Goal: Answer question/provide support: Share knowledge or assist other users

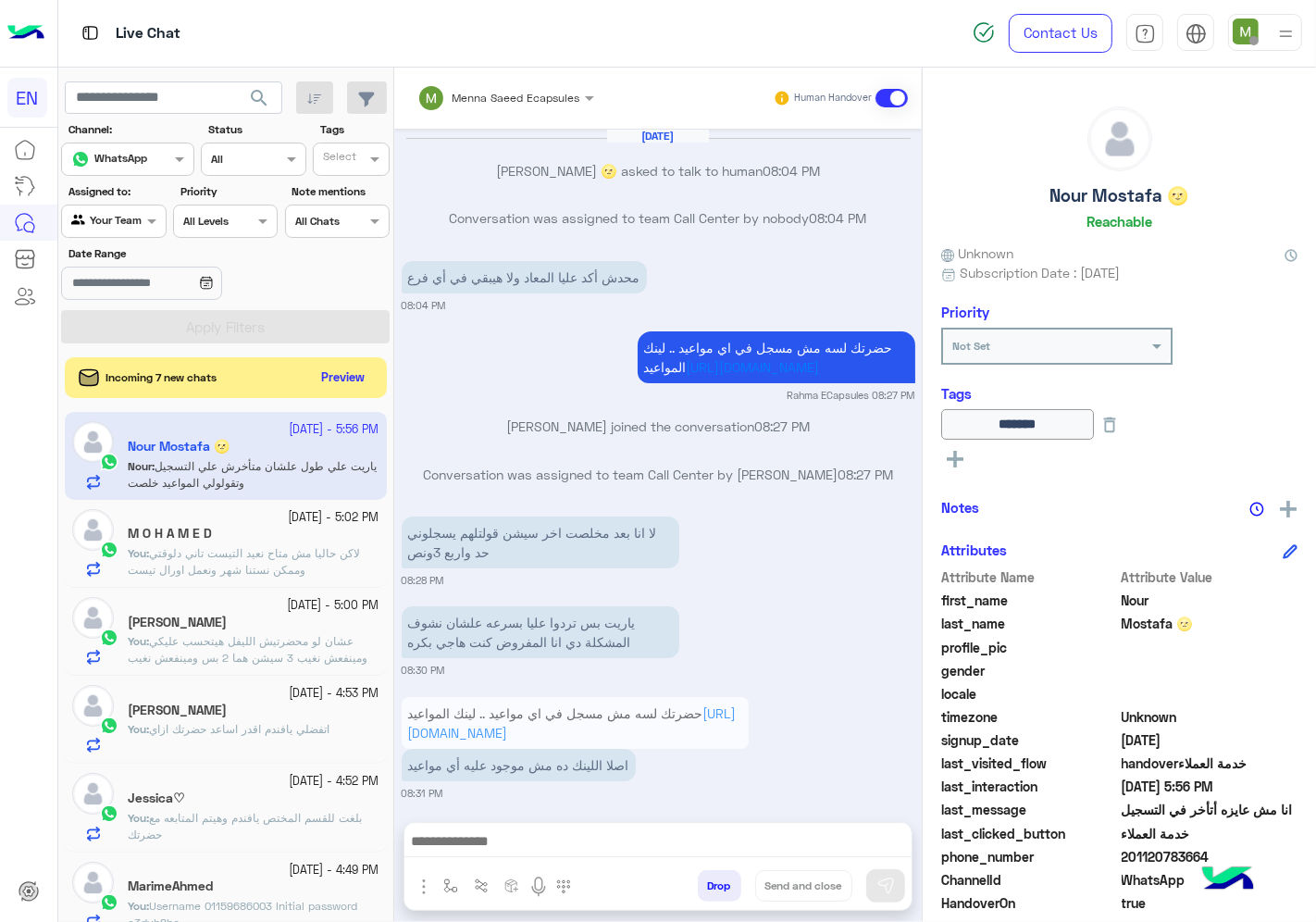
scroll to position [72, 0]
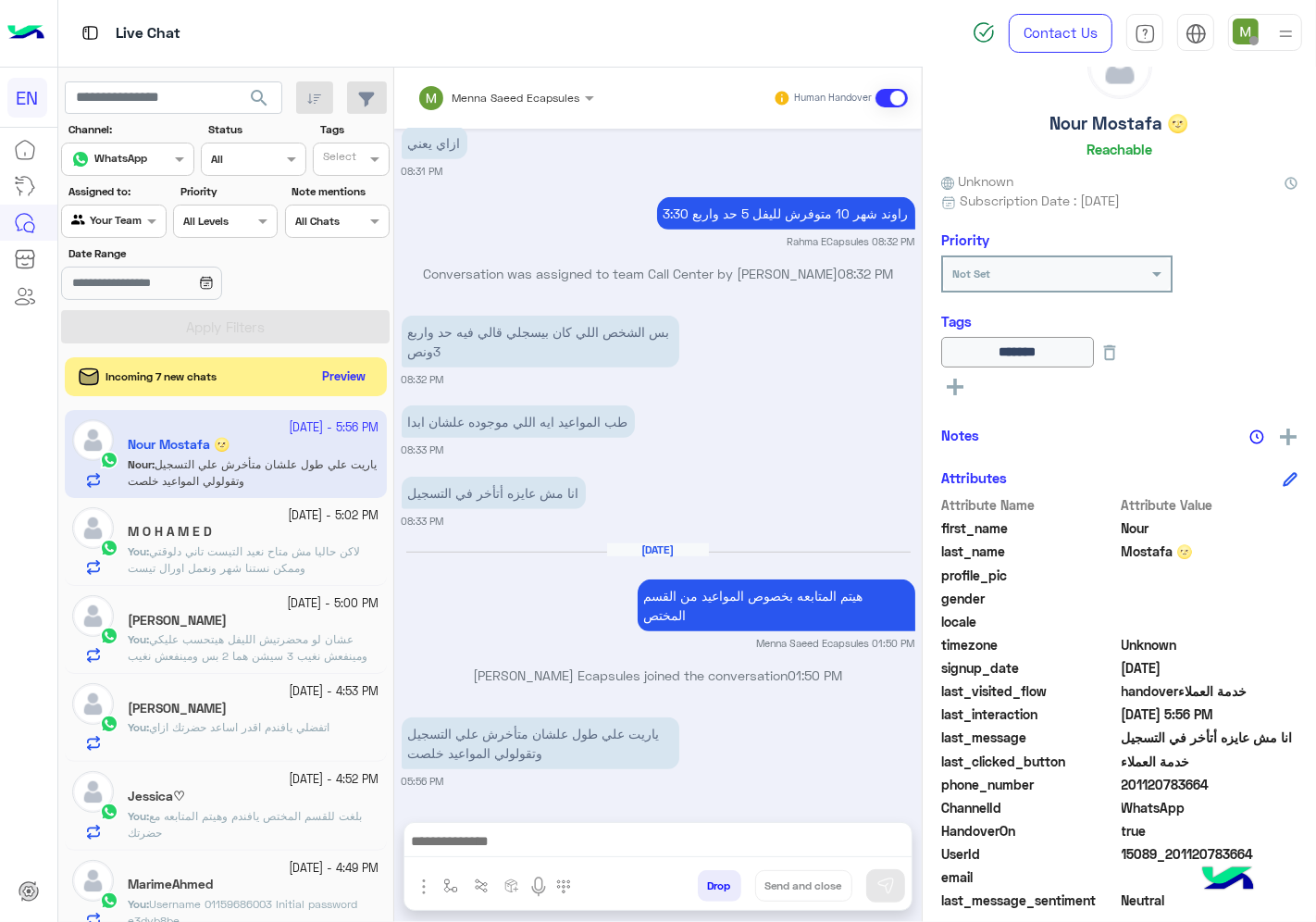
click at [338, 383] on button "Preview" at bounding box center [344, 377] width 57 height 25
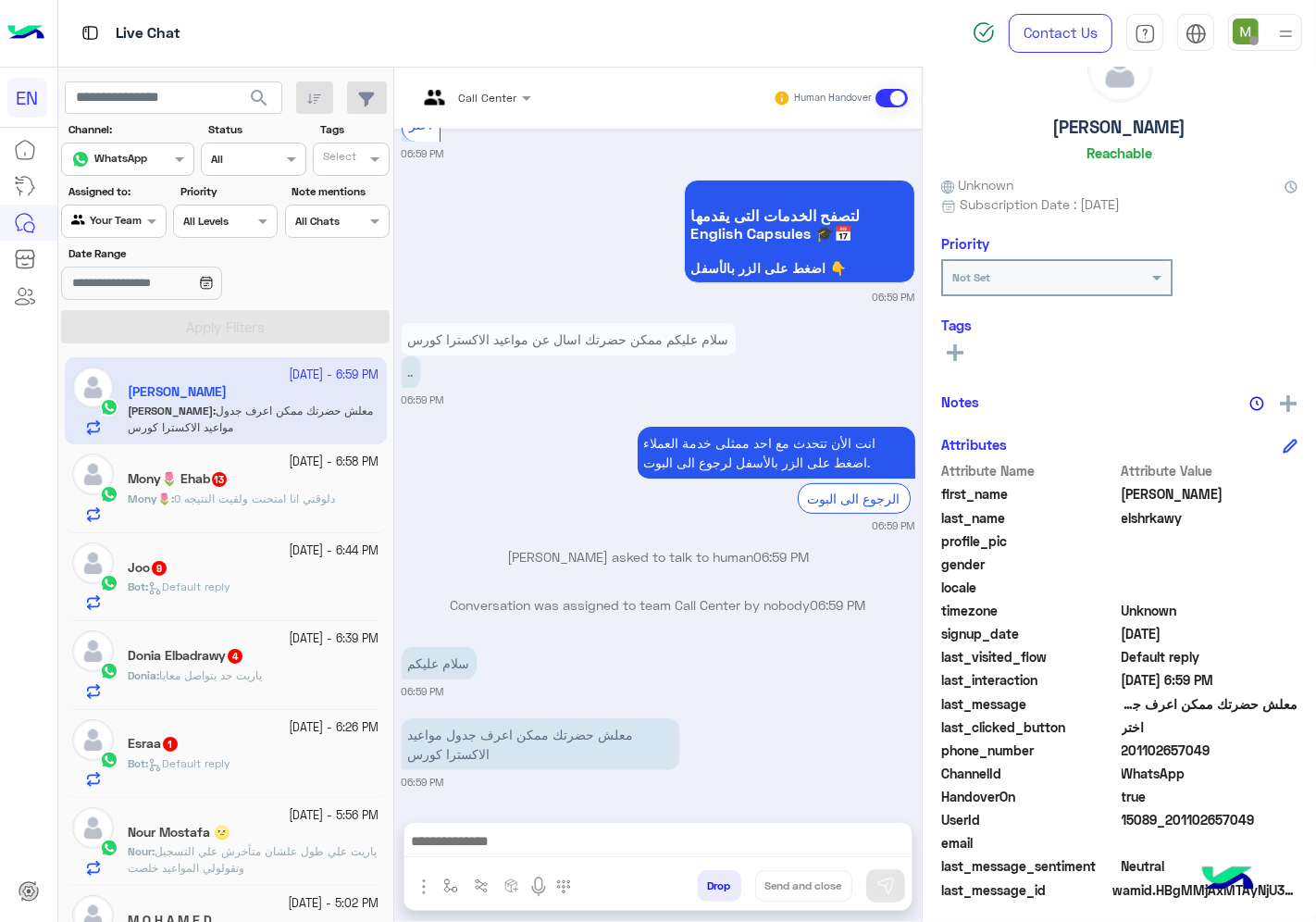
scroll to position [72, 0]
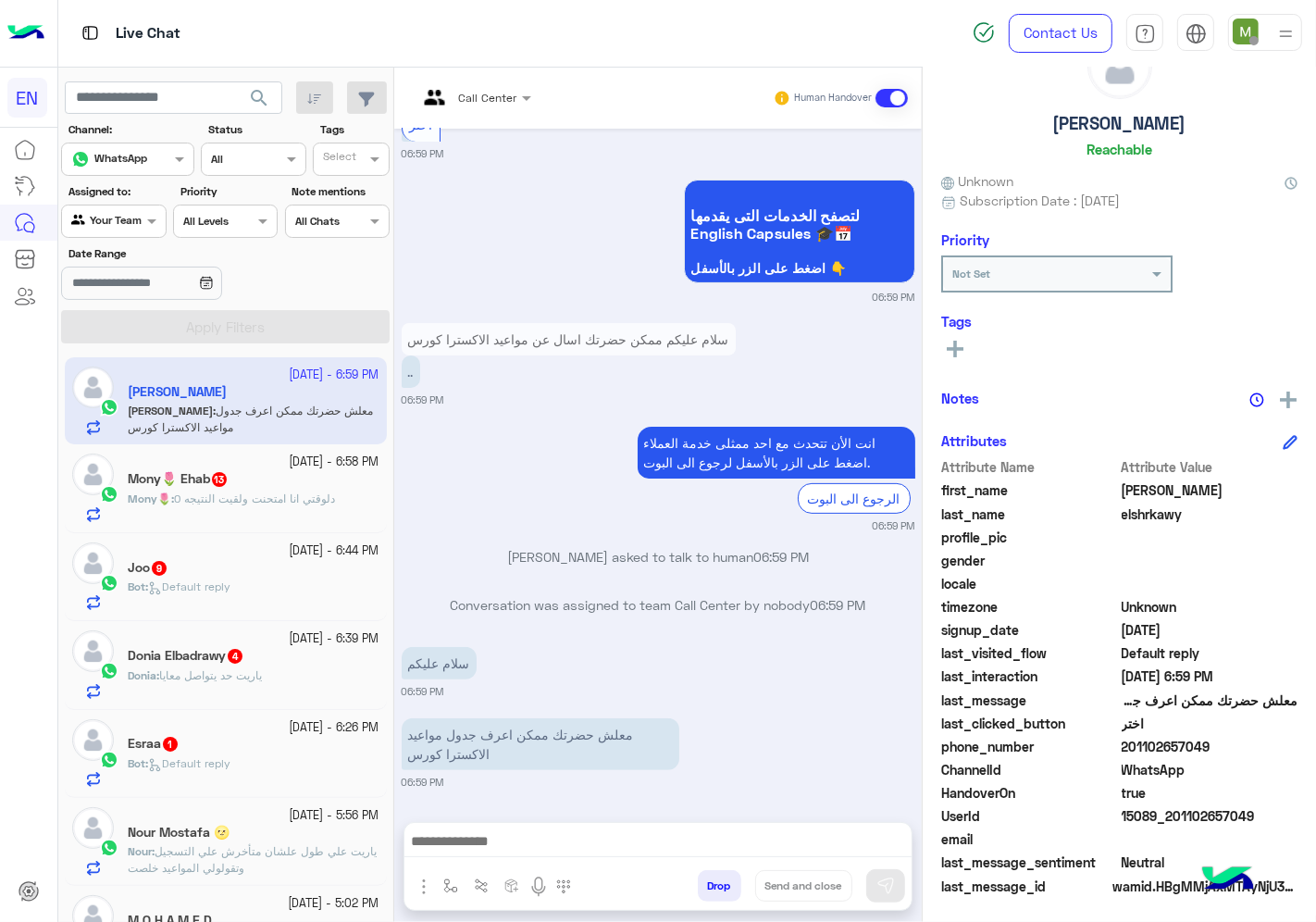
drag, startPoint x: 1213, startPoint y: 736, endPoint x: 1130, endPoint y: 735, distance: 83.0
click at [1130, 737] on span "201102657049" at bounding box center [1209, 747] width 176 height 19
copy span "1102657049"
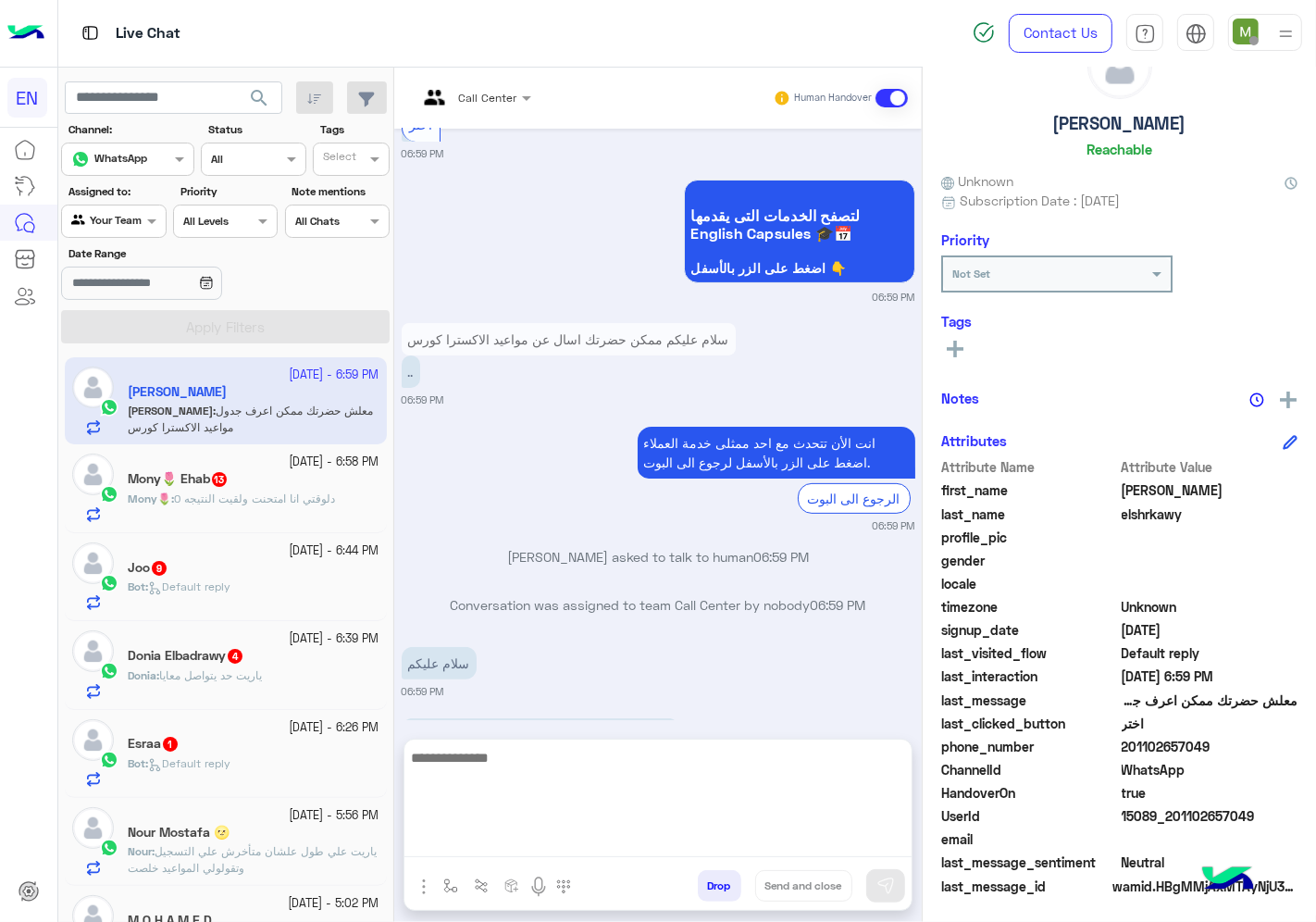
click at [738, 834] on textarea at bounding box center [658, 801] width 507 height 111
type textarea "*"
type textarea "**********"
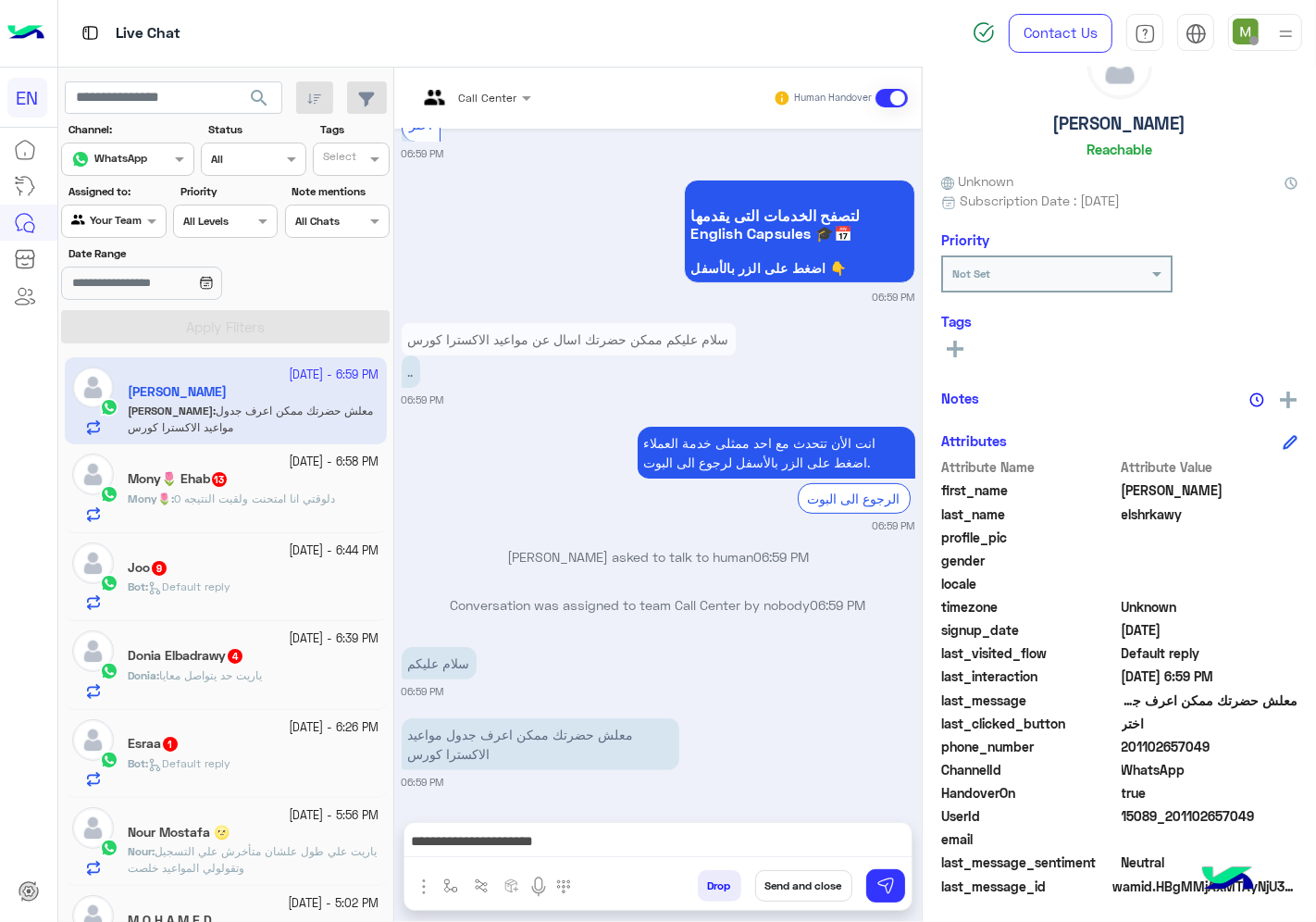
drag, startPoint x: 1224, startPoint y: 742, endPoint x: 1124, endPoint y: 742, distance: 100.0
click at [1124, 742] on span "201102657049" at bounding box center [1209, 747] width 176 height 19
copy span "01102657049"
click at [876, 880] on img at bounding box center [885, 885] width 18 height 18
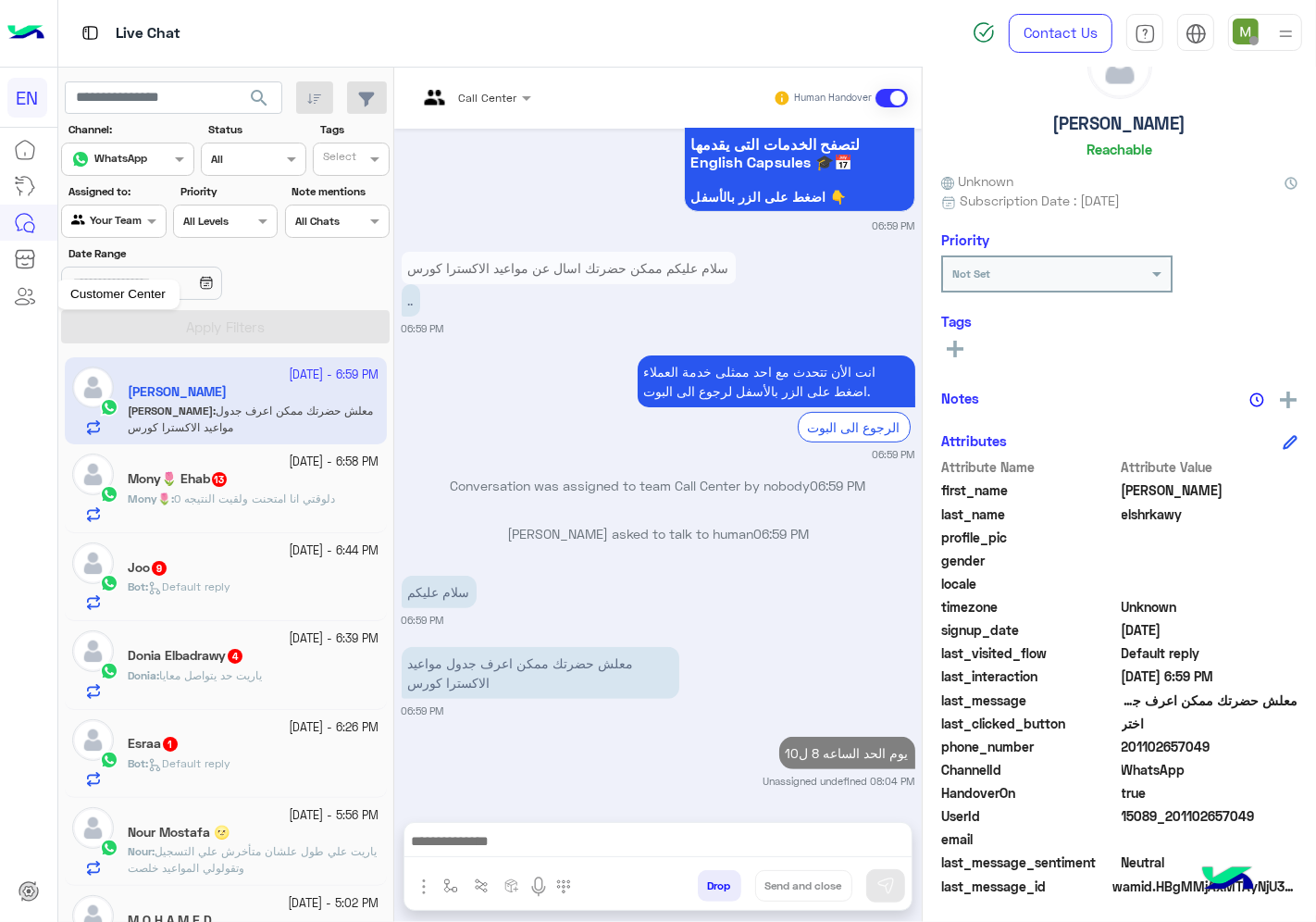
scroll to position [465, 0]
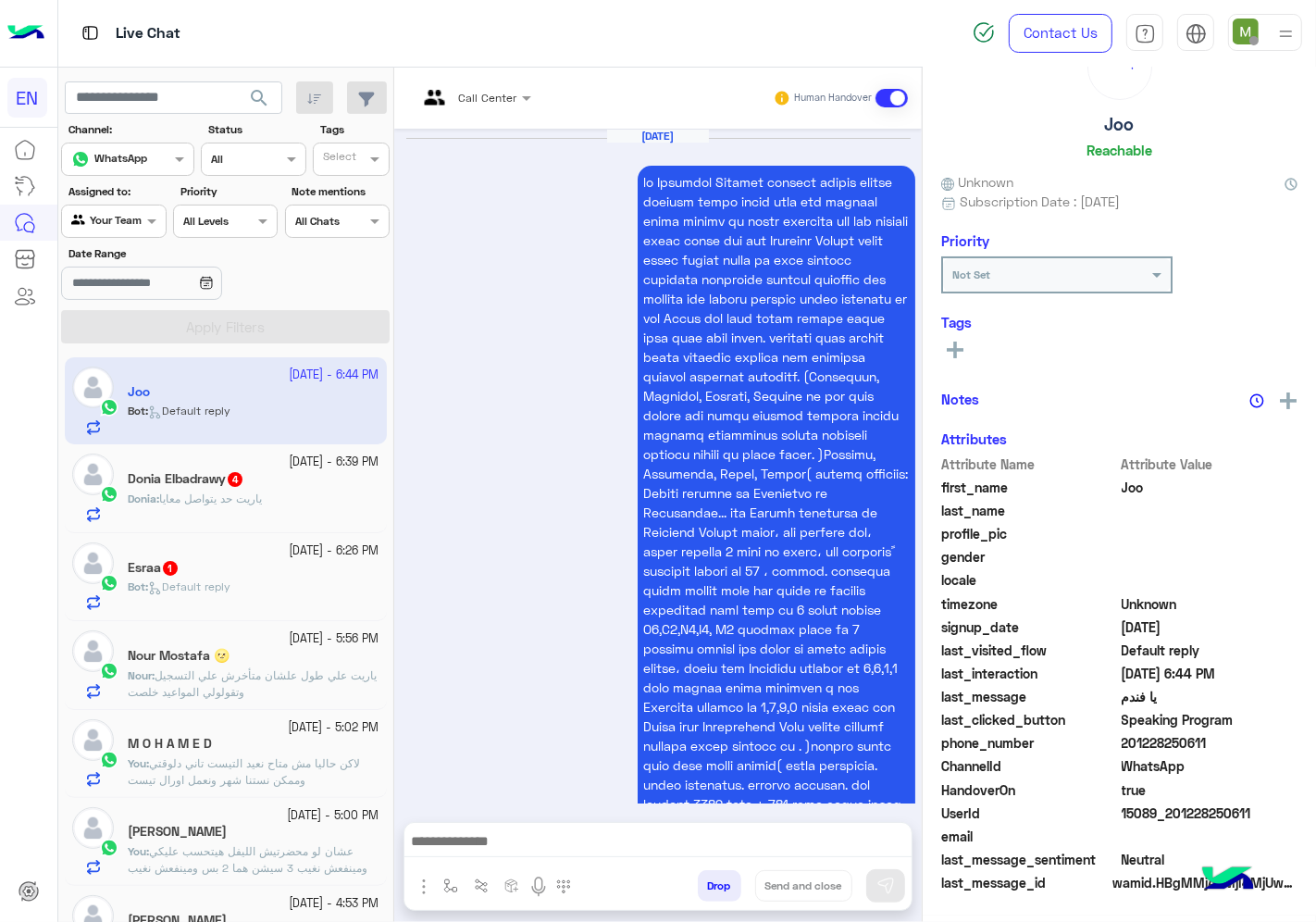
scroll to position [6481, 0]
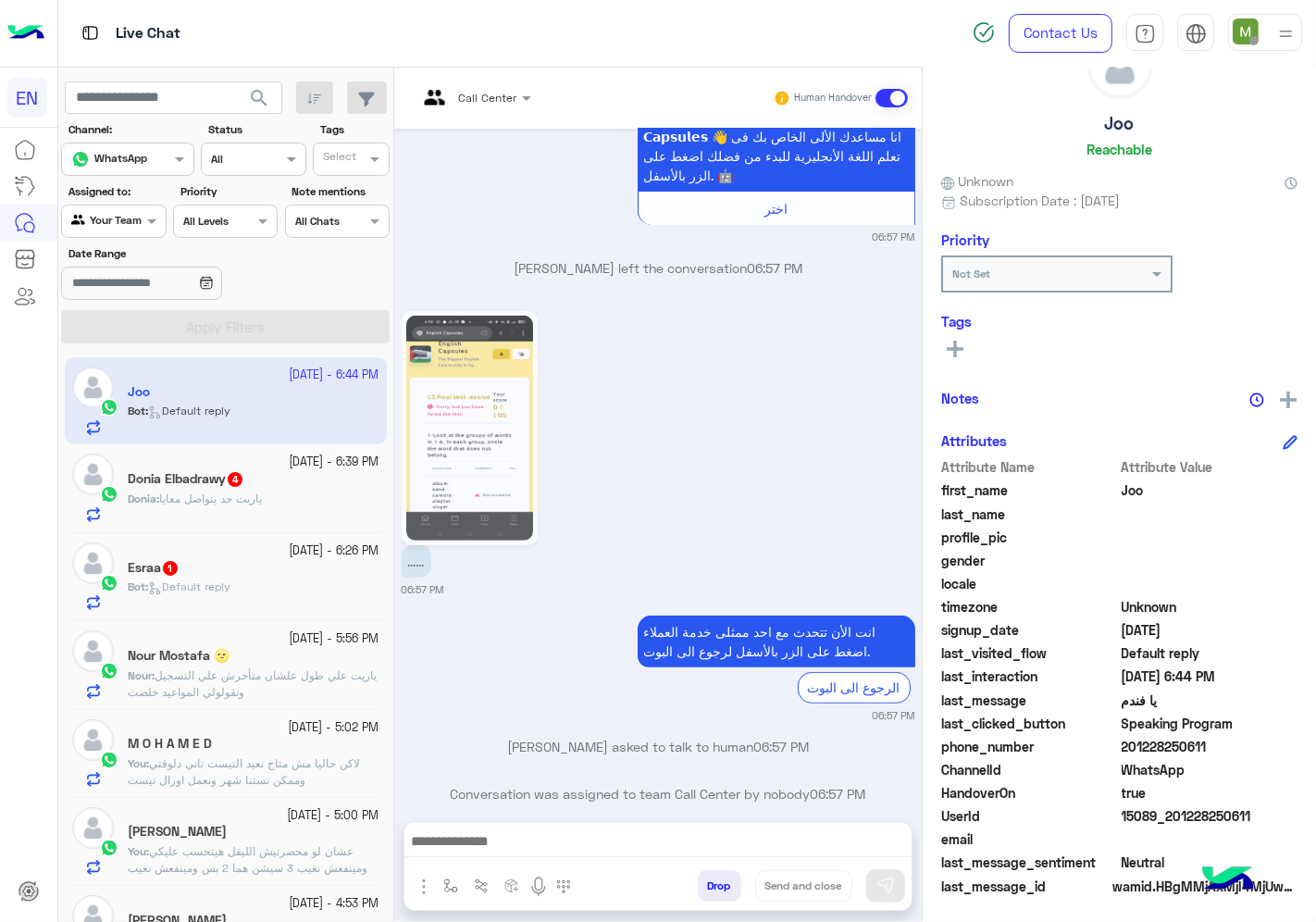
drag, startPoint x: 1210, startPoint y: 747, endPoint x: 1129, endPoint y: 744, distance: 81.1
click at [1129, 744] on span "201228250611" at bounding box center [1209, 747] width 176 height 19
copy span "01228250611"
click at [957, 342] on icon at bounding box center [955, 348] width 16 height 16
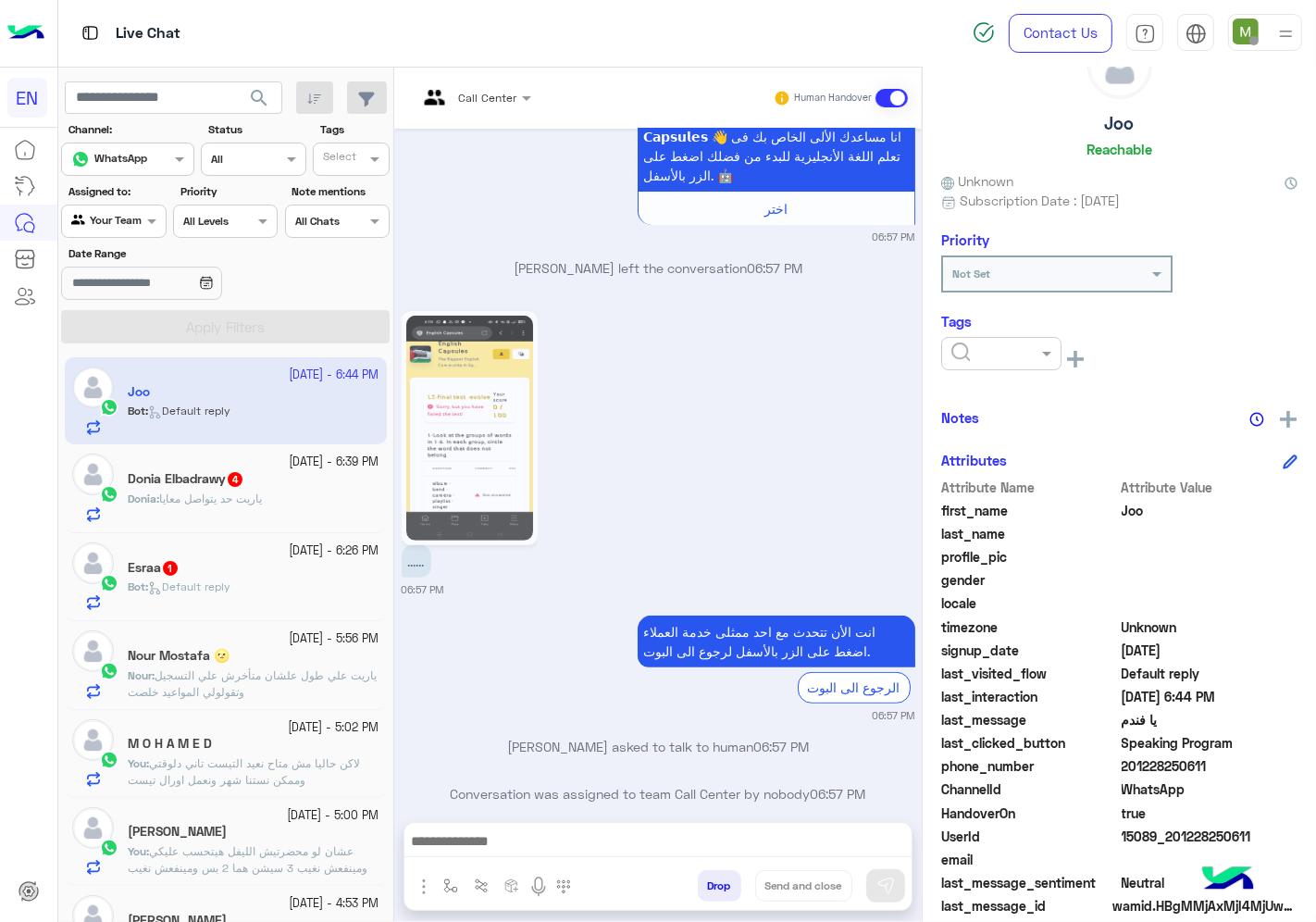
click at [974, 343] on input "text" at bounding box center [979, 351] width 56 height 16
click at [987, 396] on span "Solved" at bounding box center [972, 399] width 42 height 15
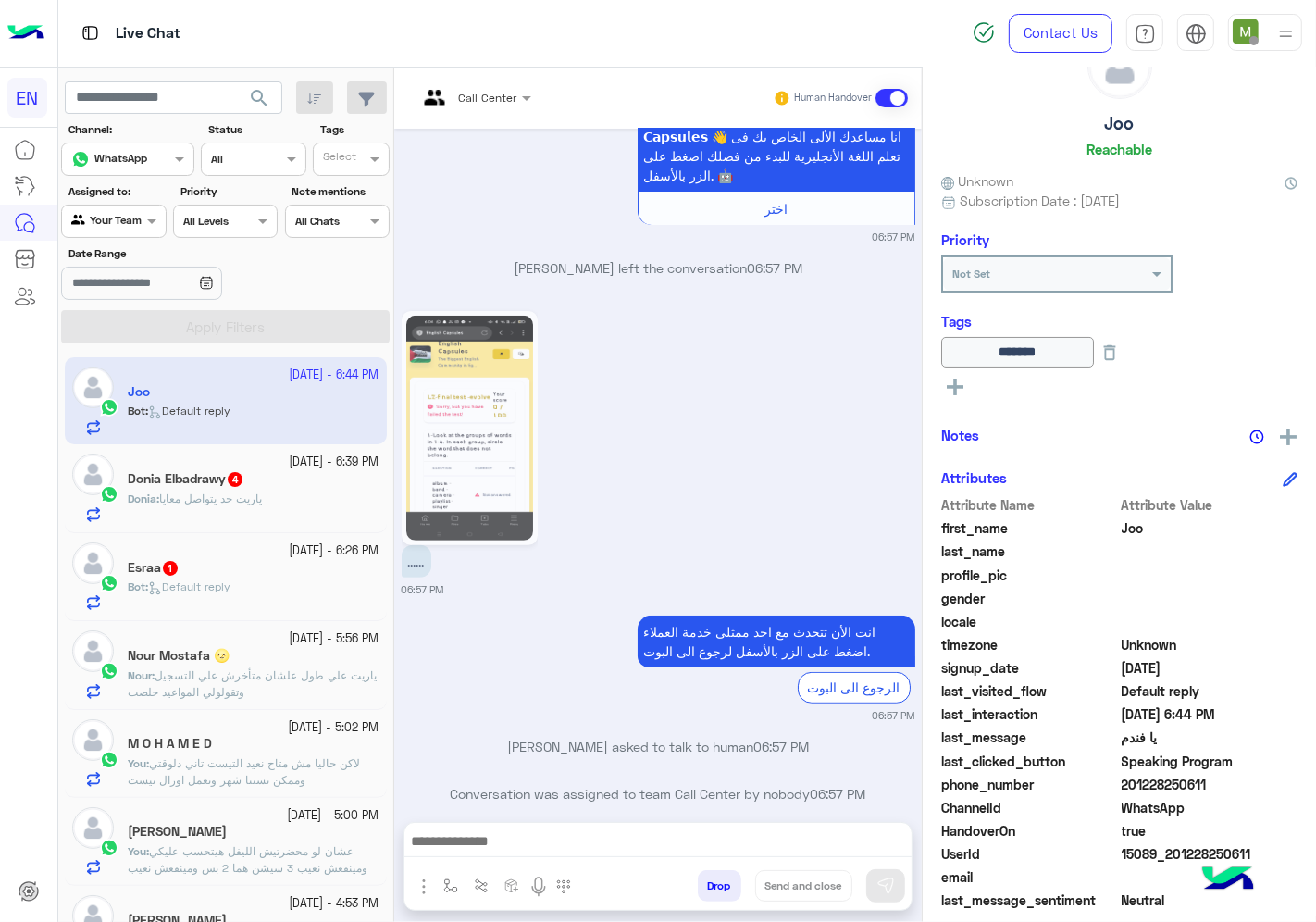
click at [290, 497] on div "Donia : ياريت حد يتواصل معايا" at bounding box center [254, 506] width 252 height 32
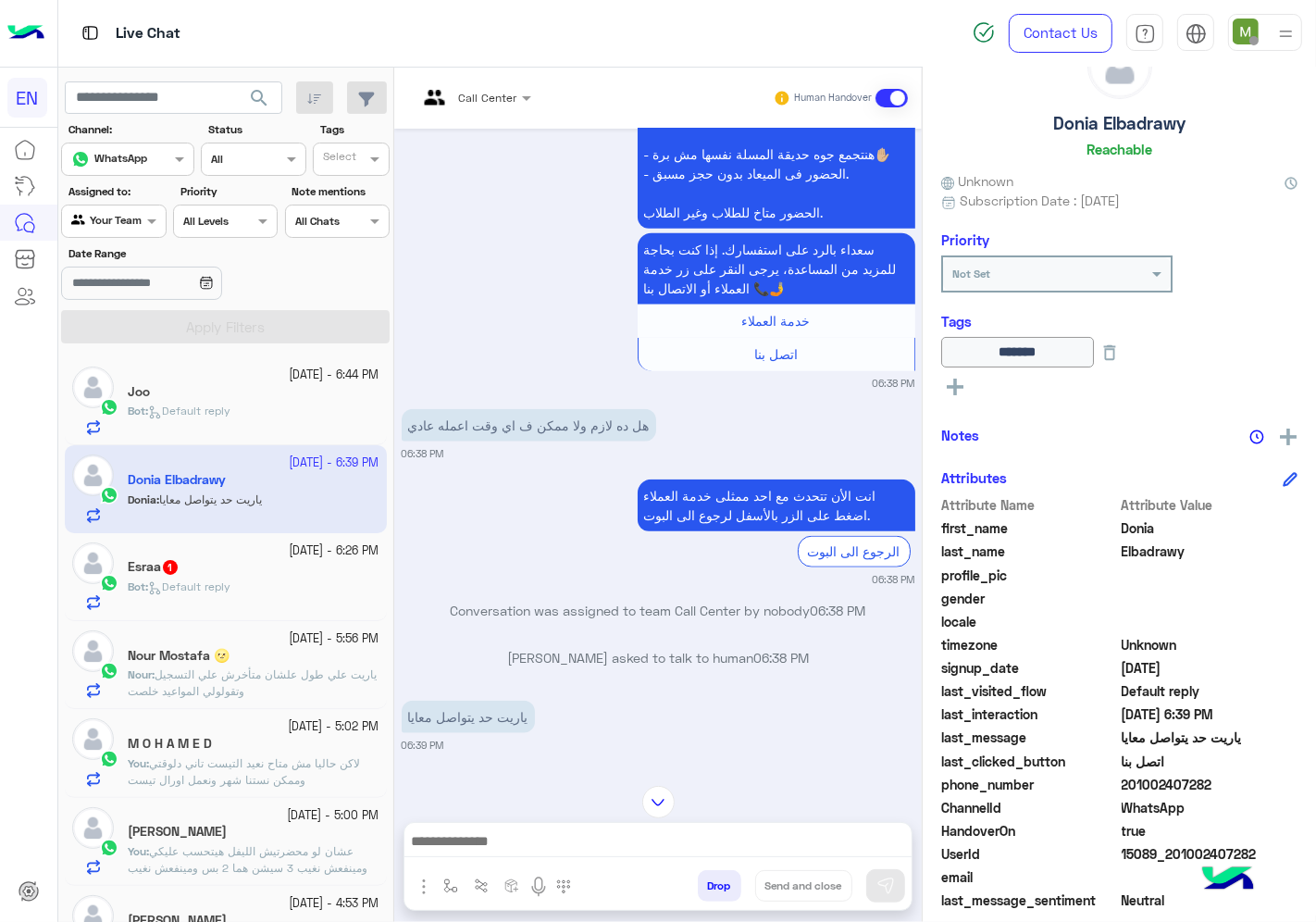
scroll to position [978, 0]
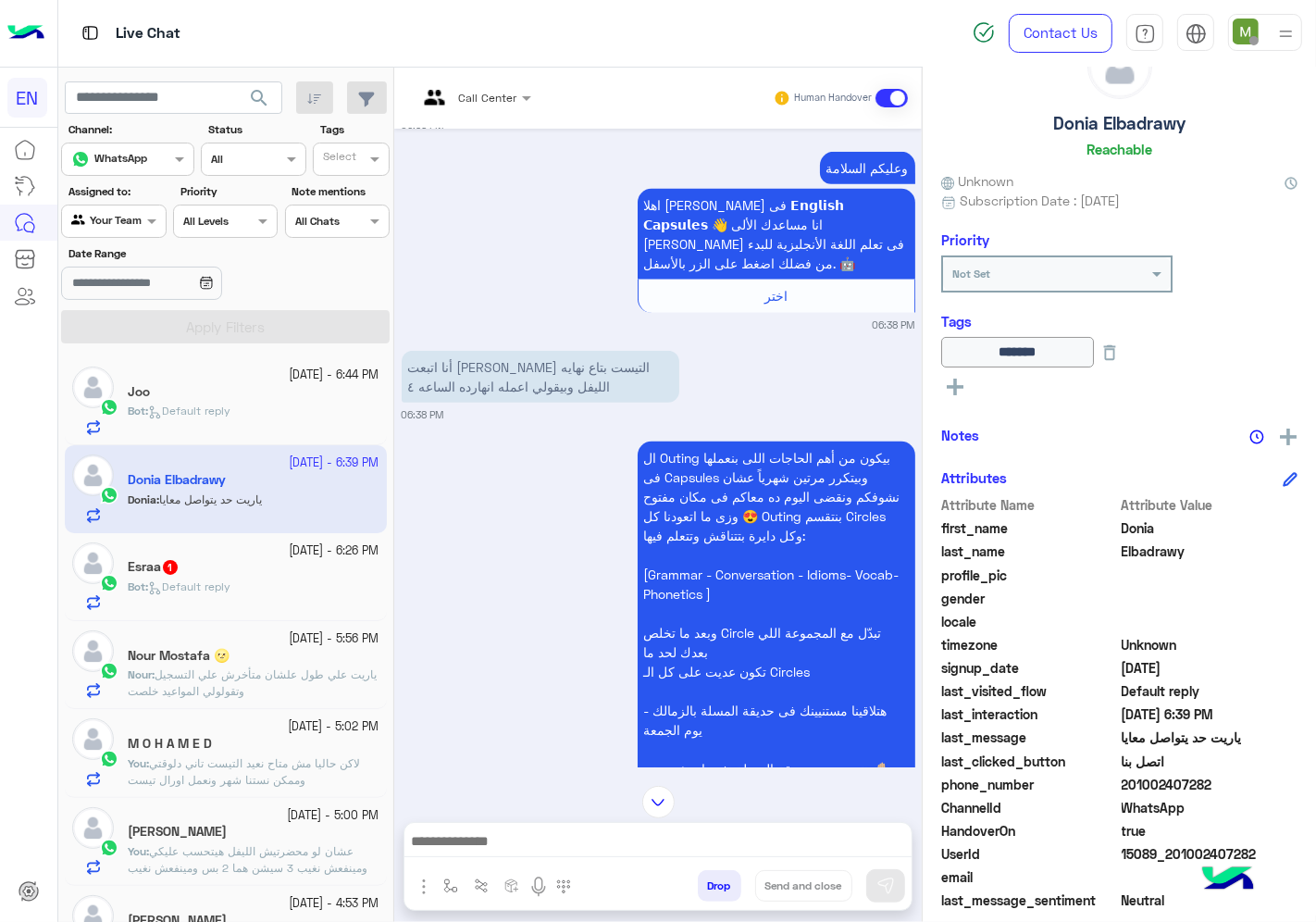
drag, startPoint x: 1197, startPoint y: 785, endPoint x: 1129, endPoint y: 789, distance: 68.1
click at [1129, 789] on span "201002407282" at bounding box center [1209, 784] width 176 height 19
copy span "01002407282"
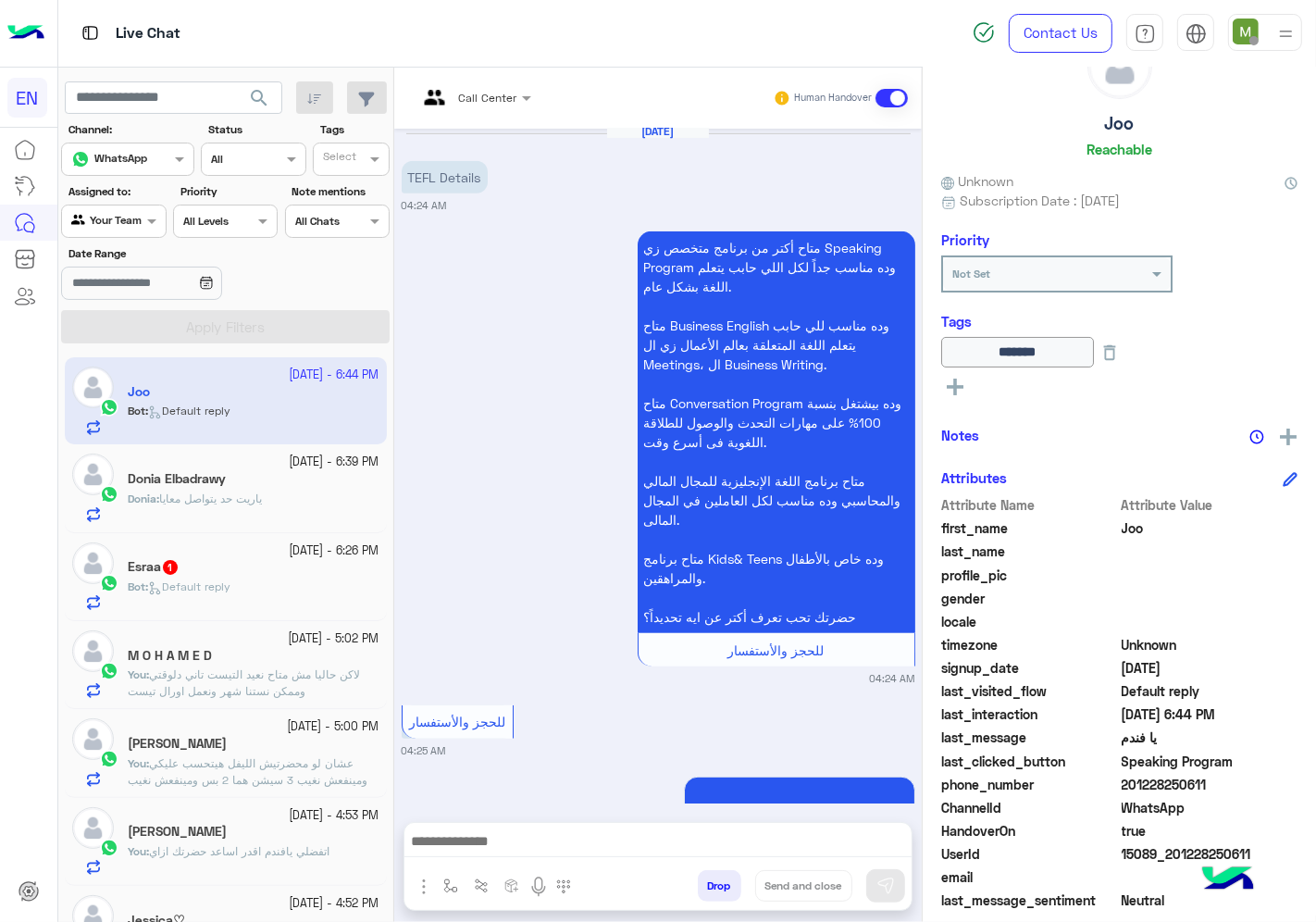
scroll to position [4456, 0]
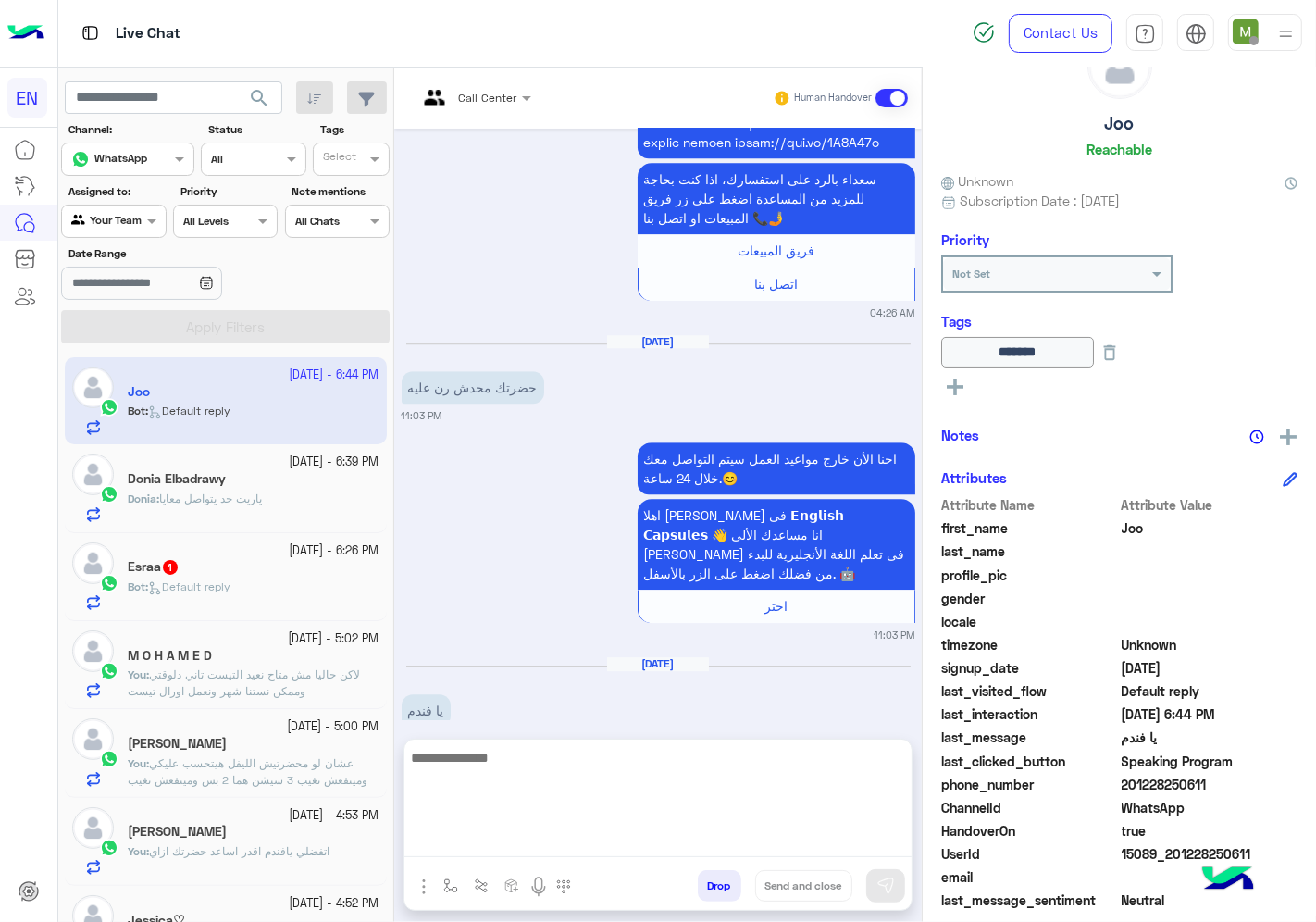
click at [629, 836] on textarea at bounding box center [658, 801] width 507 height 111
type textarea "*"
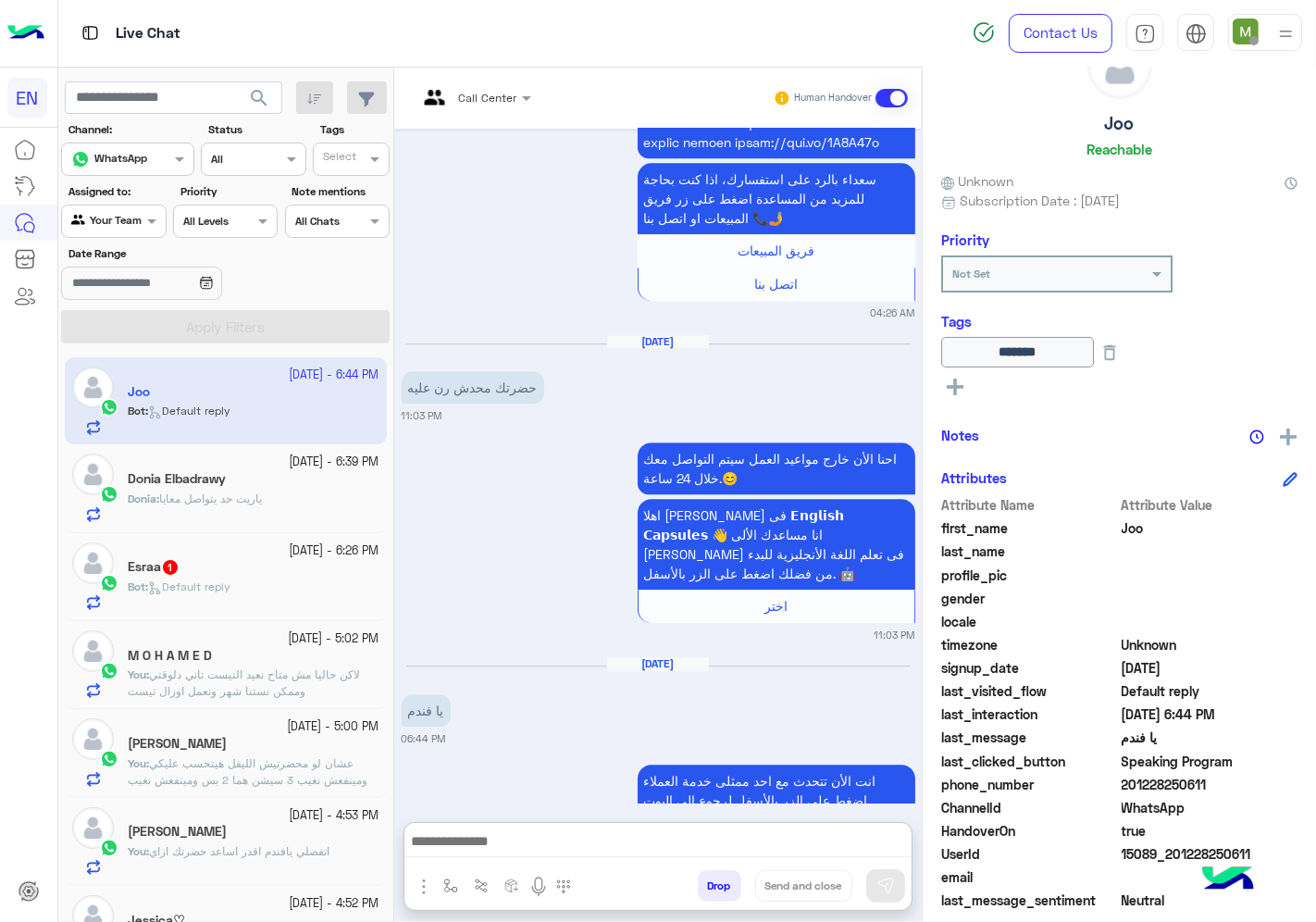
click at [299, 496] on div "Donia : ياريت حد يتواصل معايا" at bounding box center [254, 506] width 252 height 32
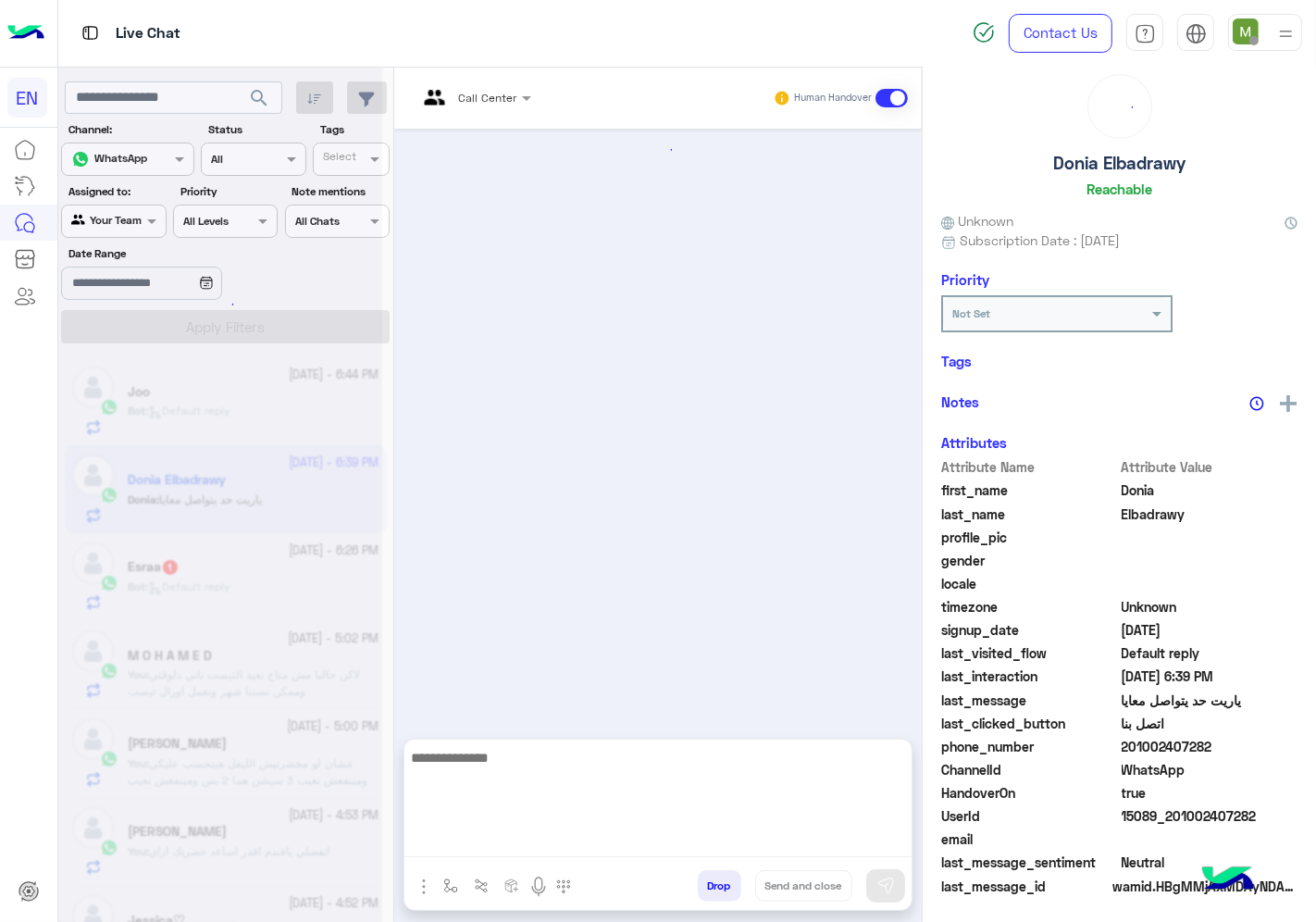
click at [646, 838] on textarea at bounding box center [658, 801] width 507 height 111
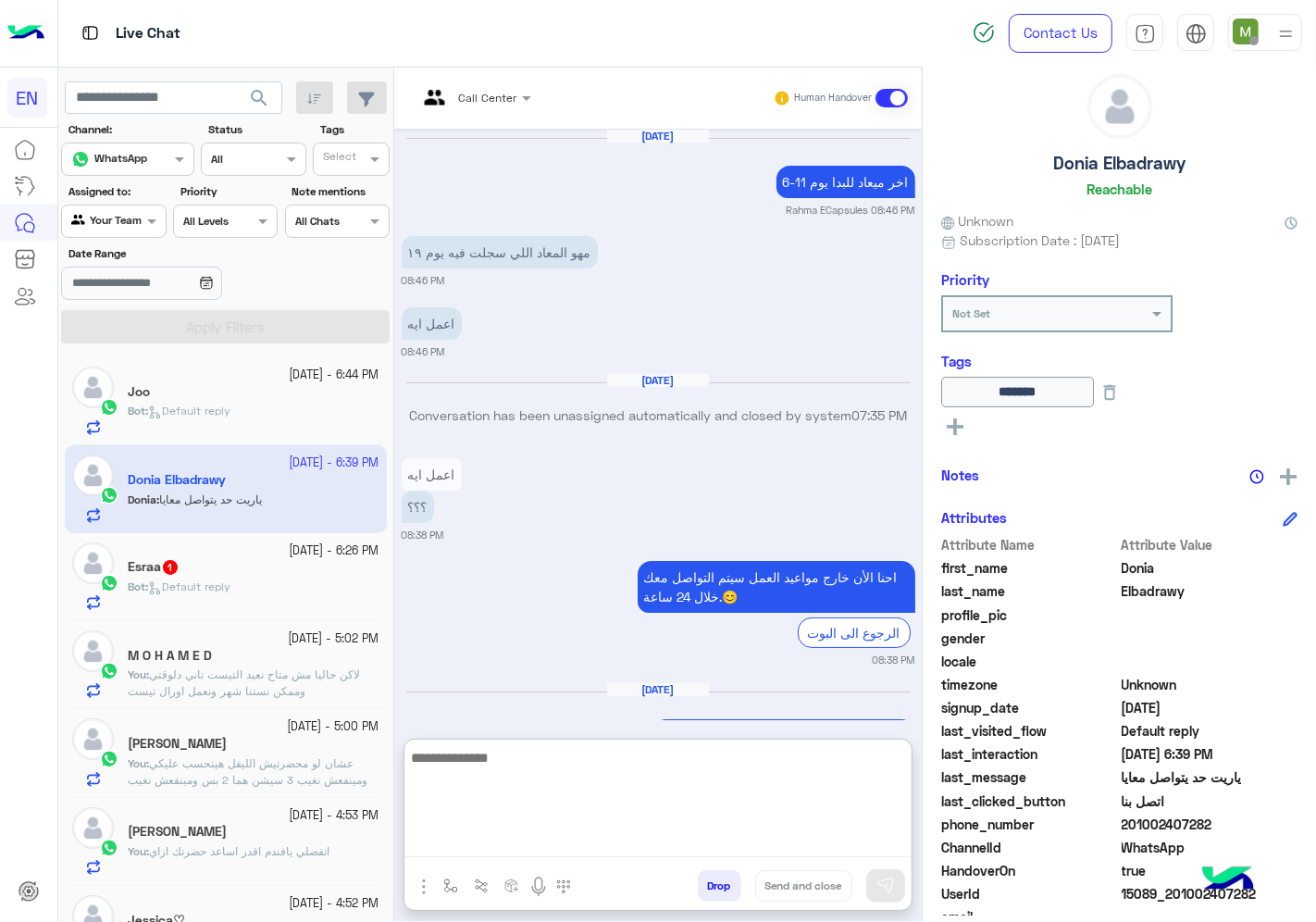
scroll to position [1679, 0]
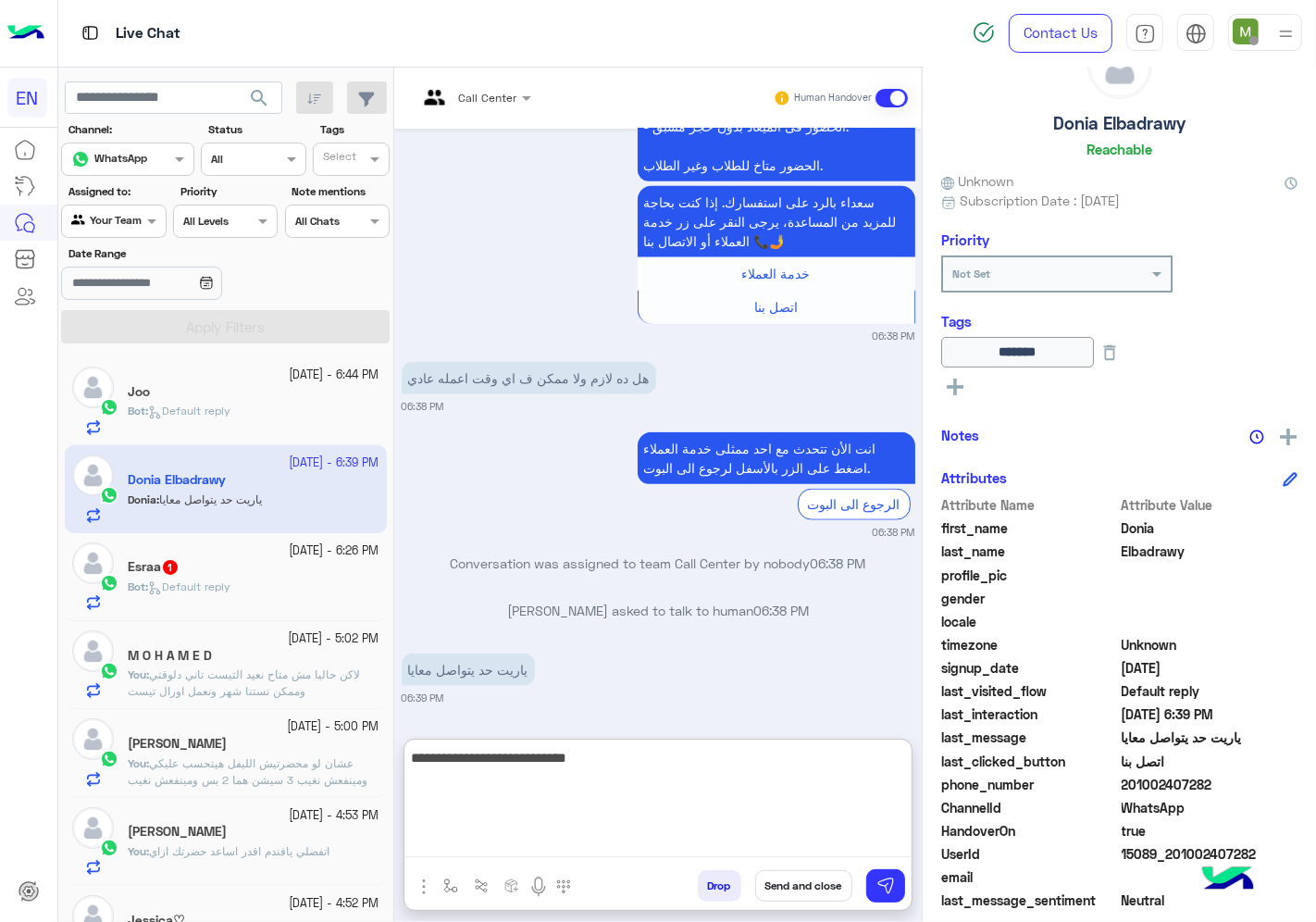
type textarea "**********"
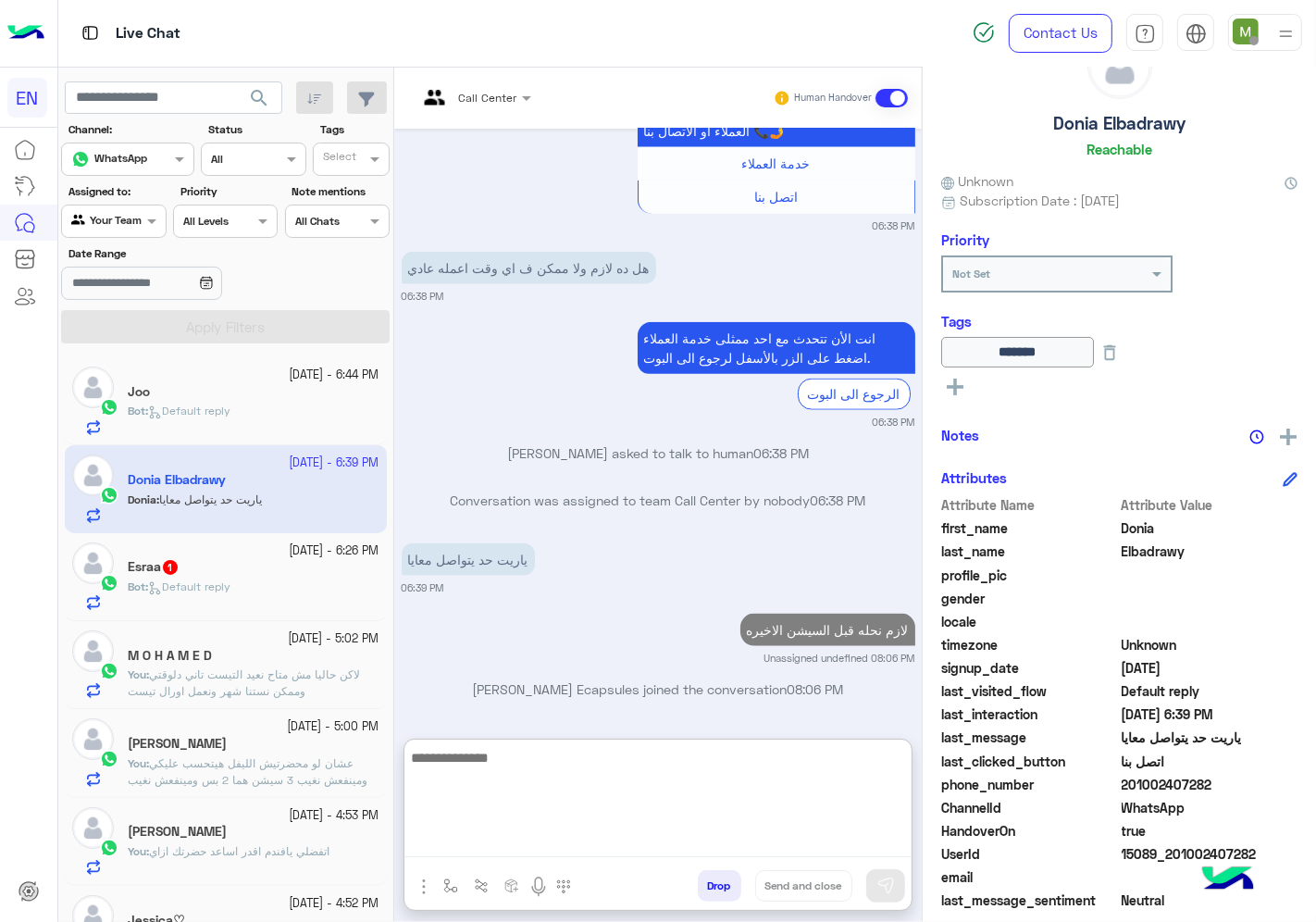
scroll to position [1797, 0]
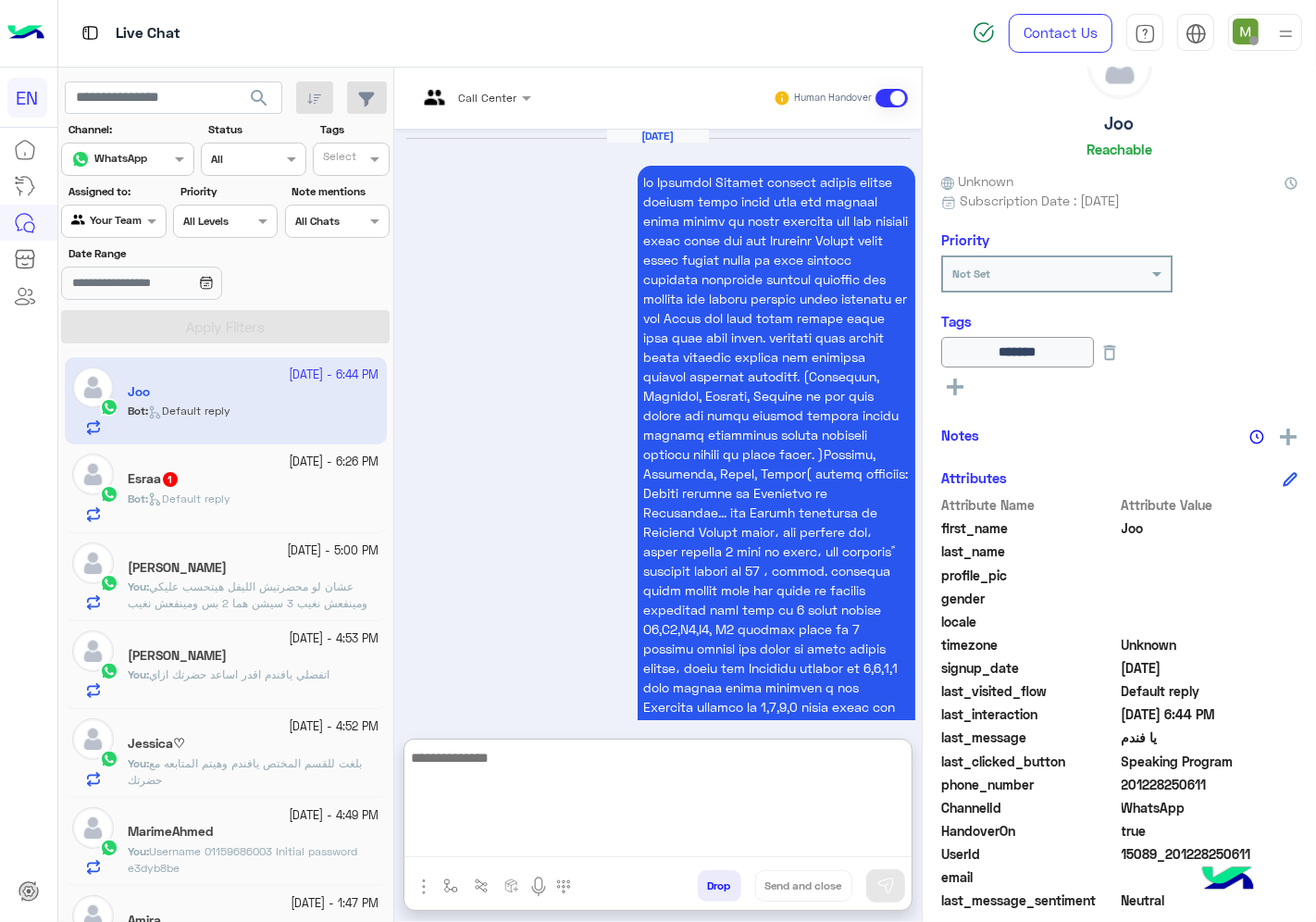
scroll to position [4539, 0]
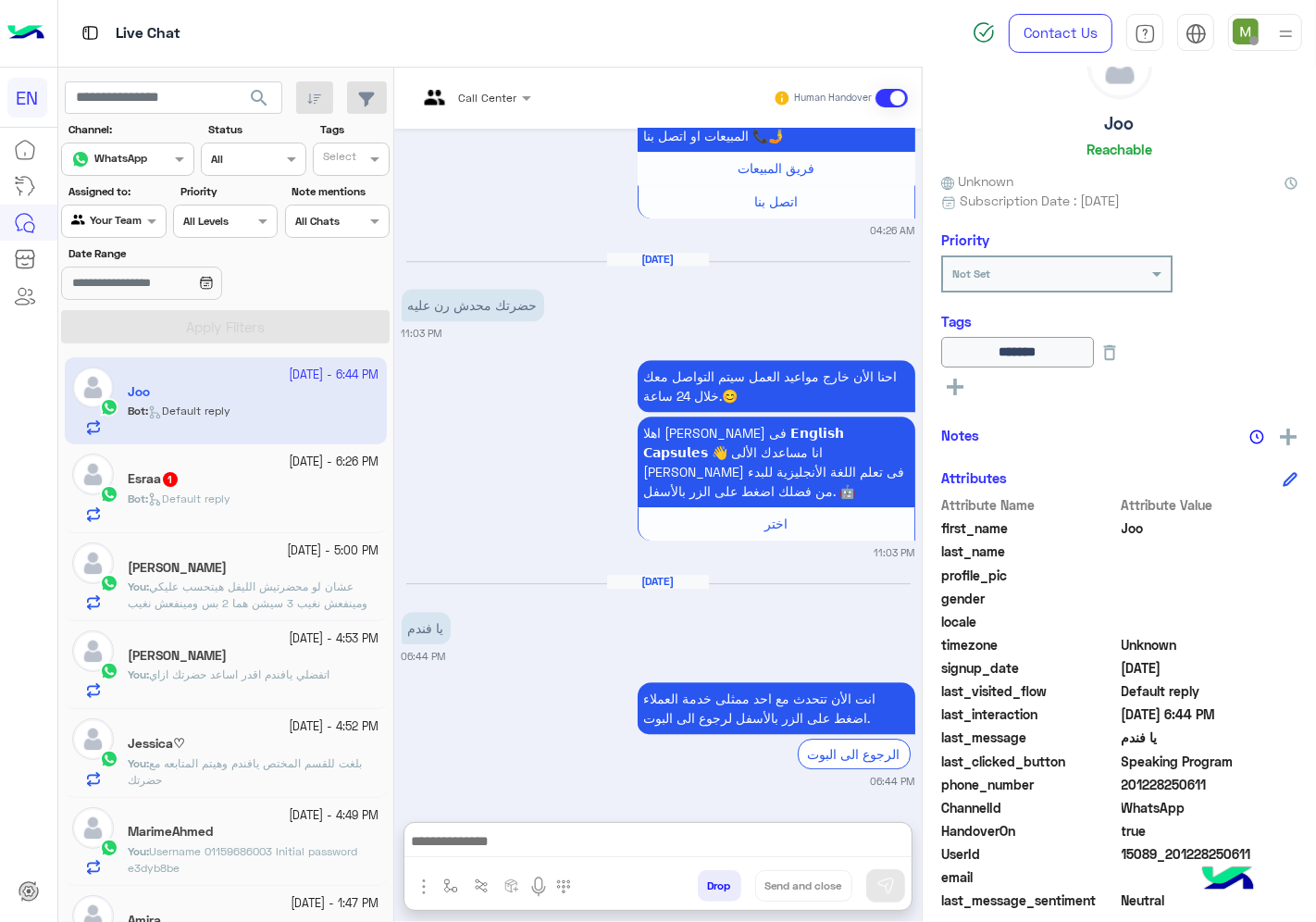
click at [241, 504] on div "Bot : Default reply" at bounding box center [254, 506] width 252 height 32
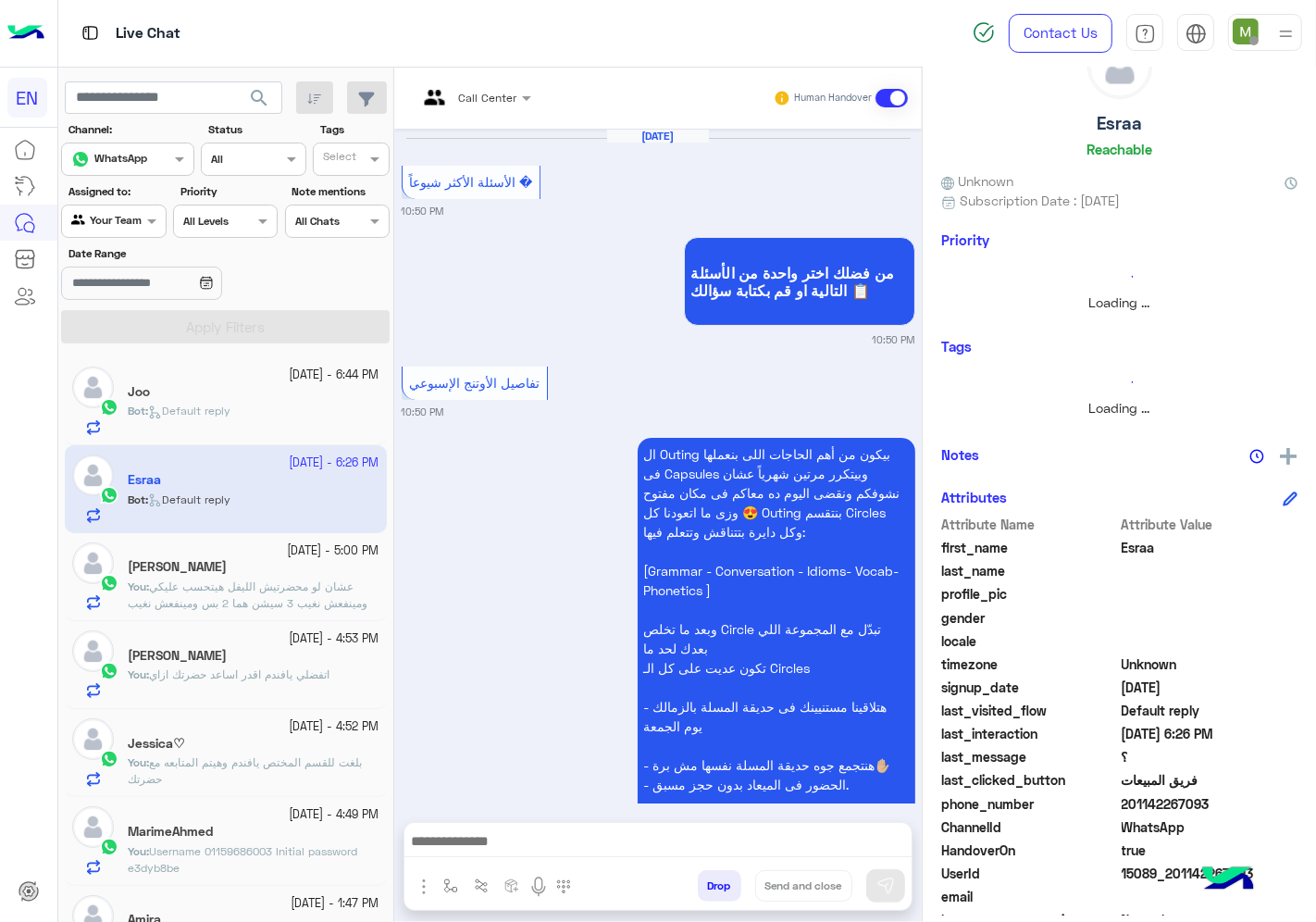
scroll to position [2756, 0]
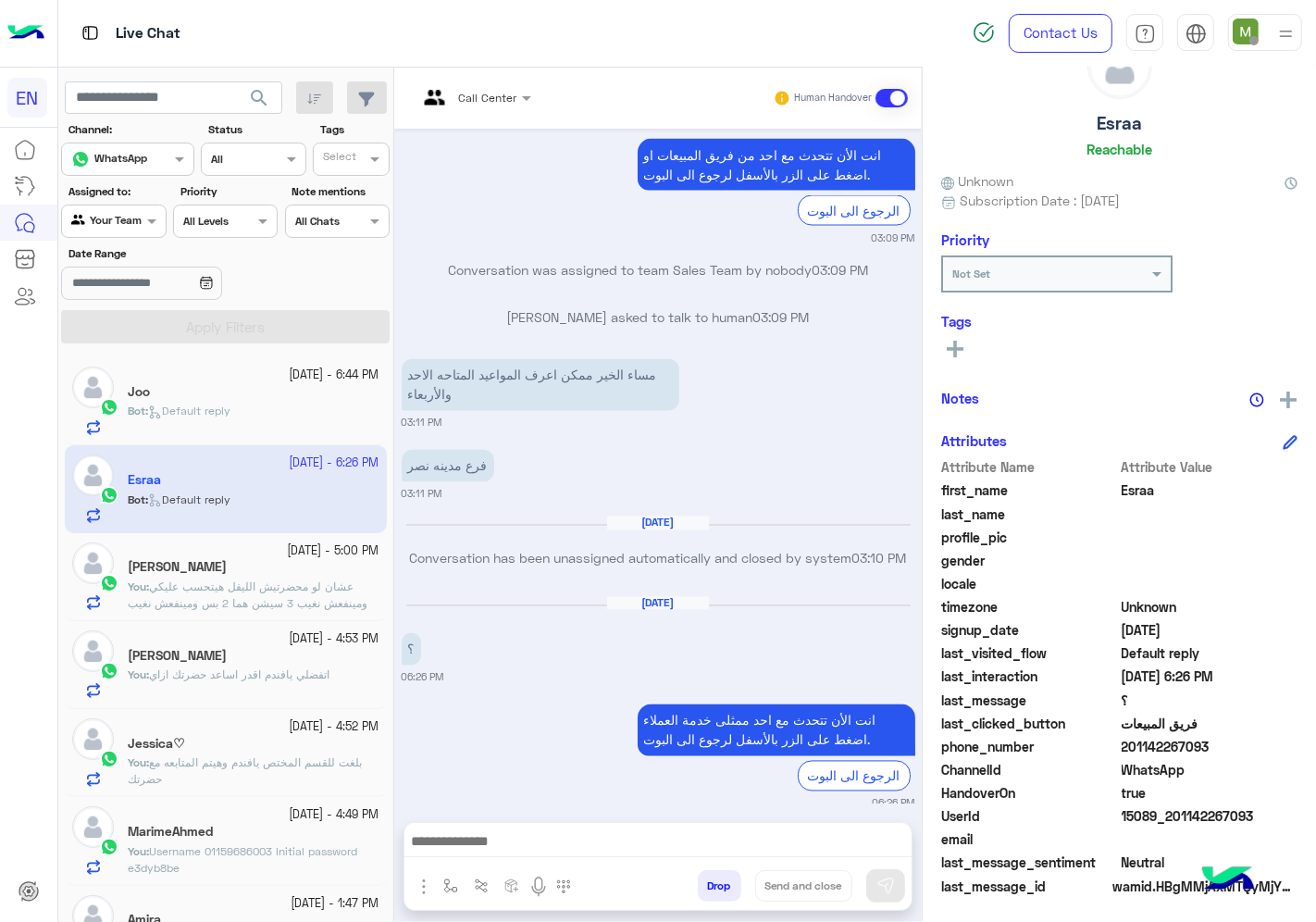
drag, startPoint x: 1222, startPoint y: 742, endPoint x: 1125, endPoint y: 744, distance: 97.0
click at [1125, 744] on span "201142267093" at bounding box center [1209, 747] width 176 height 19
copy span "01142267093"
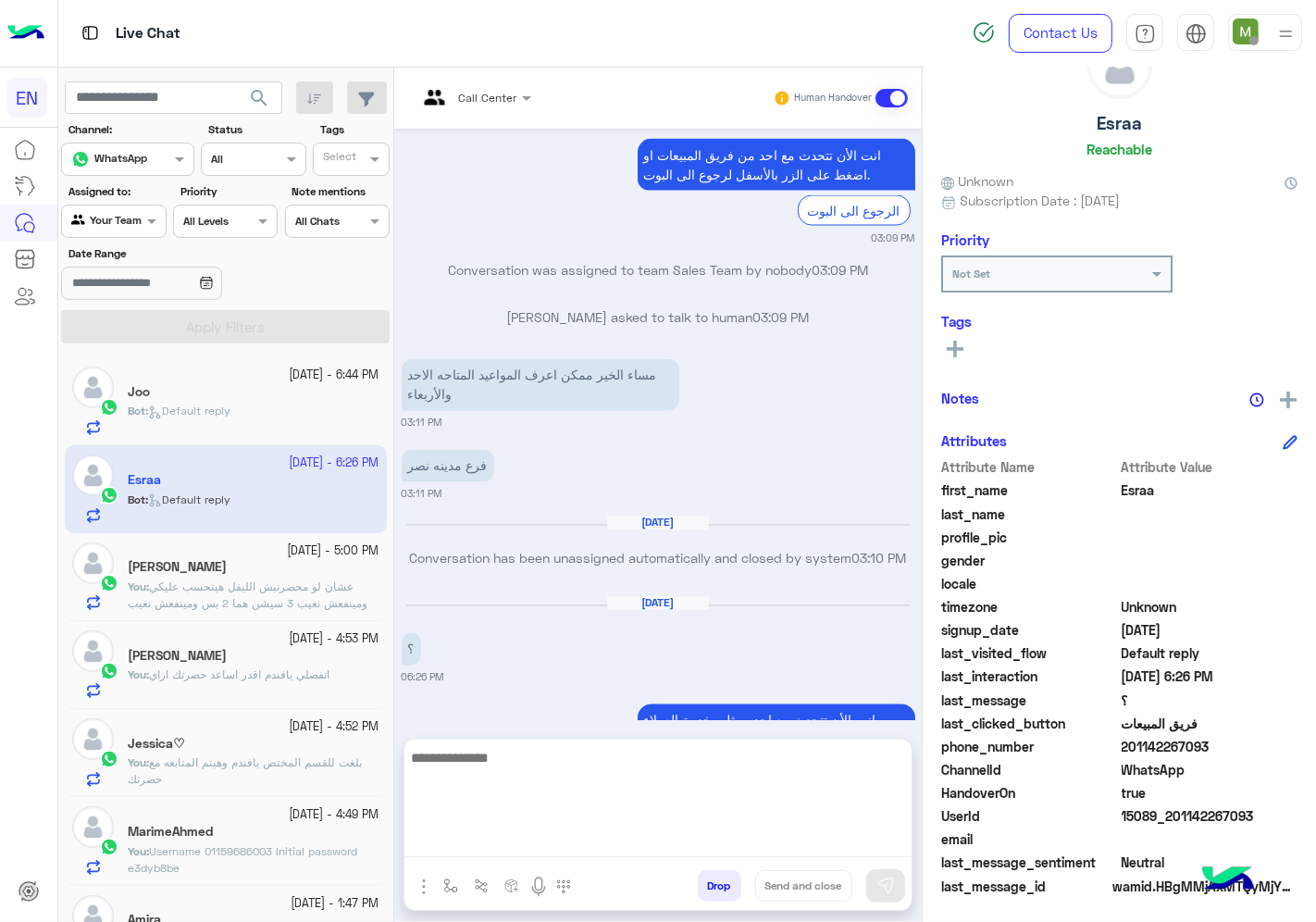
click at [756, 844] on textarea at bounding box center [658, 801] width 507 height 111
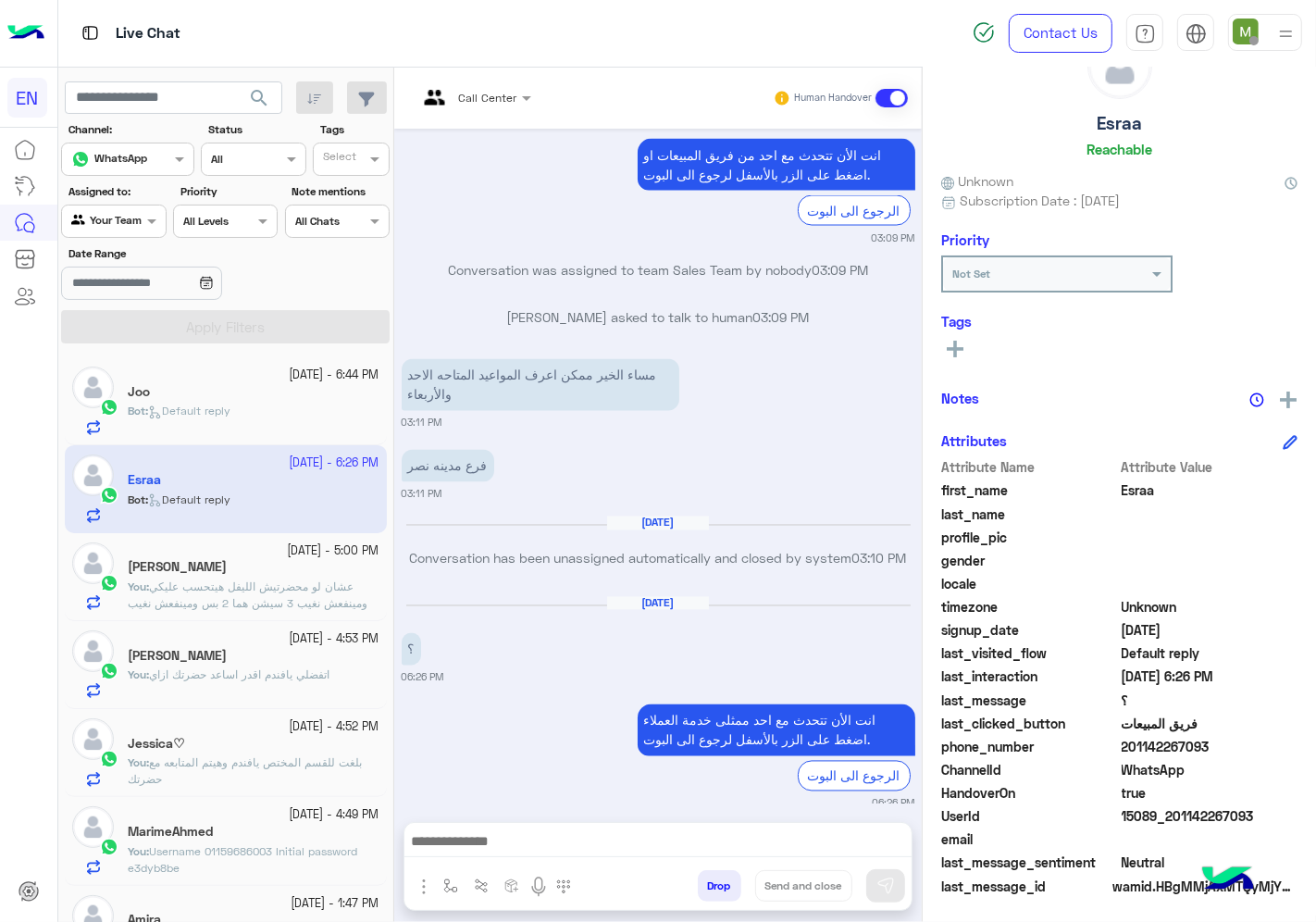
drag, startPoint x: 1217, startPoint y: 746, endPoint x: 1129, endPoint y: 749, distance: 88.1
click at [1129, 749] on span "201142267093" at bounding box center [1209, 747] width 176 height 19
click at [1126, 742] on span "201142267093" at bounding box center [1209, 747] width 176 height 19
copy span "01142267093"
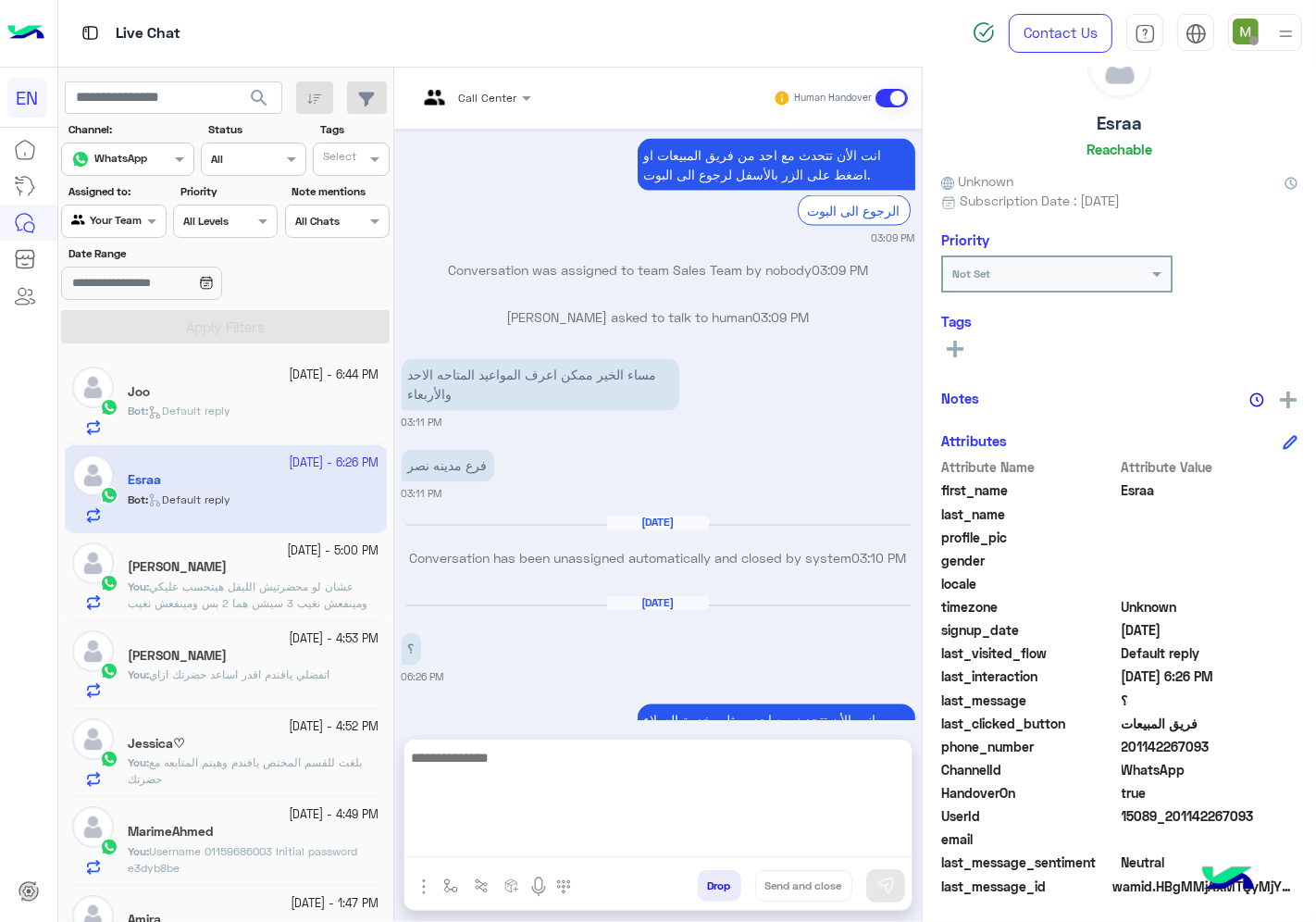
click at [679, 839] on textarea at bounding box center [658, 801] width 507 height 111
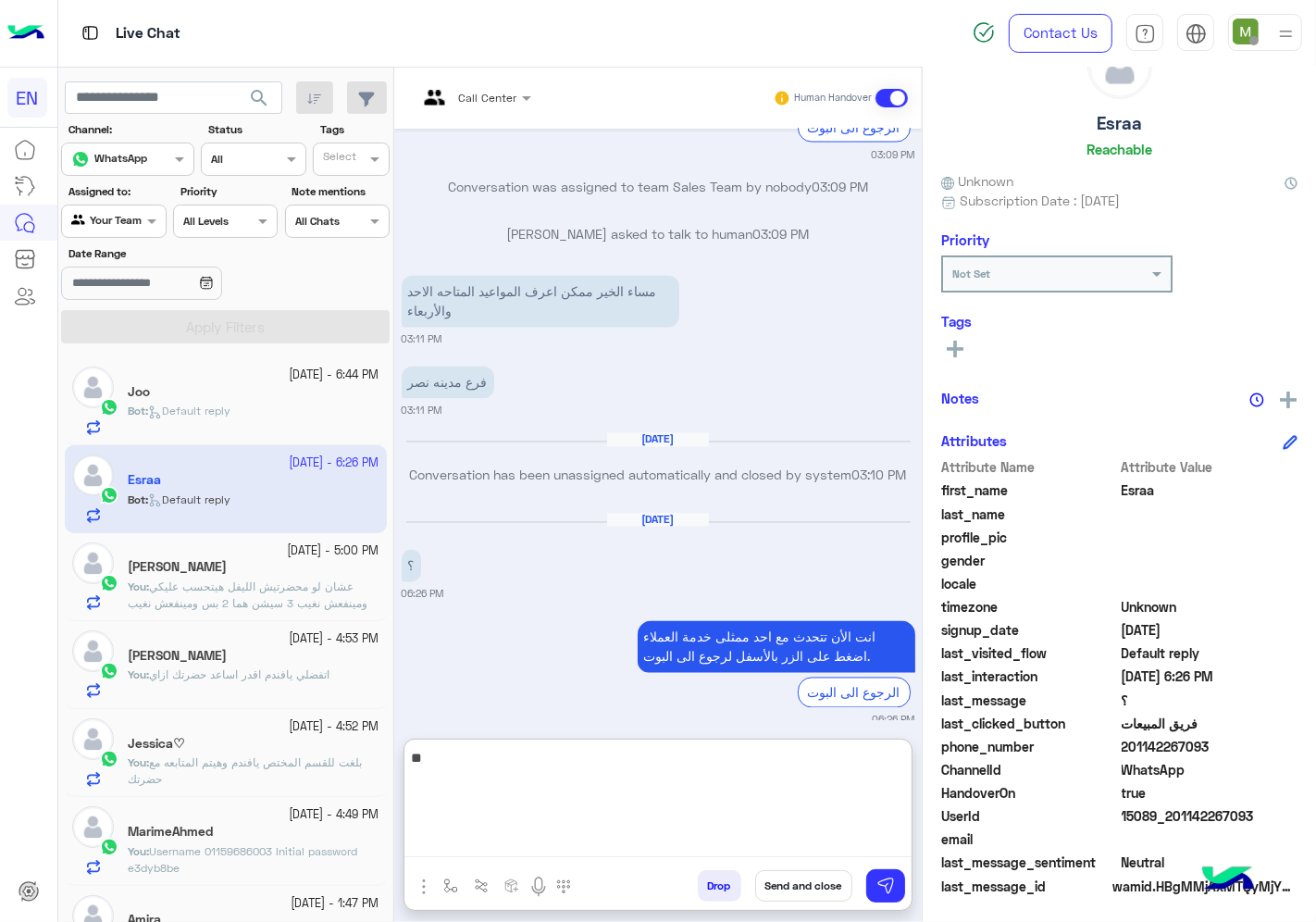
type textarea "*"
type textarea "**********"
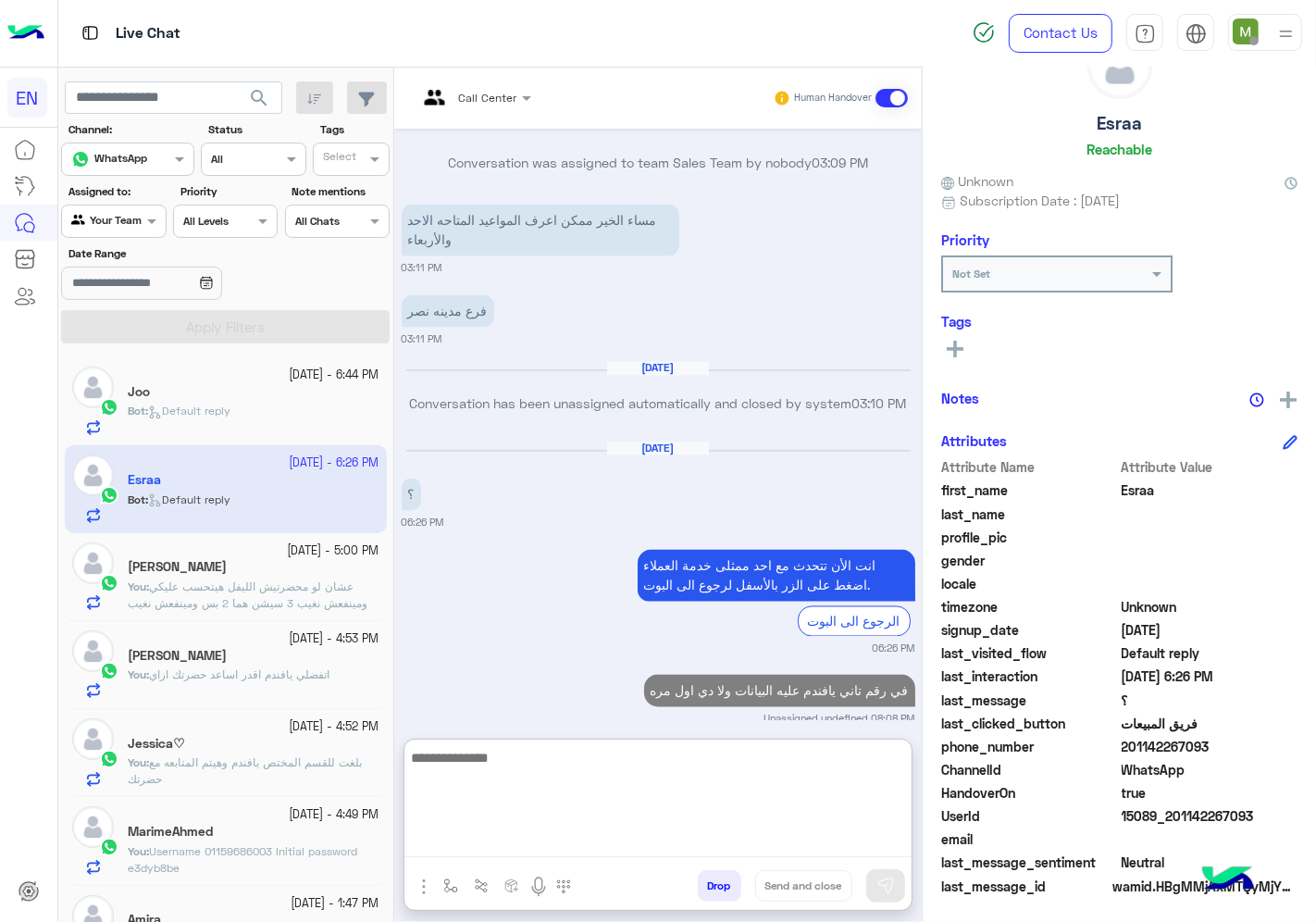
scroll to position [2958, 0]
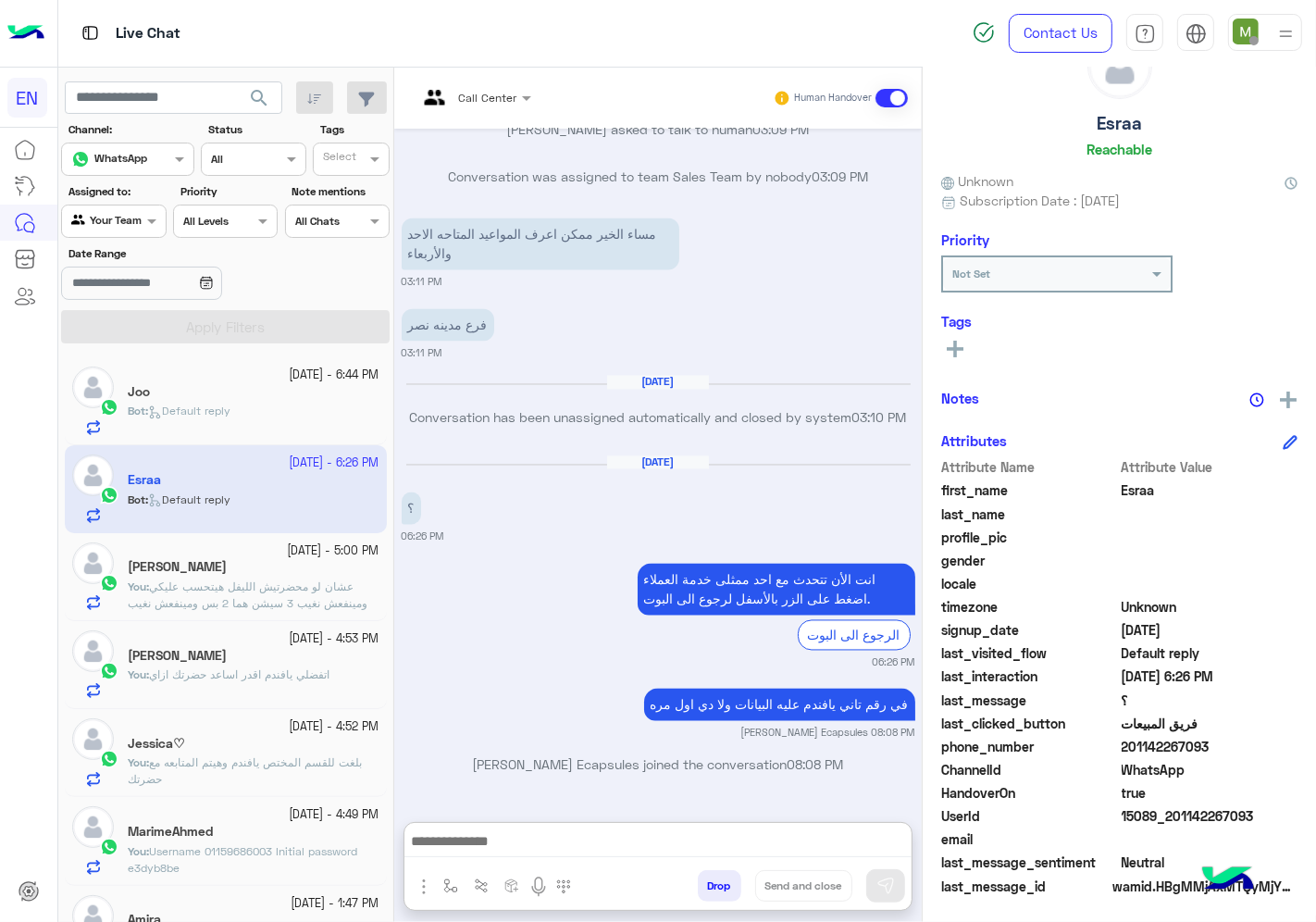
click at [120, 220] on div at bounding box center [113, 218] width 103 height 17
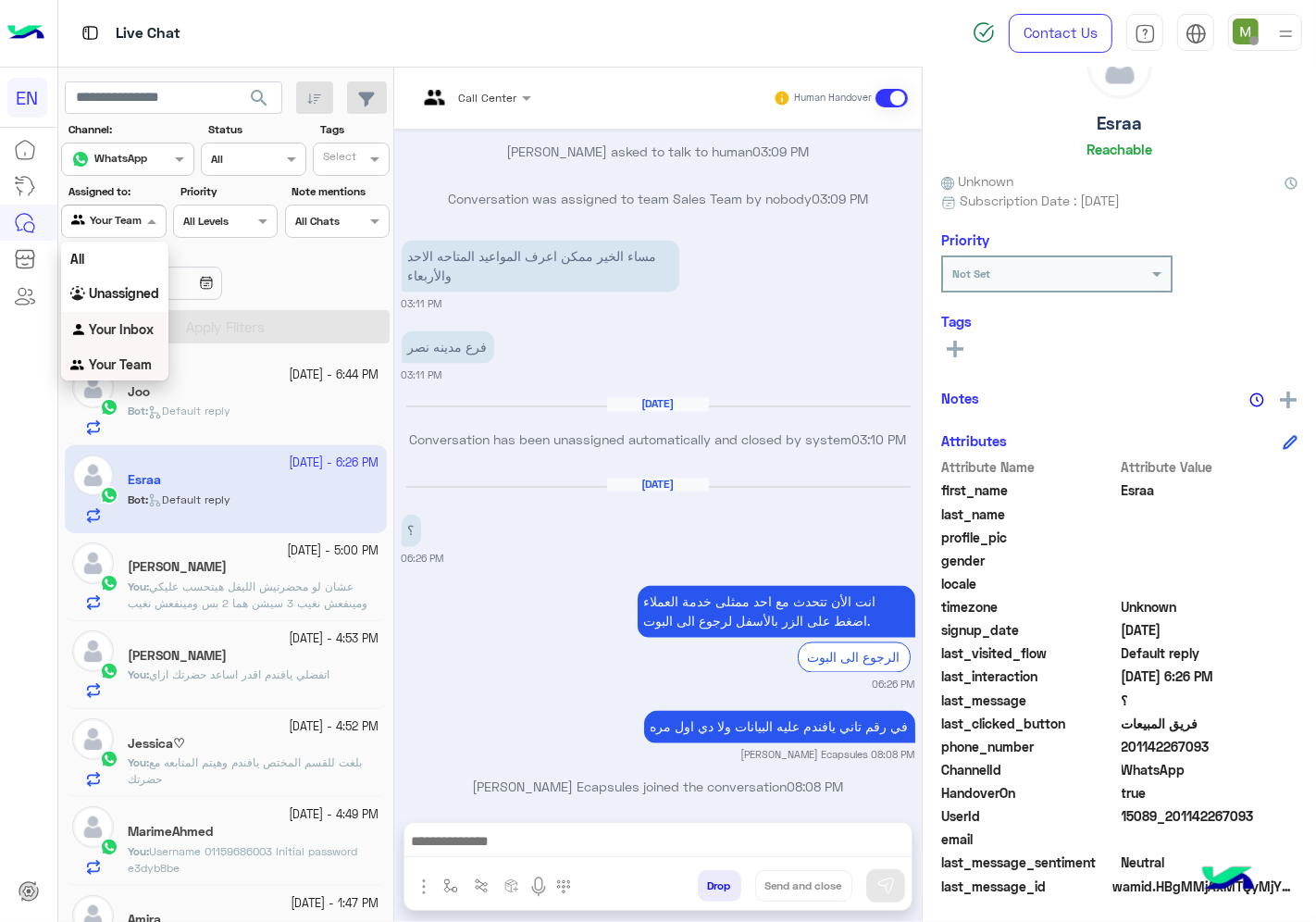
click at [128, 336] on div "Your Inbox" at bounding box center [114, 330] width 108 height 36
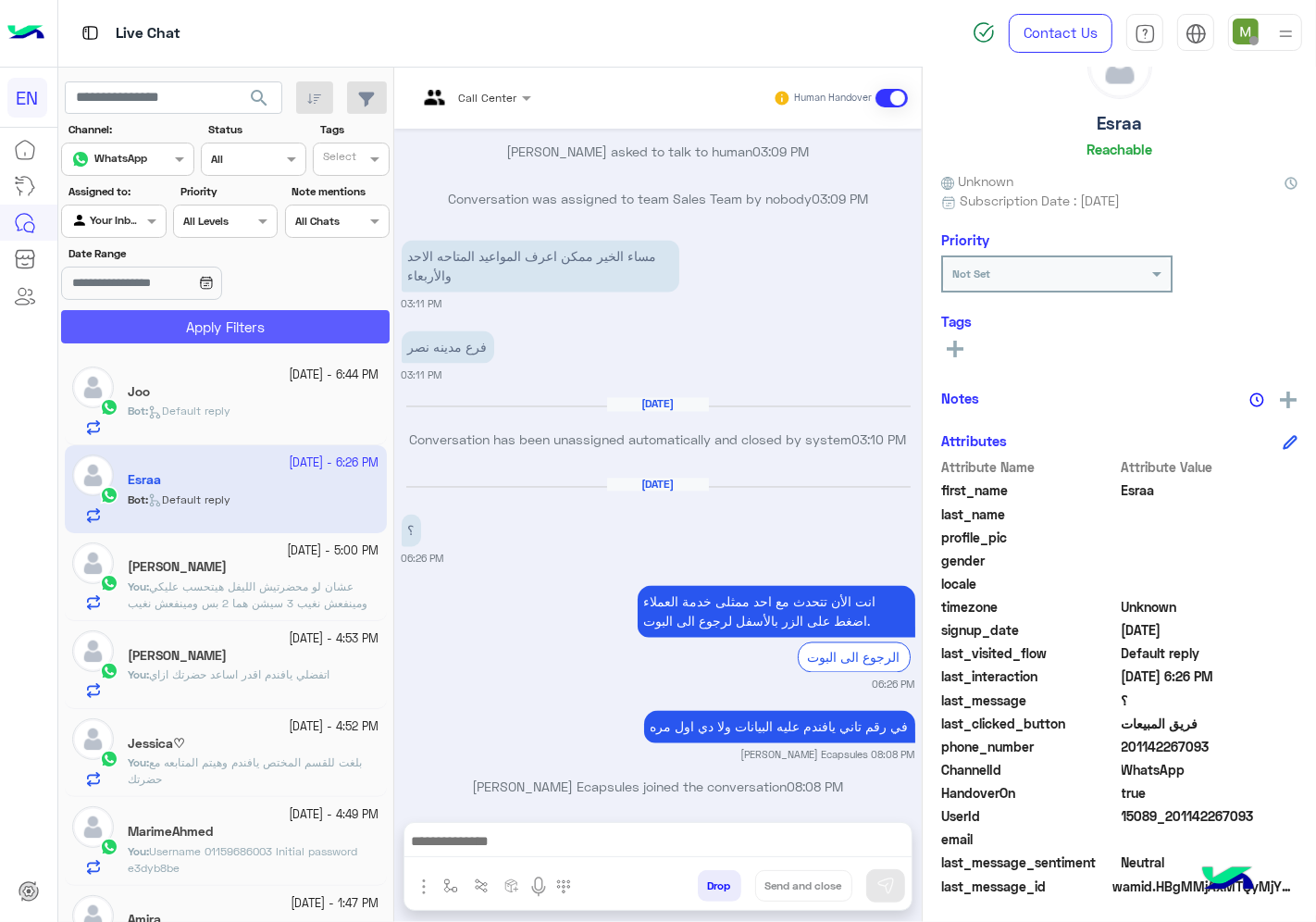
click at [169, 328] on button "Apply Filters" at bounding box center [225, 326] width 329 height 33
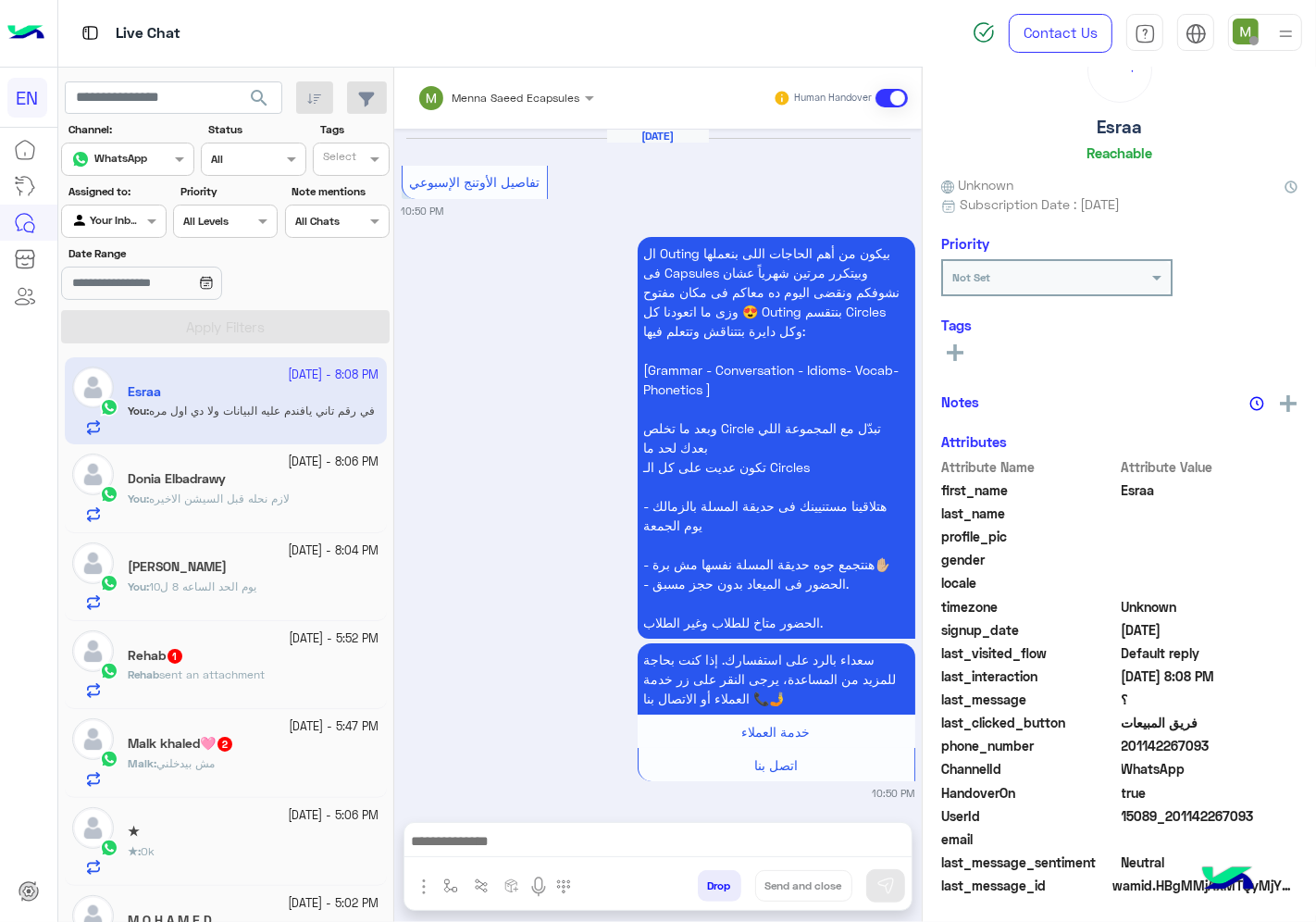
scroll to position [2674, 0]
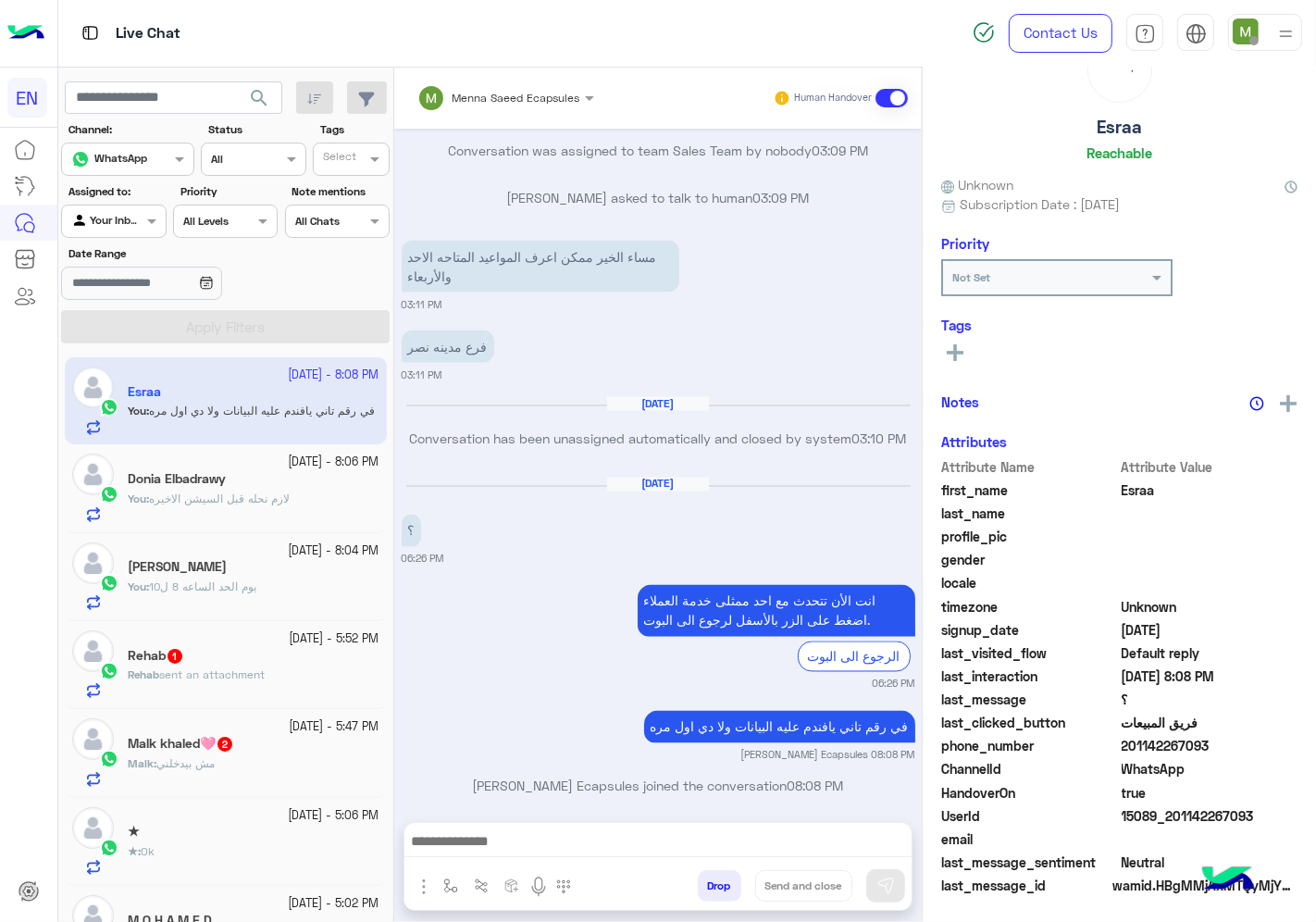
click at [134, 227] on div at bounding box center [113, 218] width 103 height 17
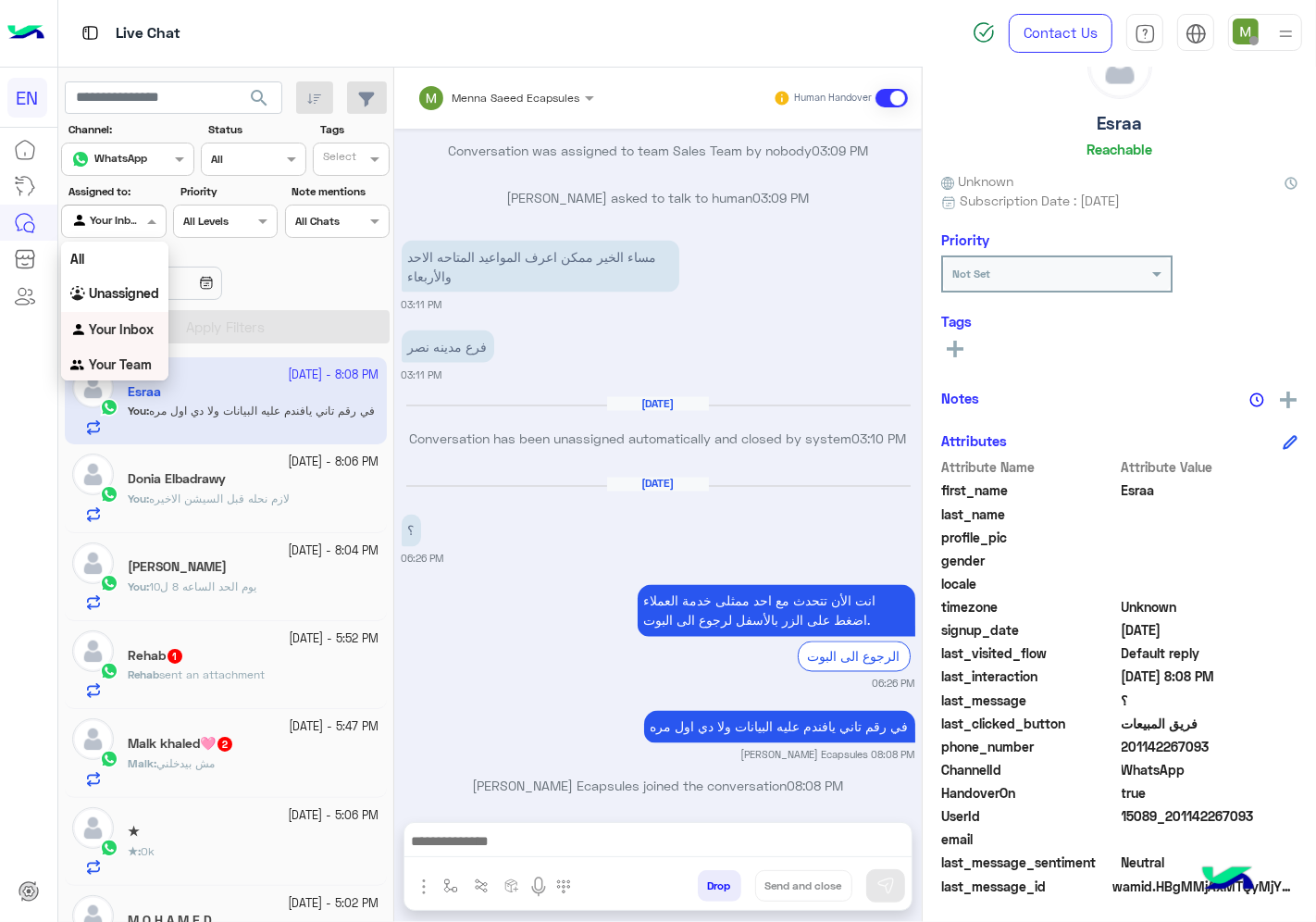
click at [125, 362] on b "Your Team" at bounding box center [120, 364] width 63 height 15
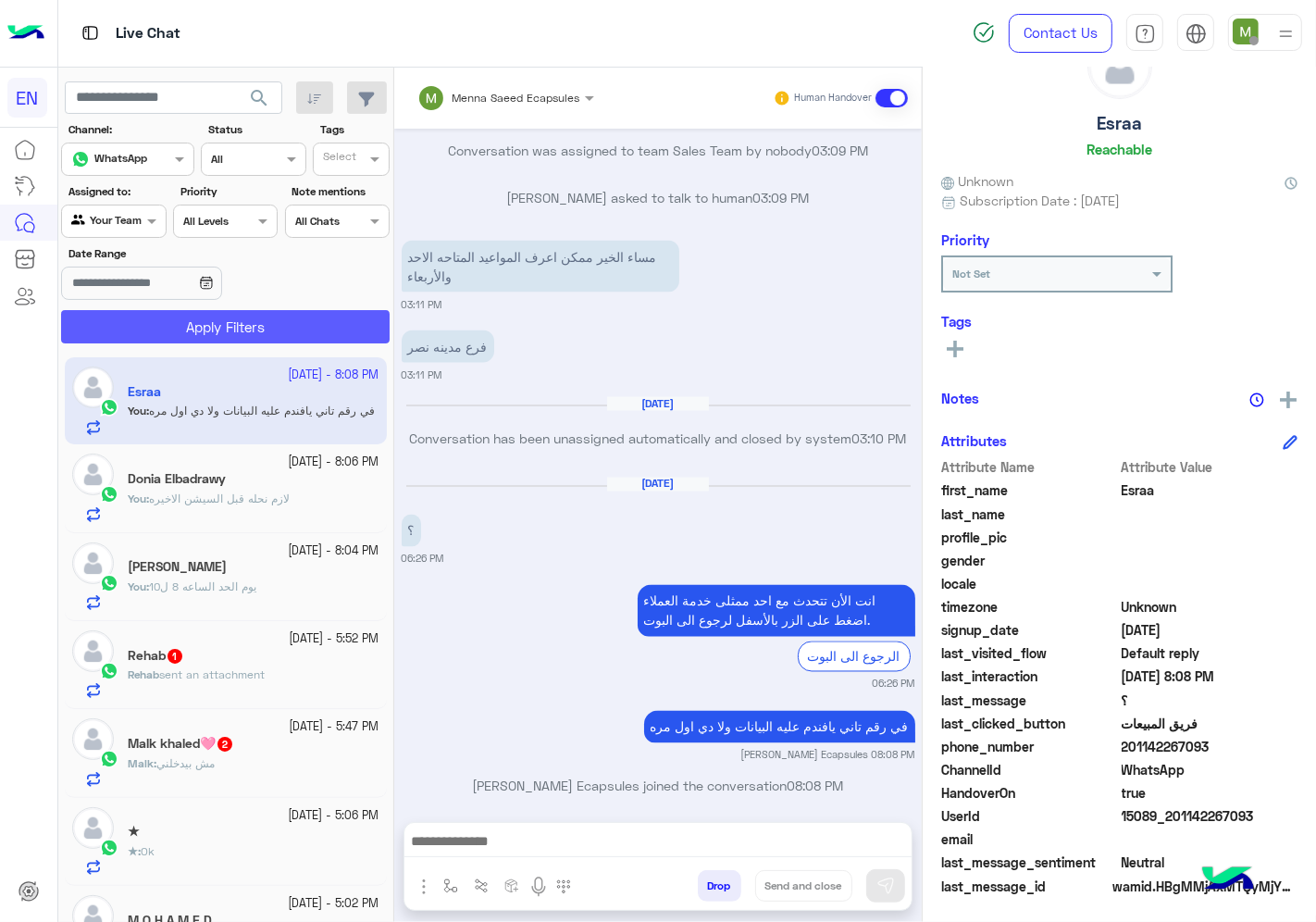
click at [154, 318] on button "Apply Filters" at bounding box center [225, 326] width 329 height 33
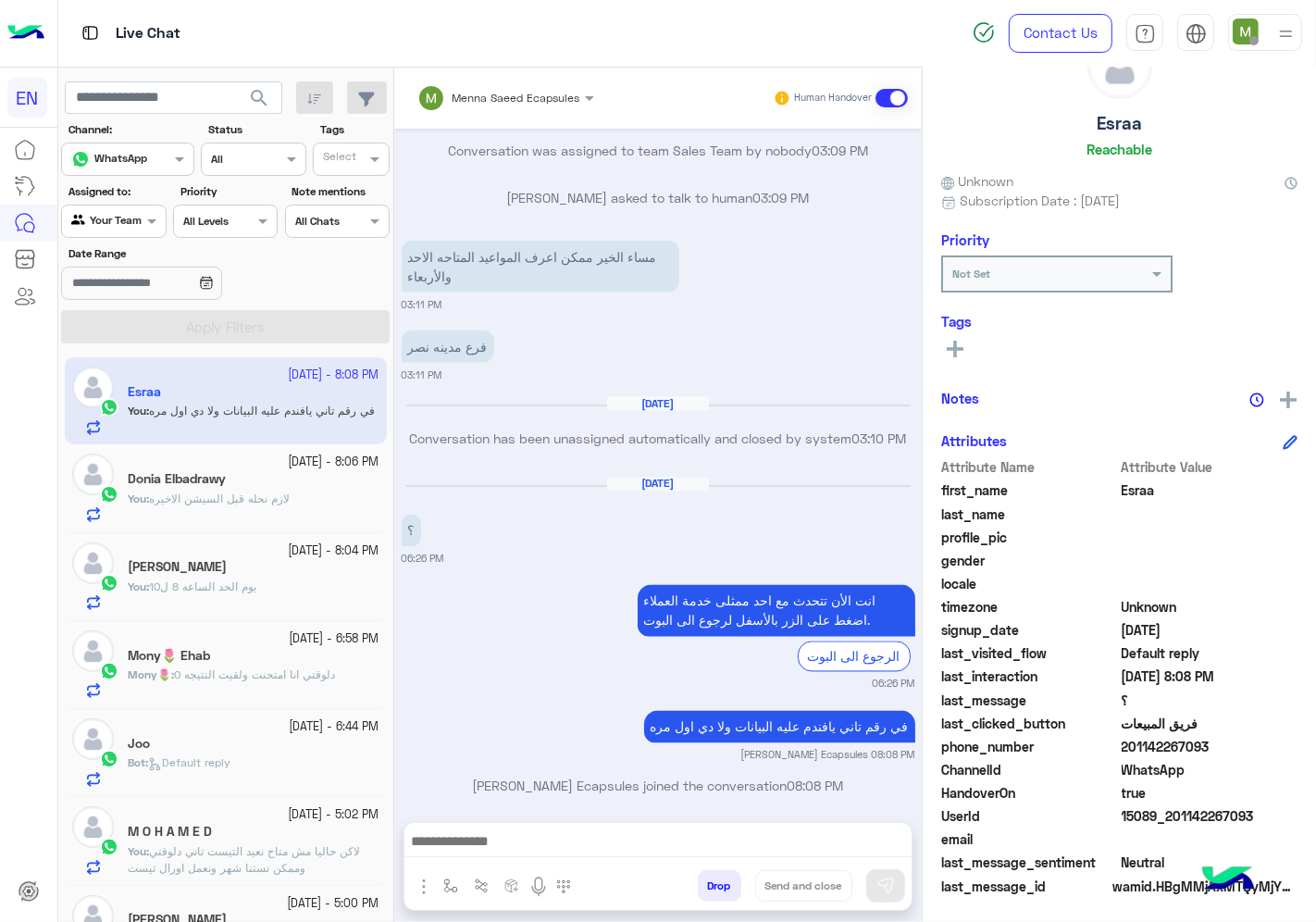
click at [216, 651] on div "Mony🌷 Ehab" at bounding box center [254, 657] width 252 height 19
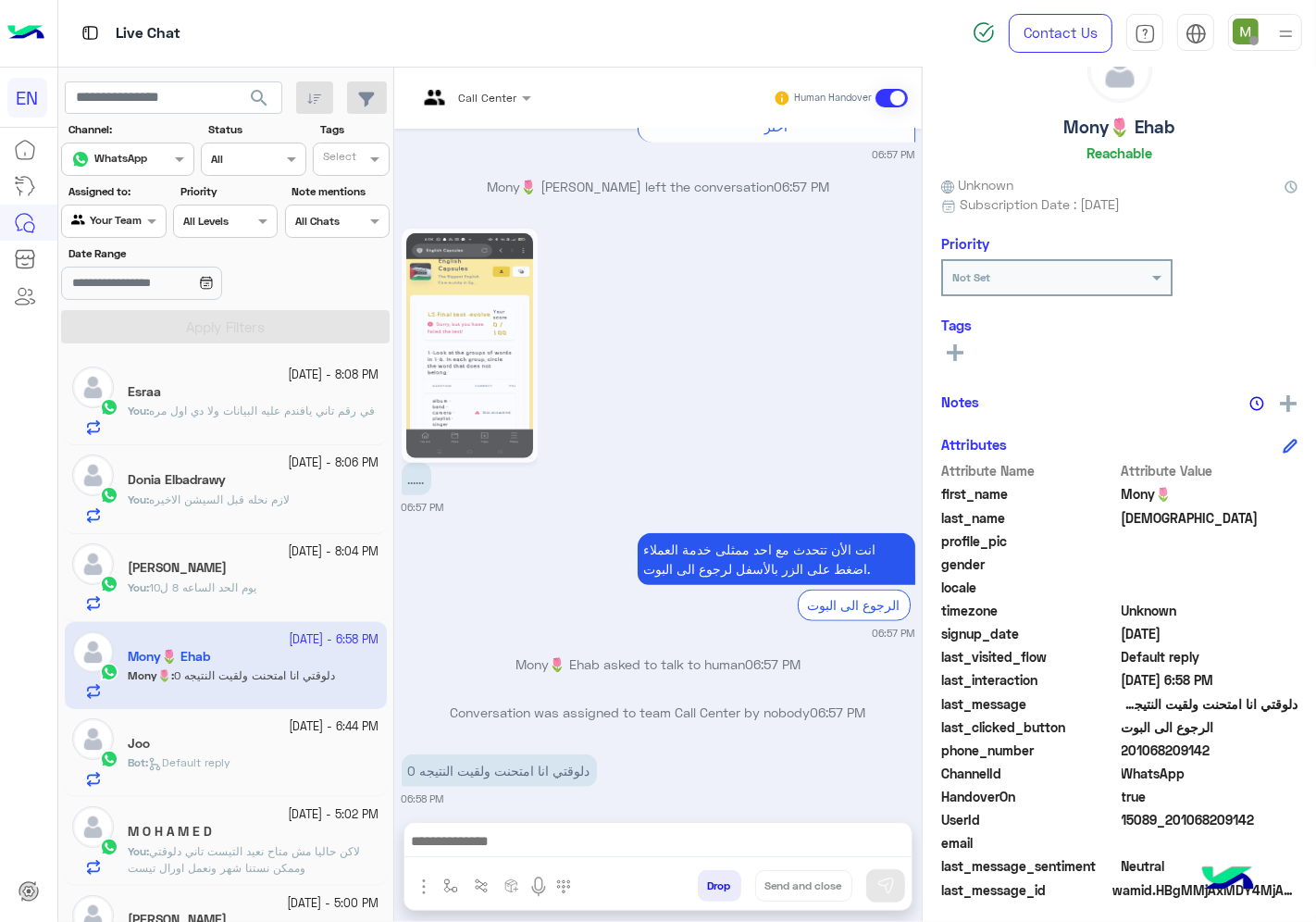
scroll to position [72, 0]
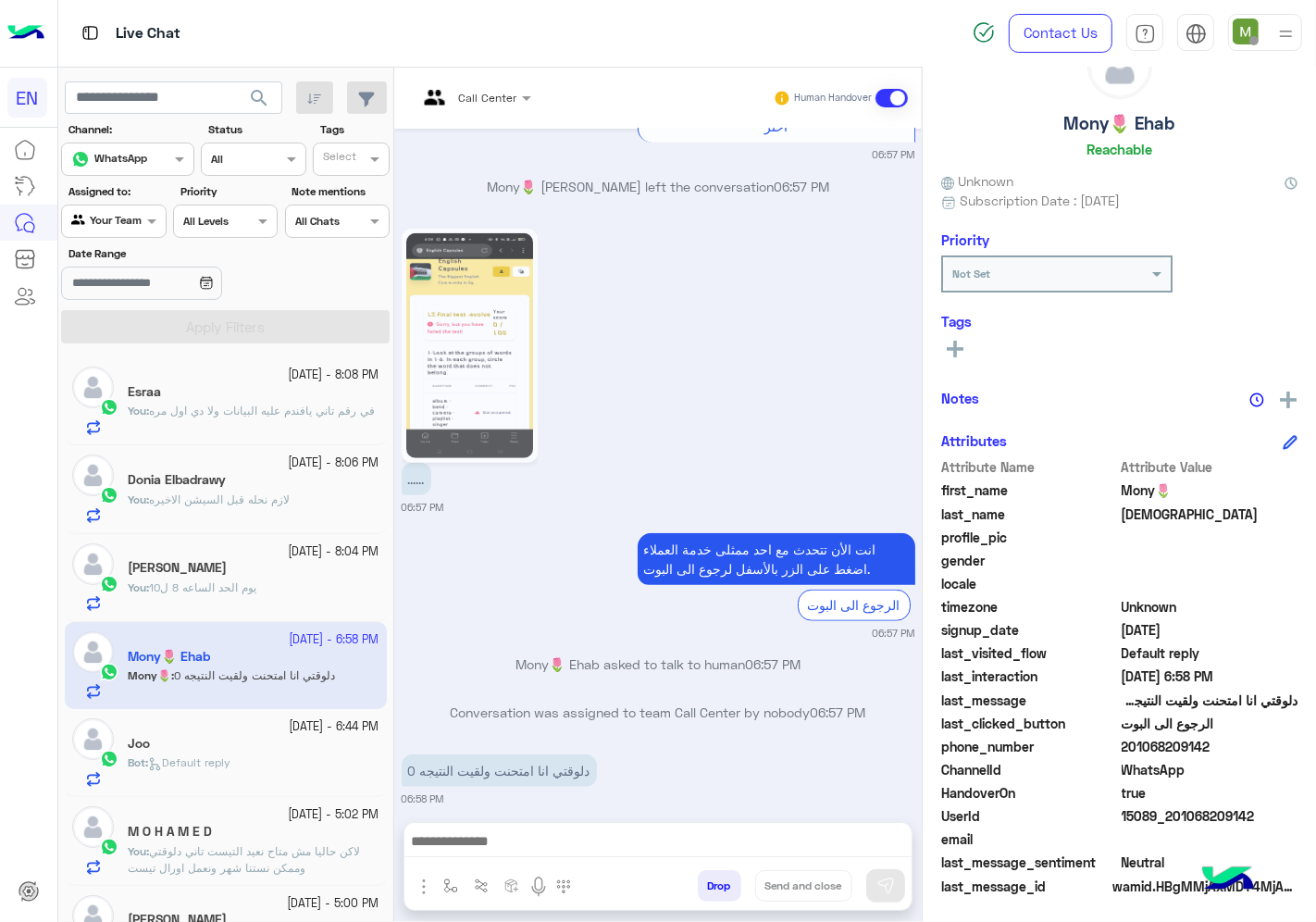
drag, startPoint x: 1216, startPoint y: 746, endPoint x: 1129, endPoint y: 746, distance: 87.0
click at [1129, 746] on span "201068209142" at bounding box center [1209, 747] width 176 height 19
copy span "01068209142"
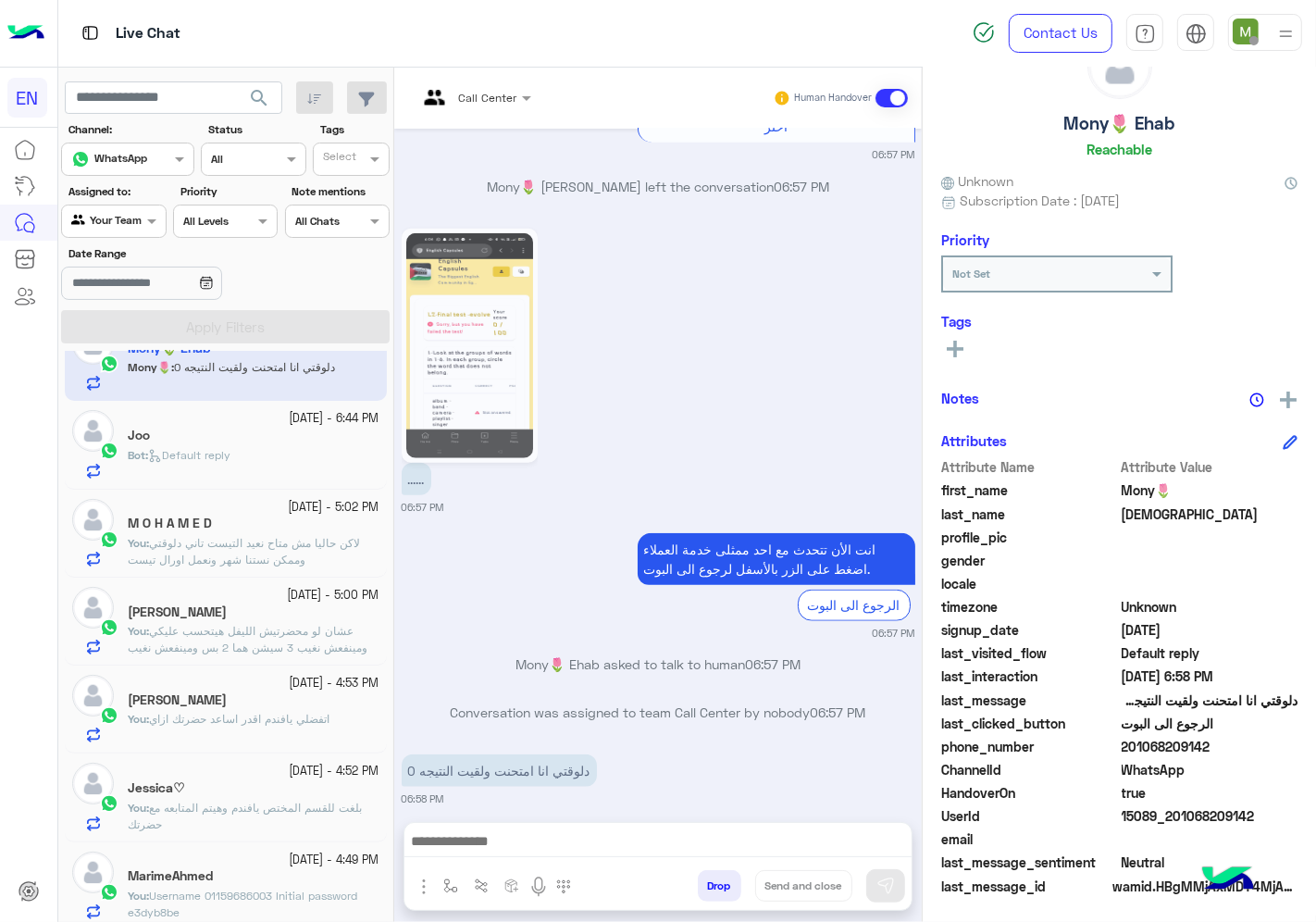
scroll to position [0, 0]
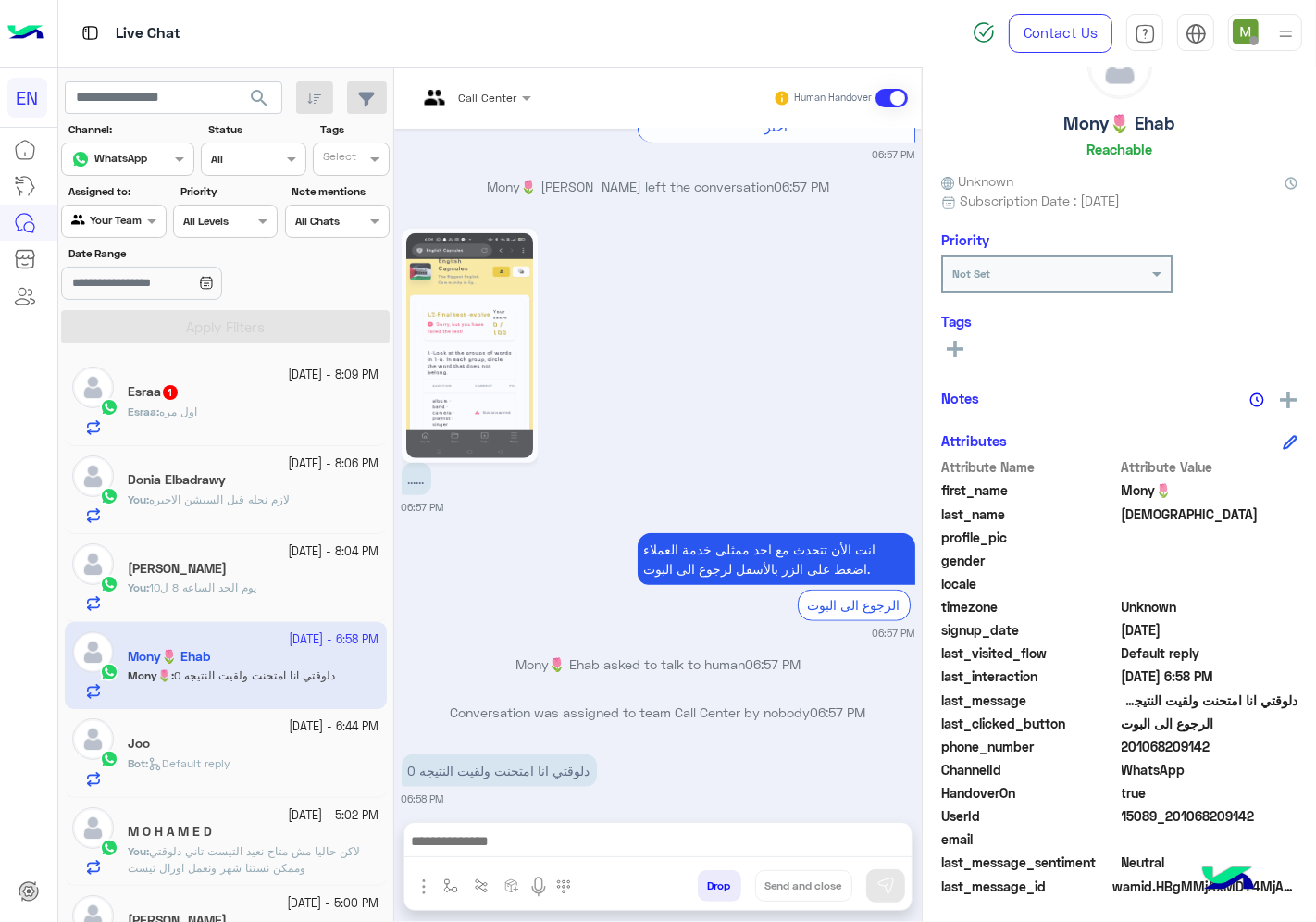
click at [568, 497] on div "[DATE] [DEMOGRAPHIC_DATA] فى فروعنا � 06:56 PM هل أنت طالب حالي مسجل معنا سابقا…" at bounding box center [657, 466] width 527 height 675
drag, startPoint x: 1212, startPoint y: 756, endPoint x: 1130, endPoint y: 744, distance: 82.9
click at [1130, 744] on div "Attribute Name Attribute Value first_name [PERSON_NAME]🌷 last_name [PERSON_NAME…" at bounding box center [1120, 677] width 357 height 441
click at [1228, 748] on span "201068209142" at bounding box center [1209, 747] width 176 height 19
drag, startPoint x: 1206, startPoint y: 737, endPoint x: 1125, endPoint y: 744, distance: 81.3
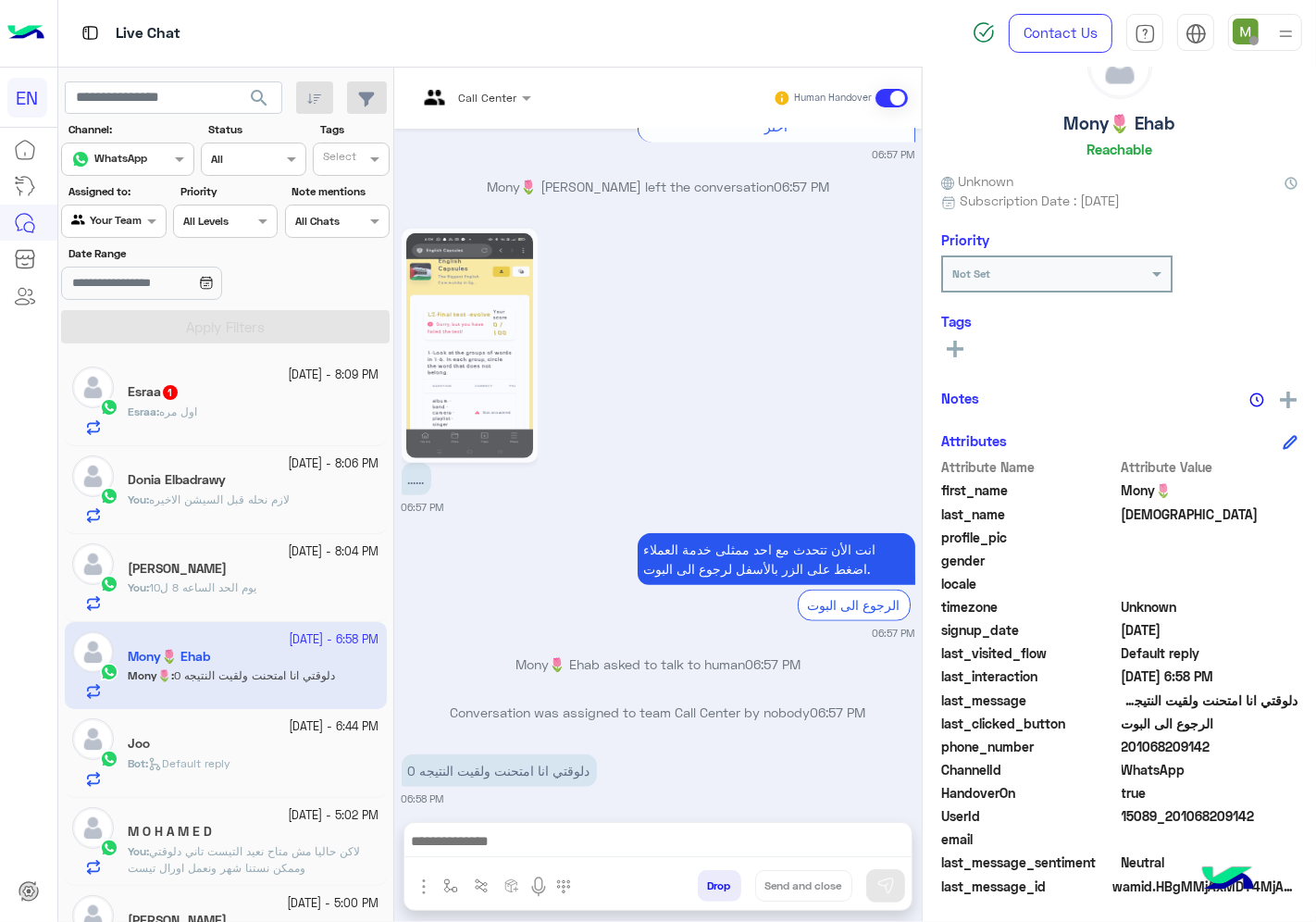
click at [1125, 744] on span "201068209142" at bounding box center [1209, 747] width 176 height 19
copy span "01068209142"
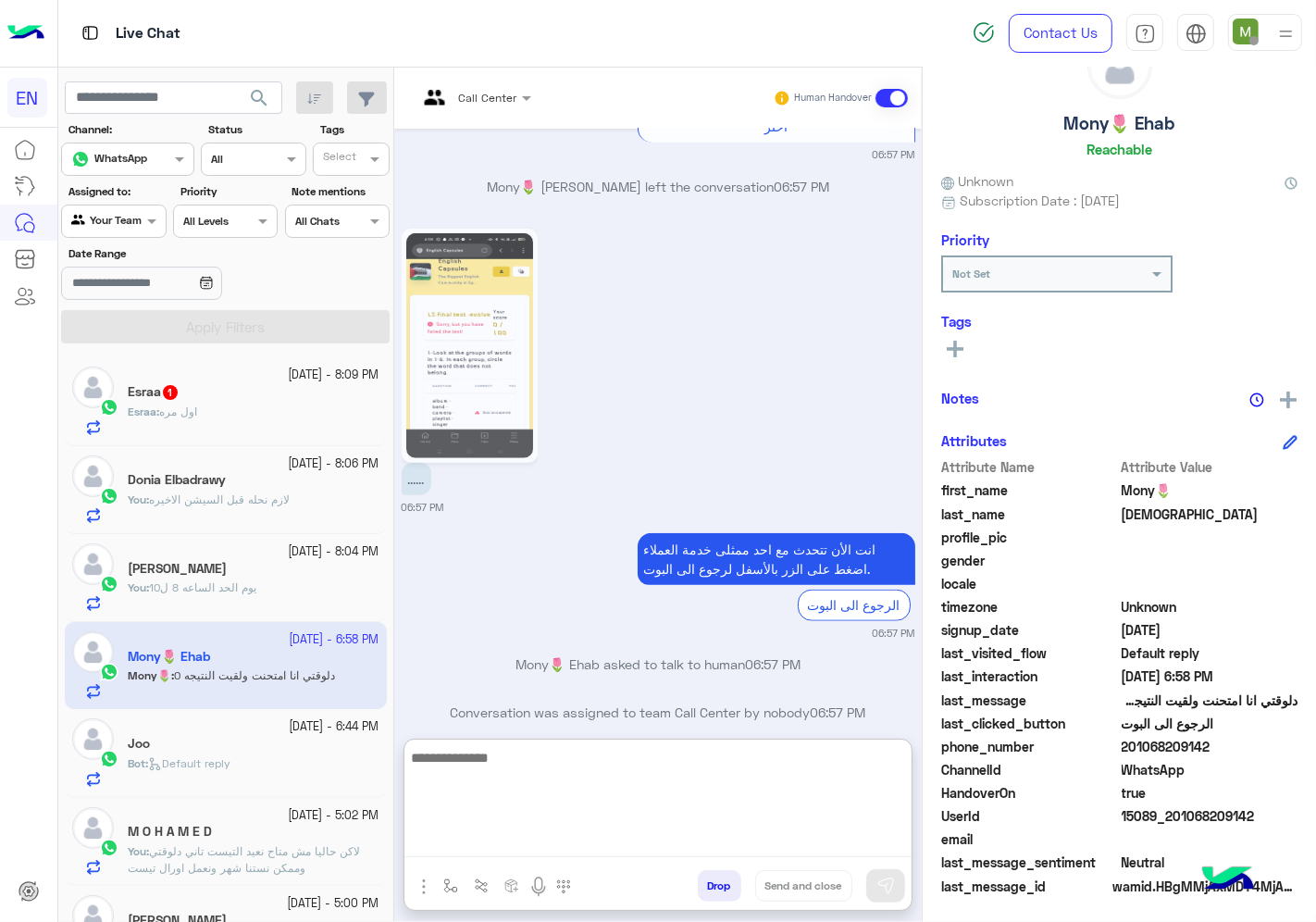
click at [668, 840] on textarea at bounding box center [658, 801] width 507 height 111
type textarea "**********"
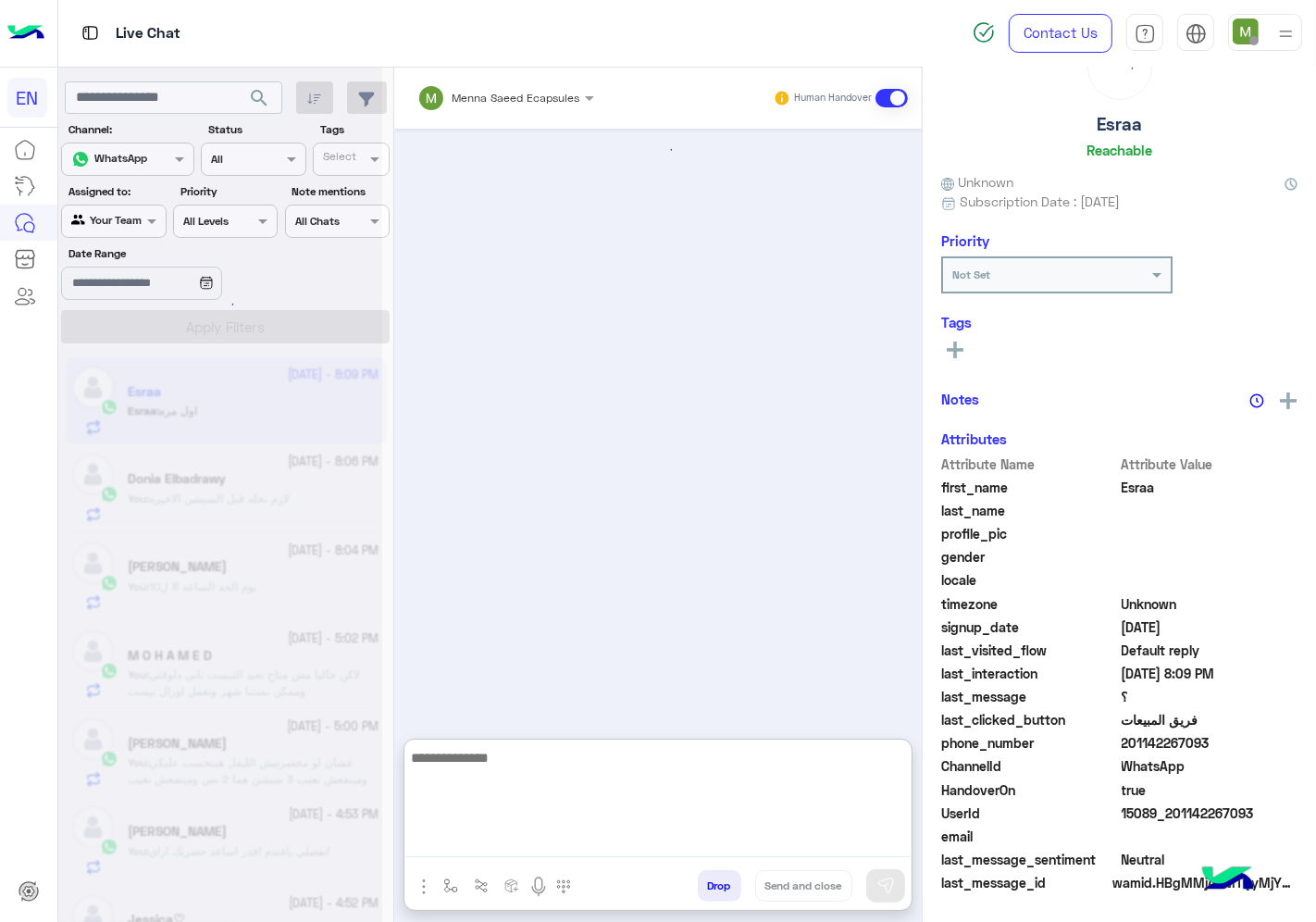
scroll to position [72, 0]
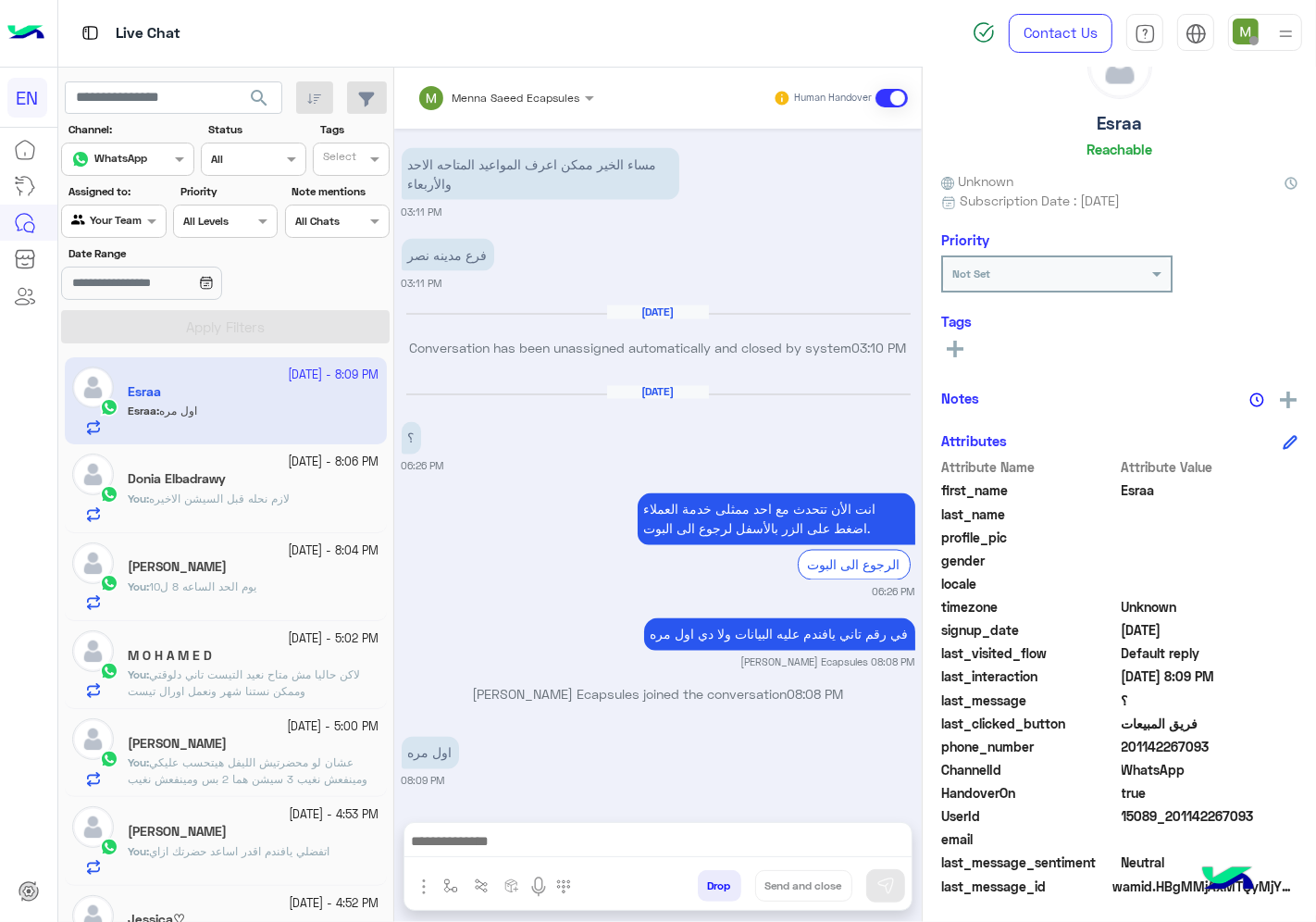
click at [242, 413] on app-inbox-user "[DATE] - 8:09 PM Esraa Esraa : اول مره" at bounding box center [226, 400] width 322 height 87
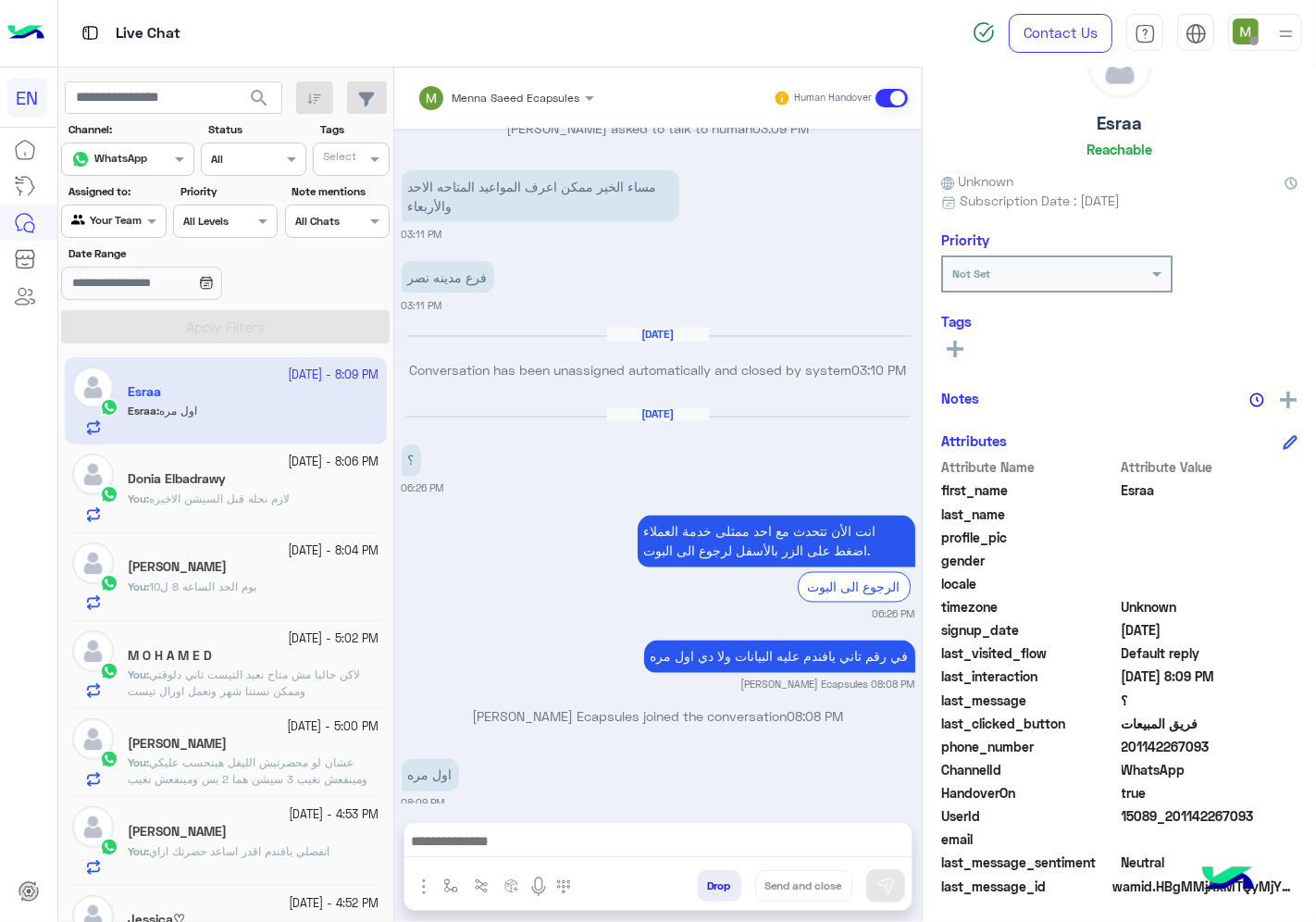
click at [479, 80] on div "Menna Saeed Ecapsules" at bounding box center [499, 97] width 163 height 37
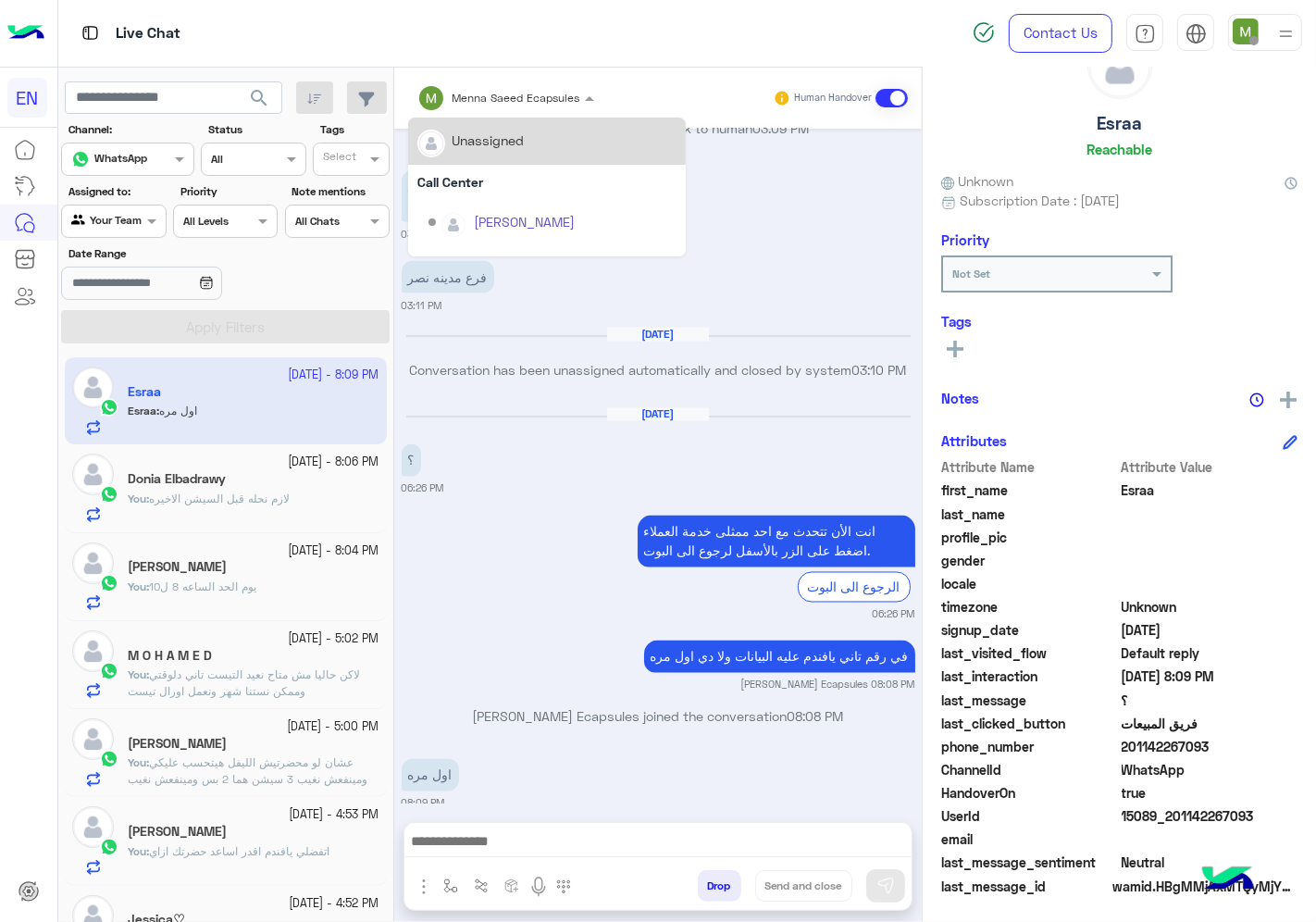
scroll to position [306, 0]
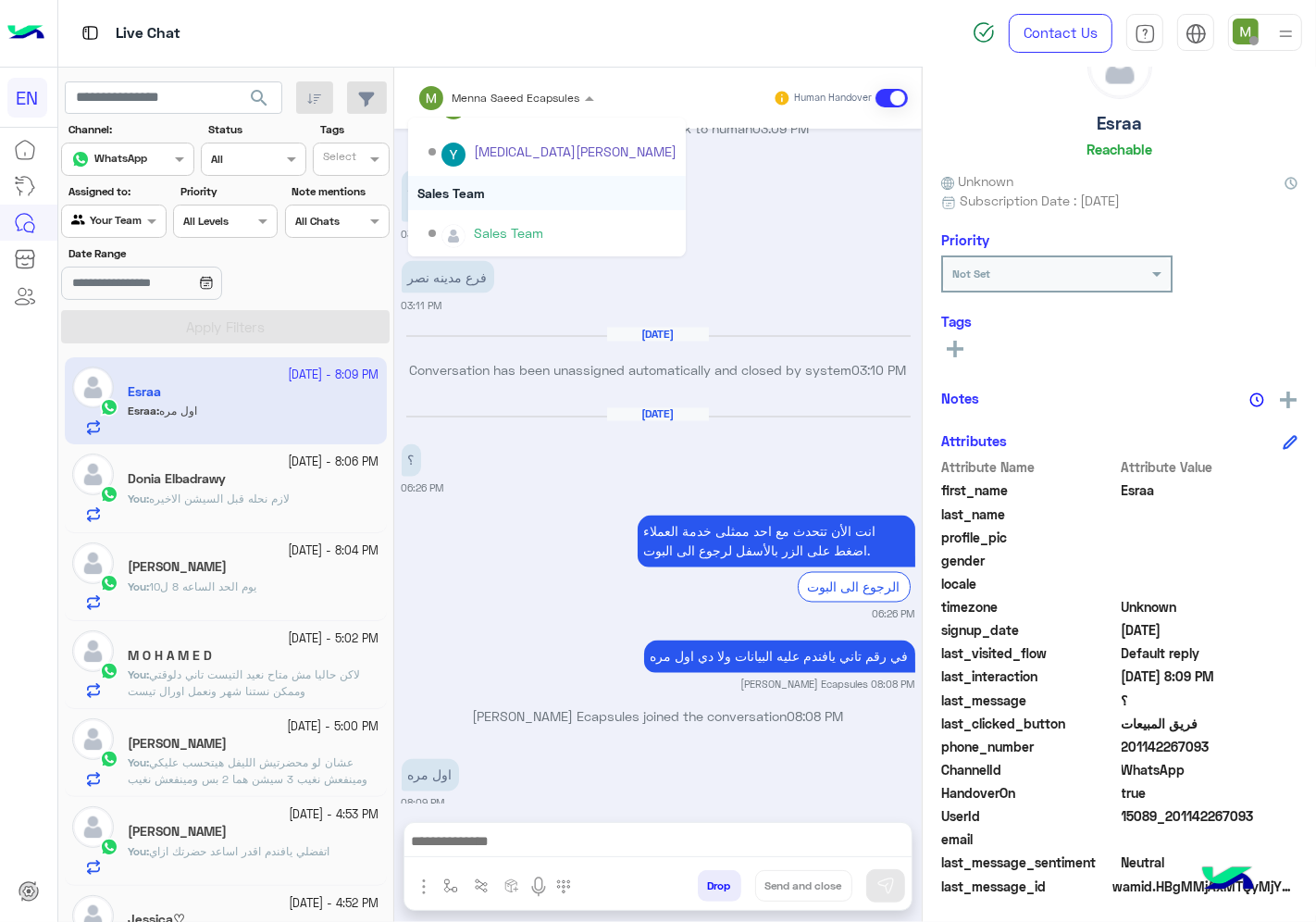
click at [469, 193] on div "Sales Team" at bounding box center [546, 193] width 278 height 34
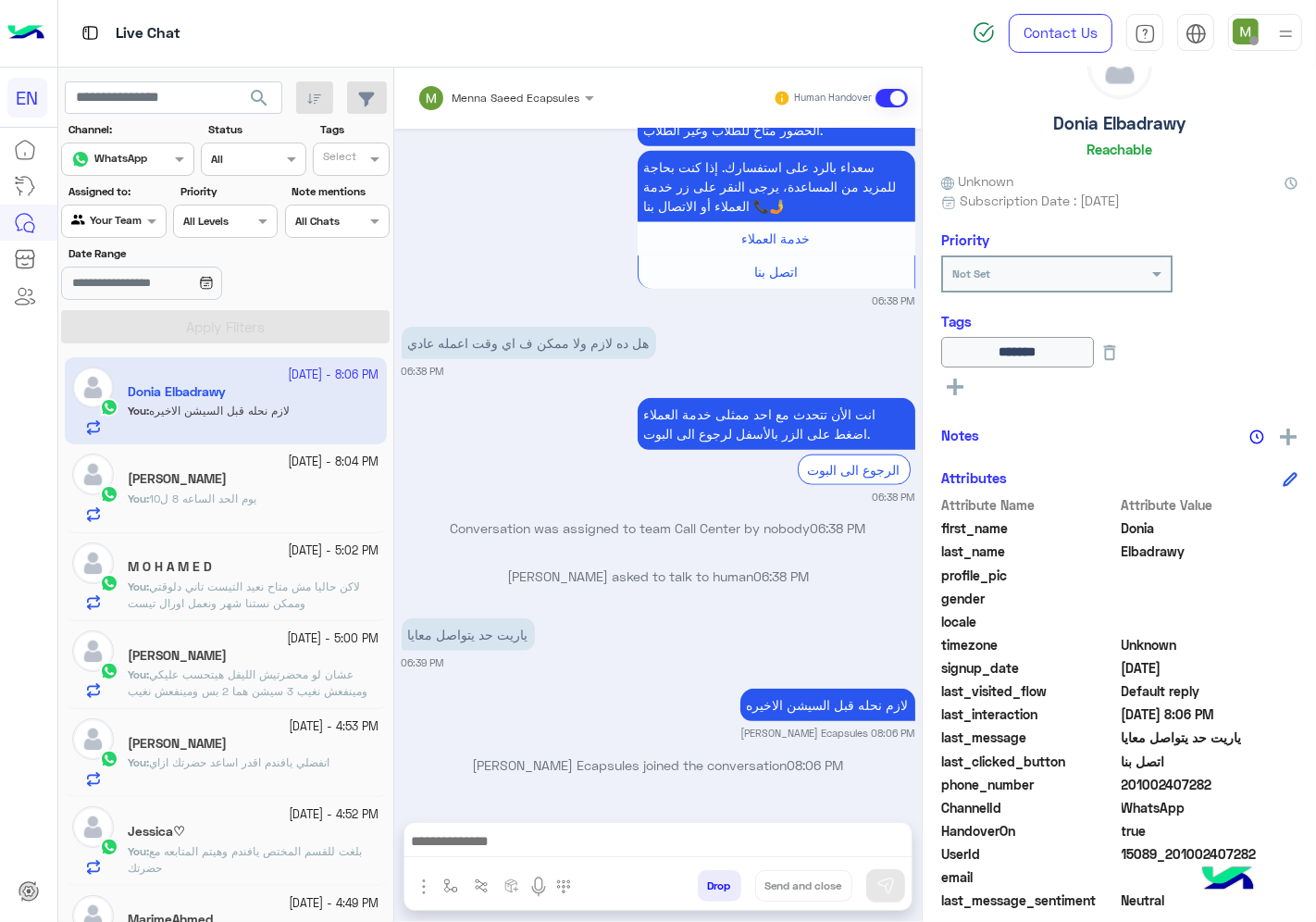
scroll to position [205, 0]
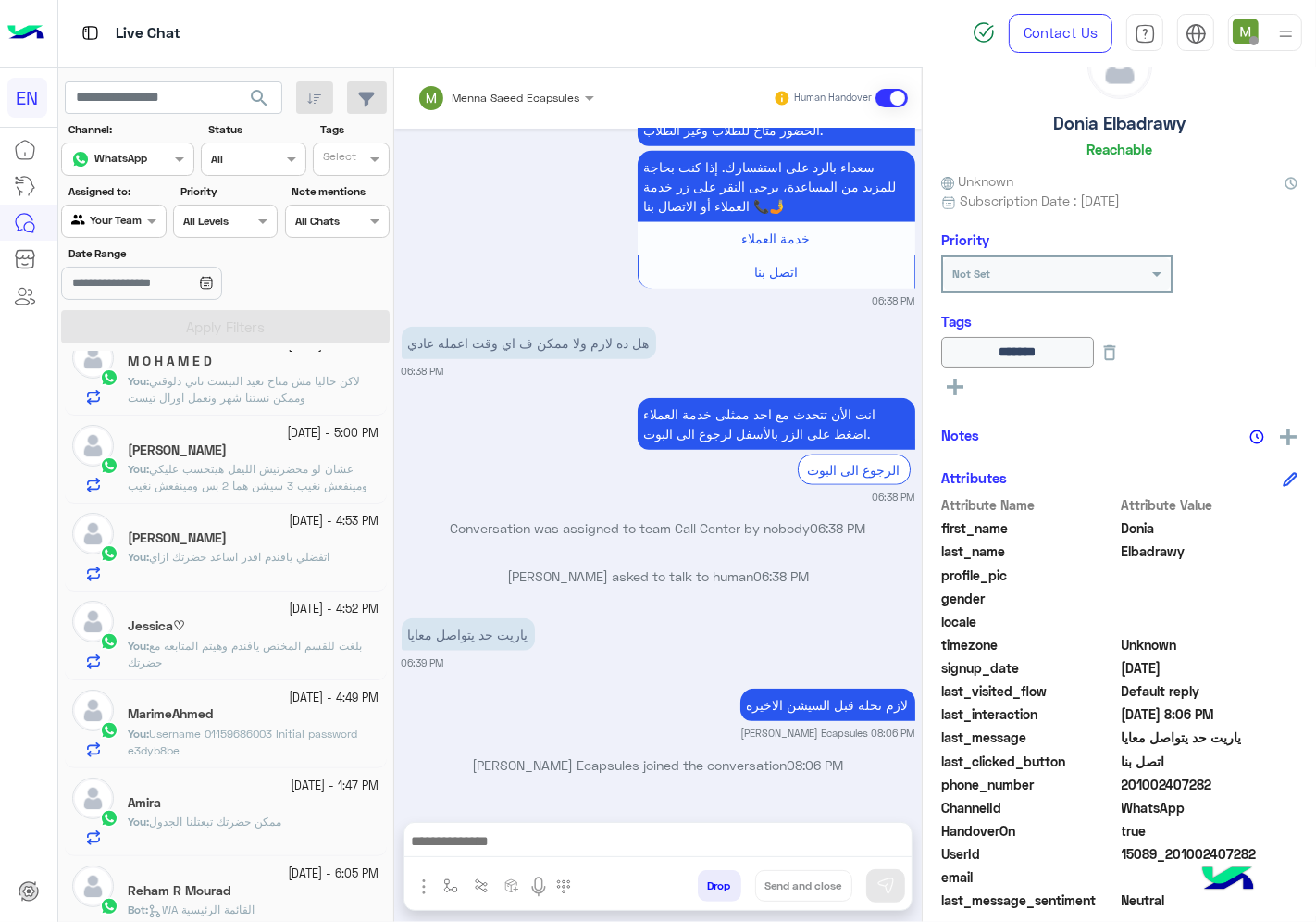
click at [125, 210] on div at bounding box center [113, 218] width 103 height 17
drag, startPoint x: 139, startPoint y: 301, endPoint x: 155, endPoint y: 299, distance: 16.1
click at [141, 301] on div "Unassigned" at bounding box center [114, 294] width 108 height 36
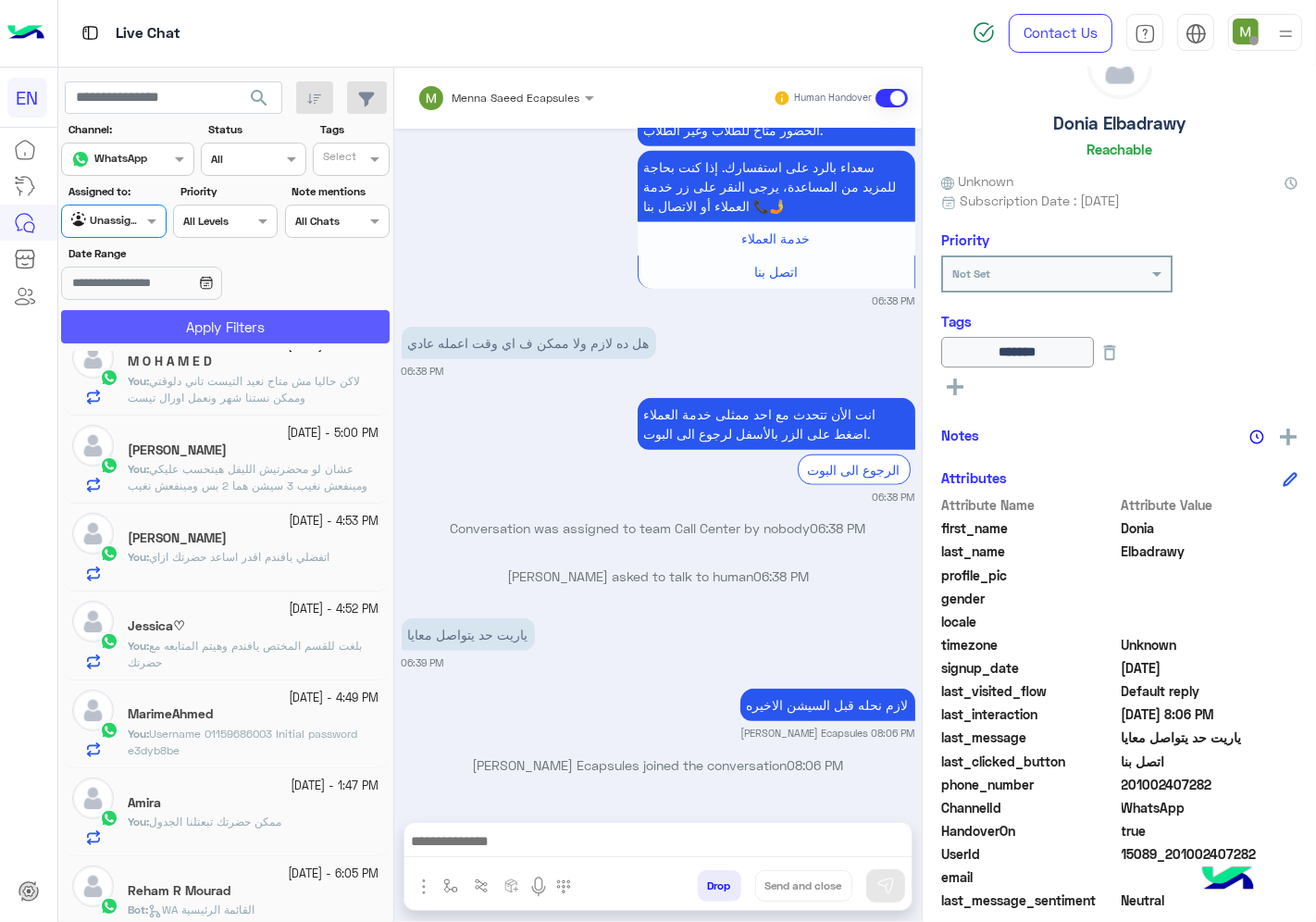
click at [192, 338] on button "Apply Filters" at bounding box center [225, 326] width 329 height 33
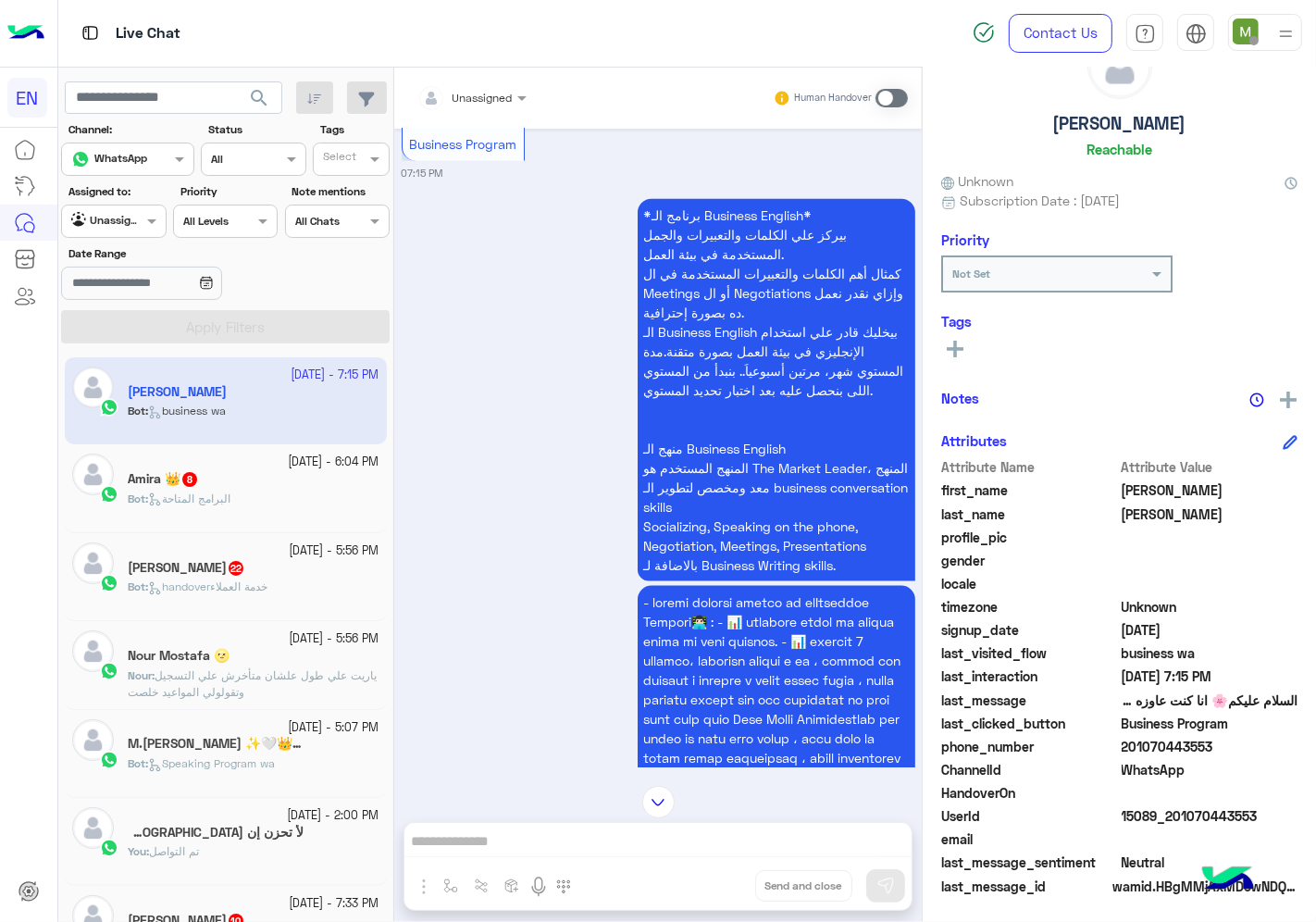
scroll to position [1872, 0]
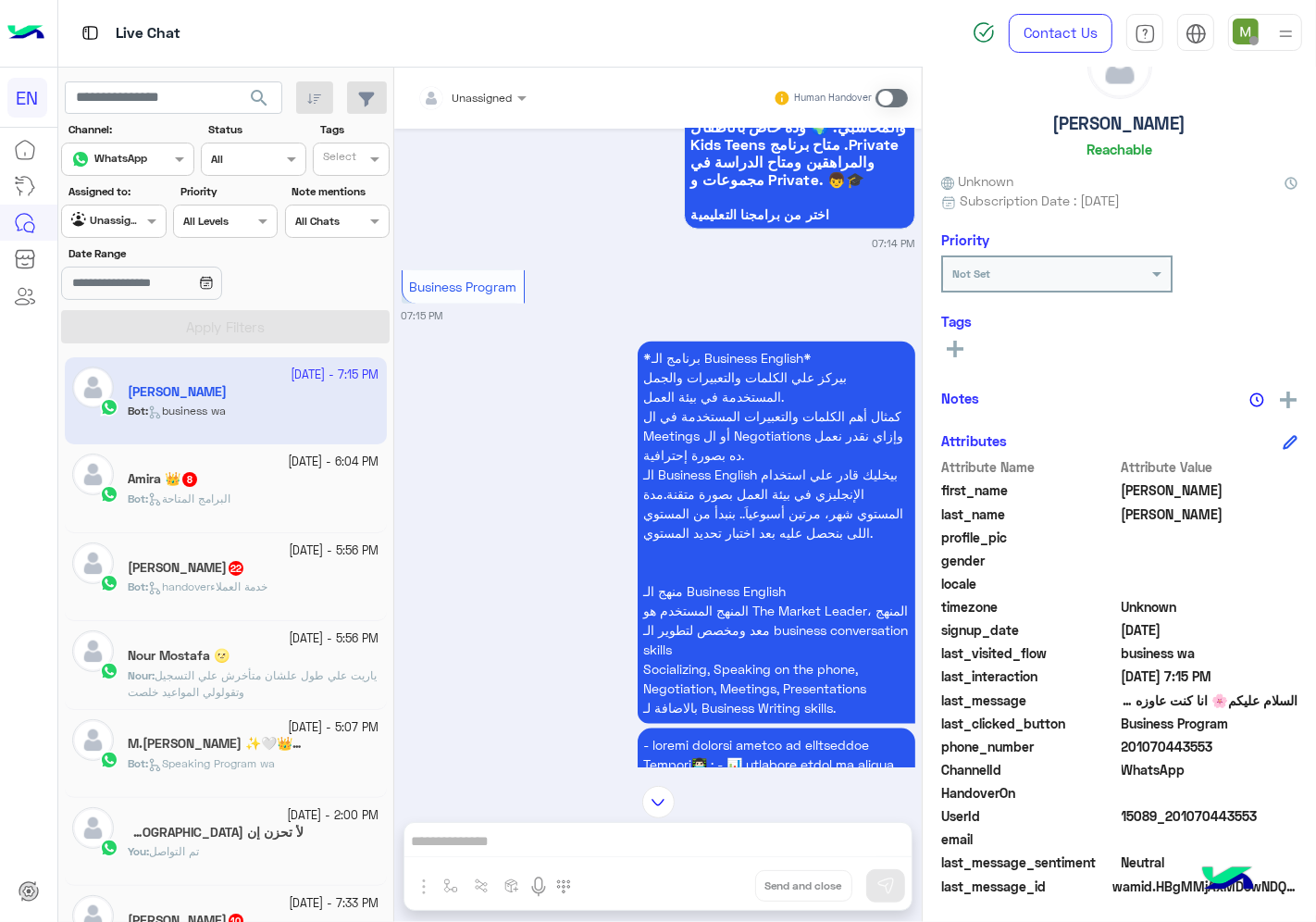
click at [507, 99] on div at bounding box center [472, 94] width 128 height 17
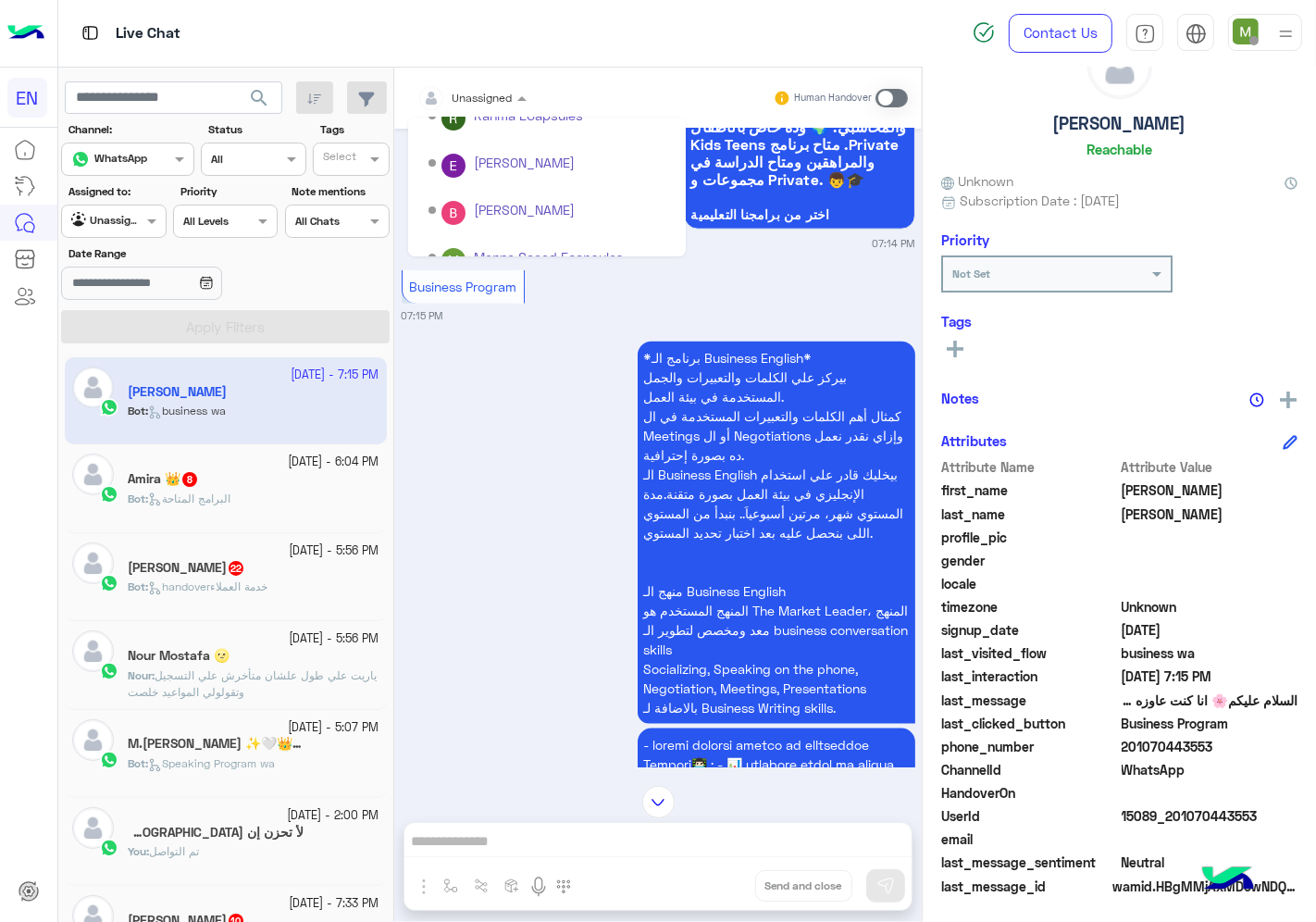
scroll to position [306, 0]
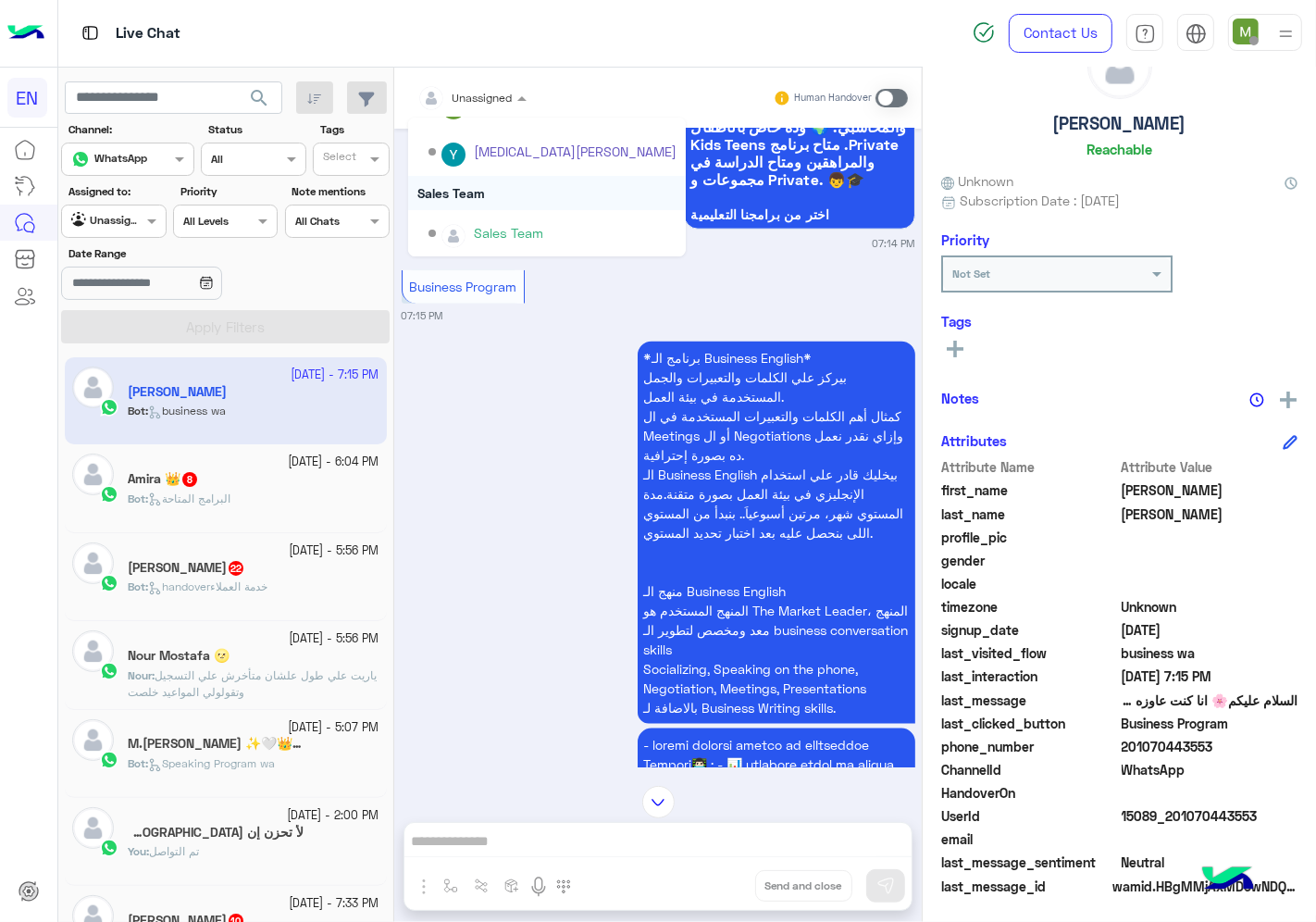
click at [479, 189] on div "Sales Team" at bounding box center [546, 193] width 278 height 34
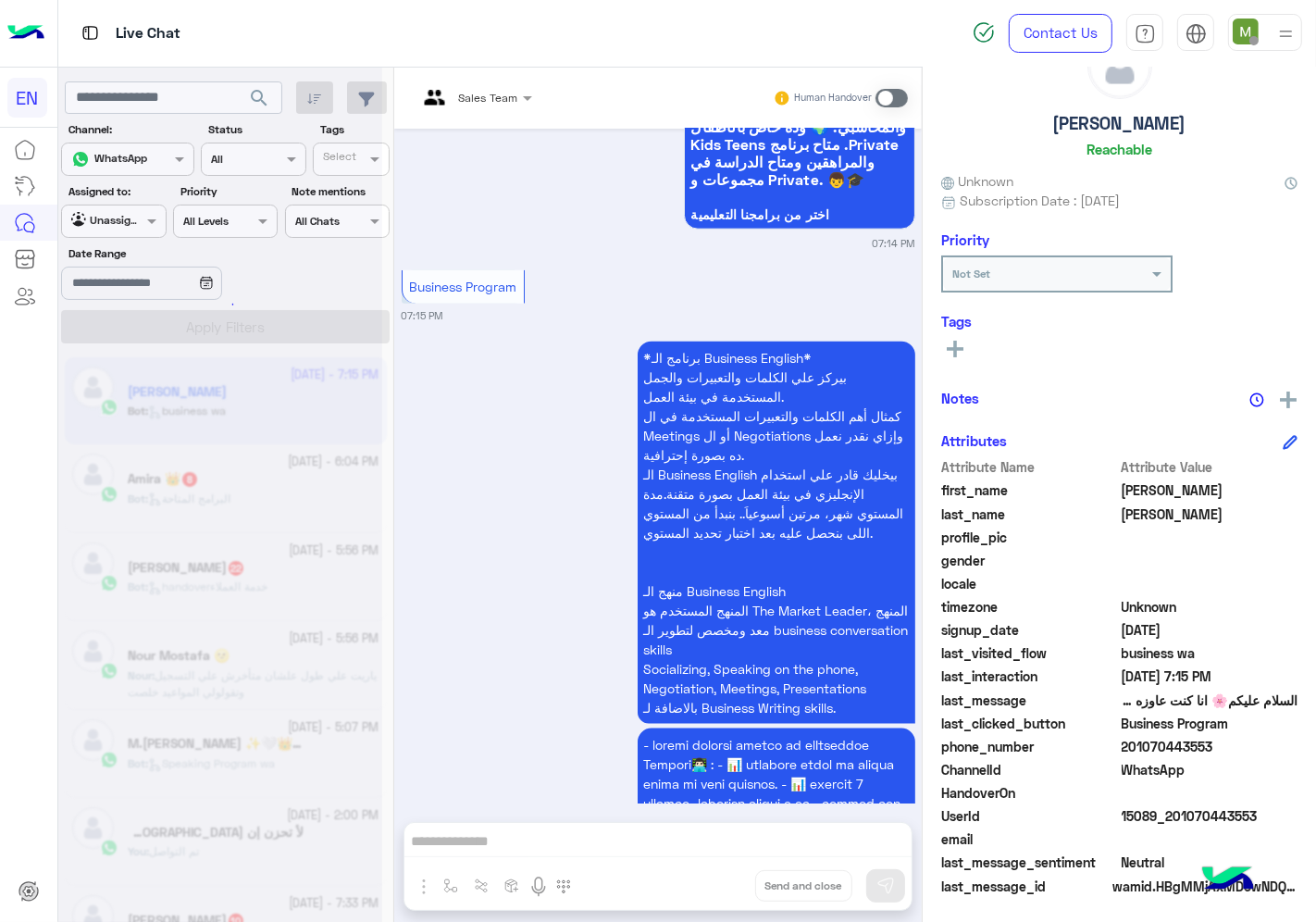
scroll to position [2967, 0]
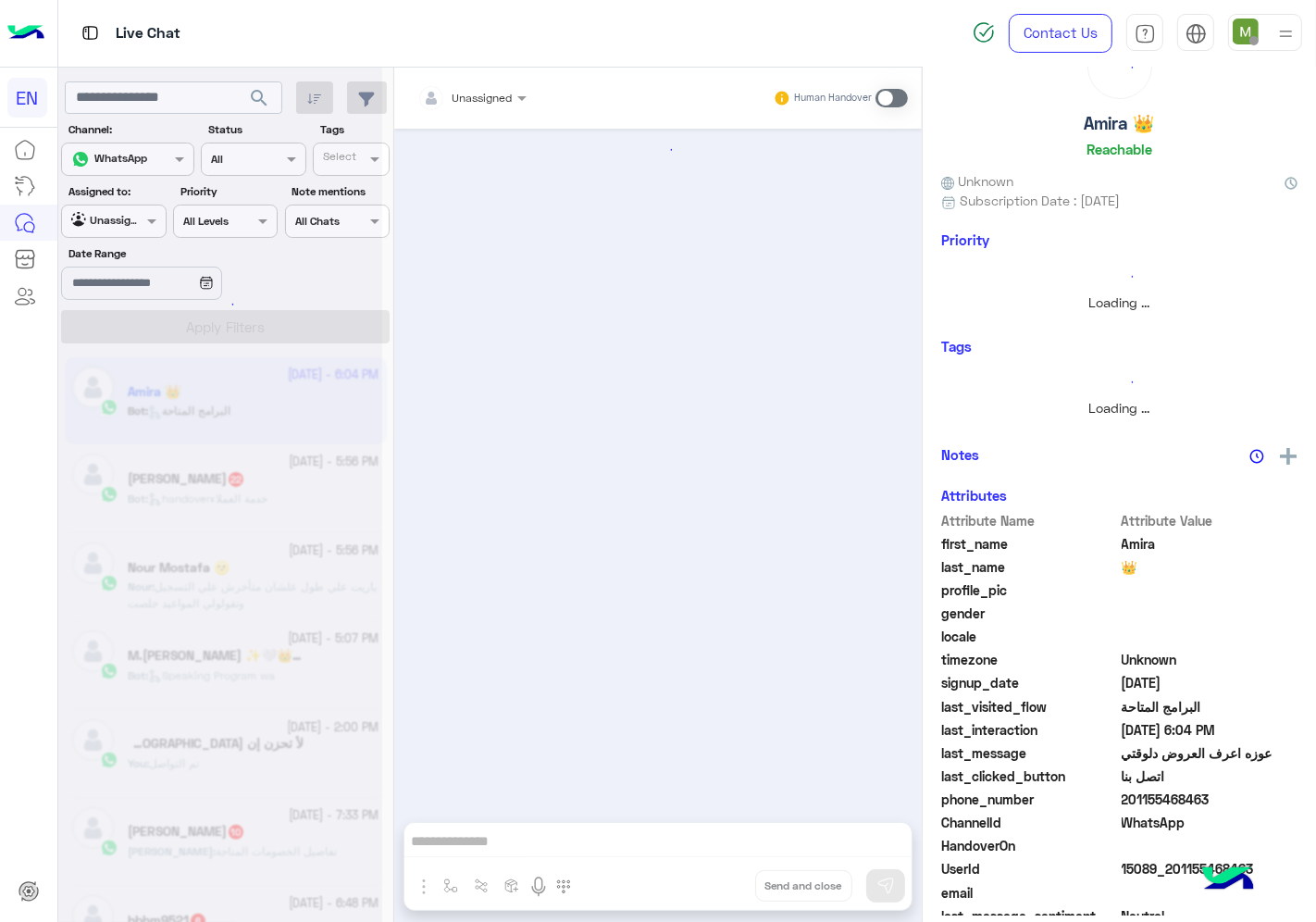
click at [486, 100] on div at bounding box center [472, 94] width 128 height 17
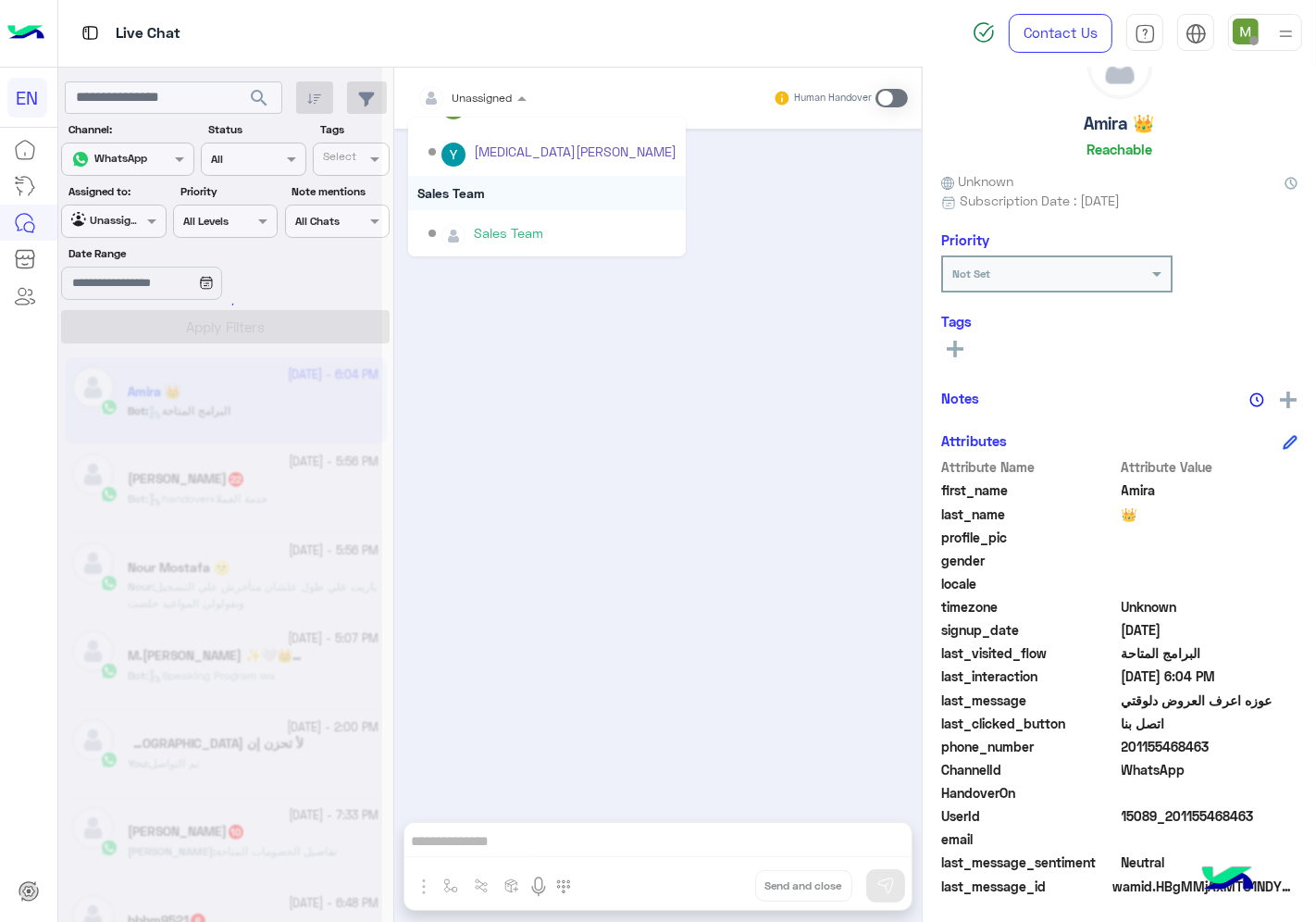
scroll to position [2834, 0]
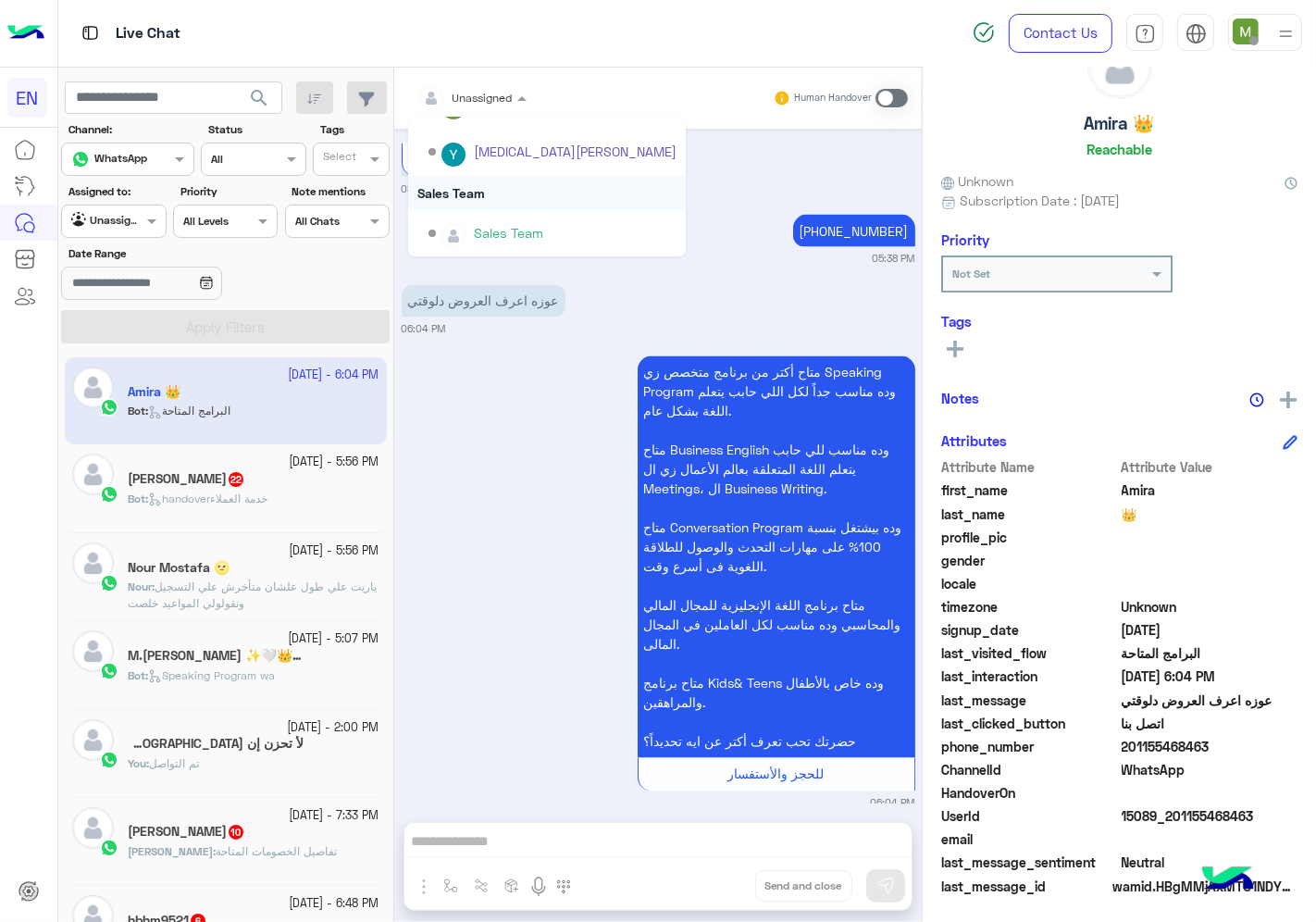
click at [474, 193] on div "Sales Team" at bounding box center [546, 193] width 278 height 34
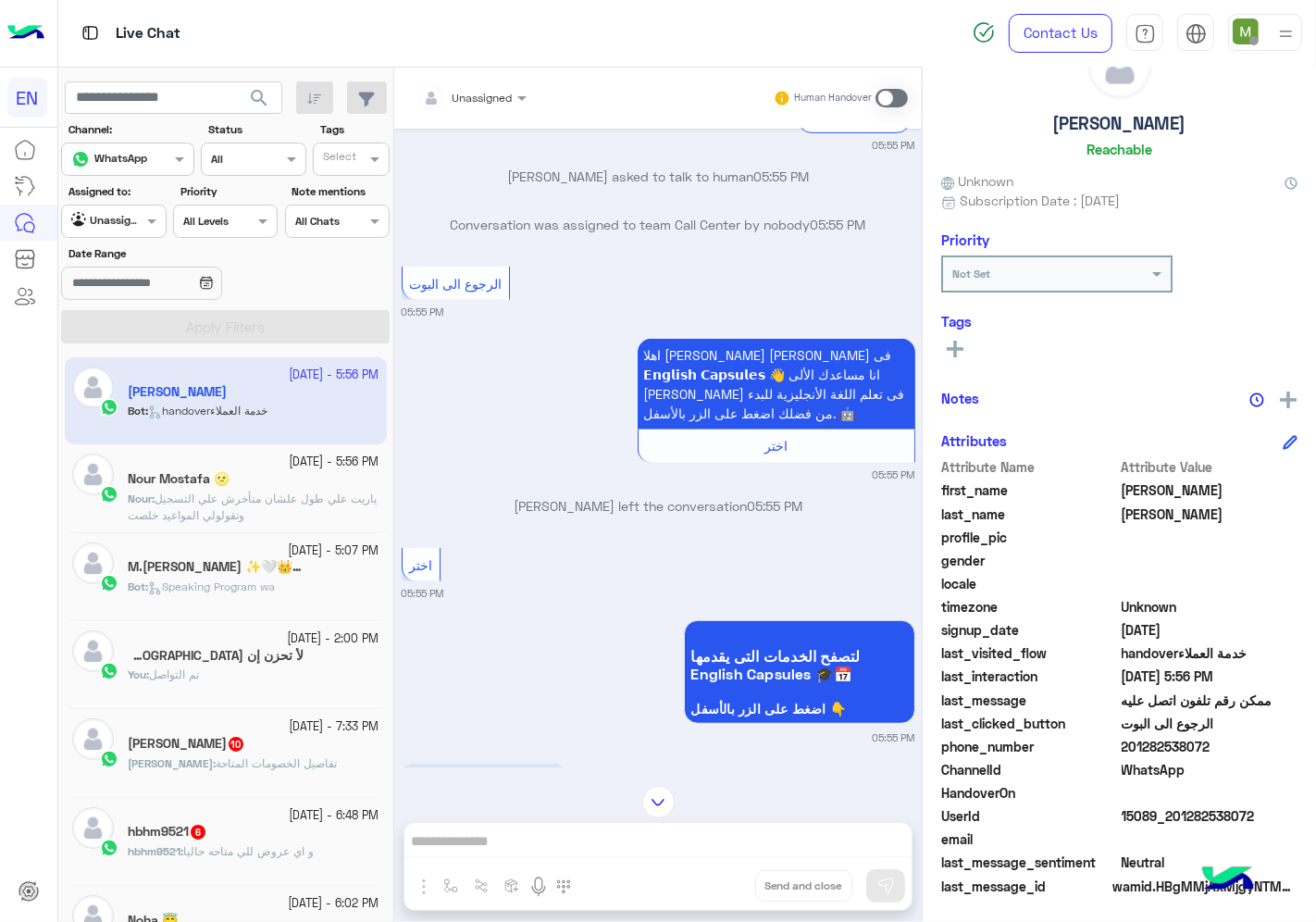
scroll to position [749, 0]
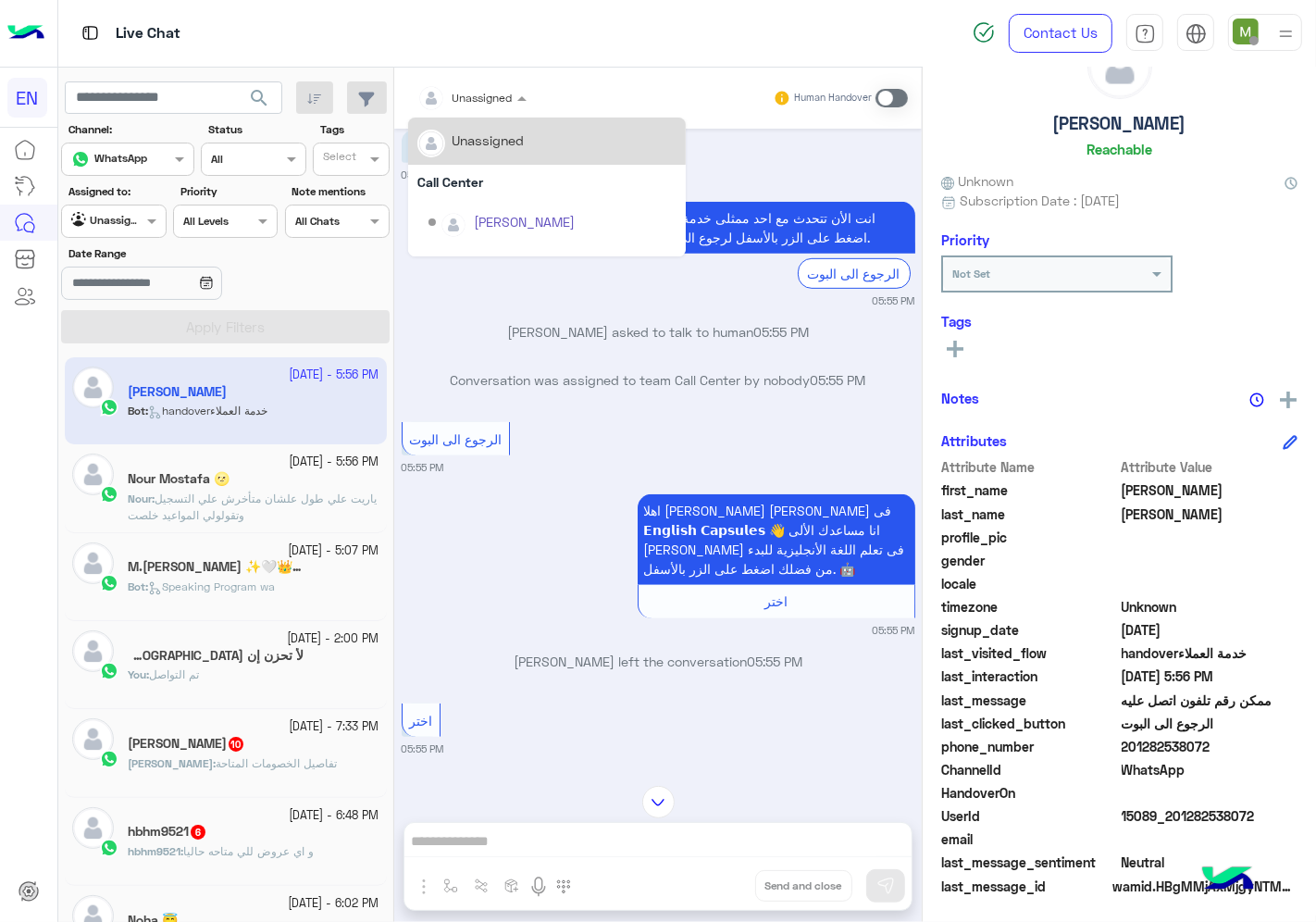
click at [485, 83] on div "Unassigned" at bounding box center [465, 97] width 95 height 37
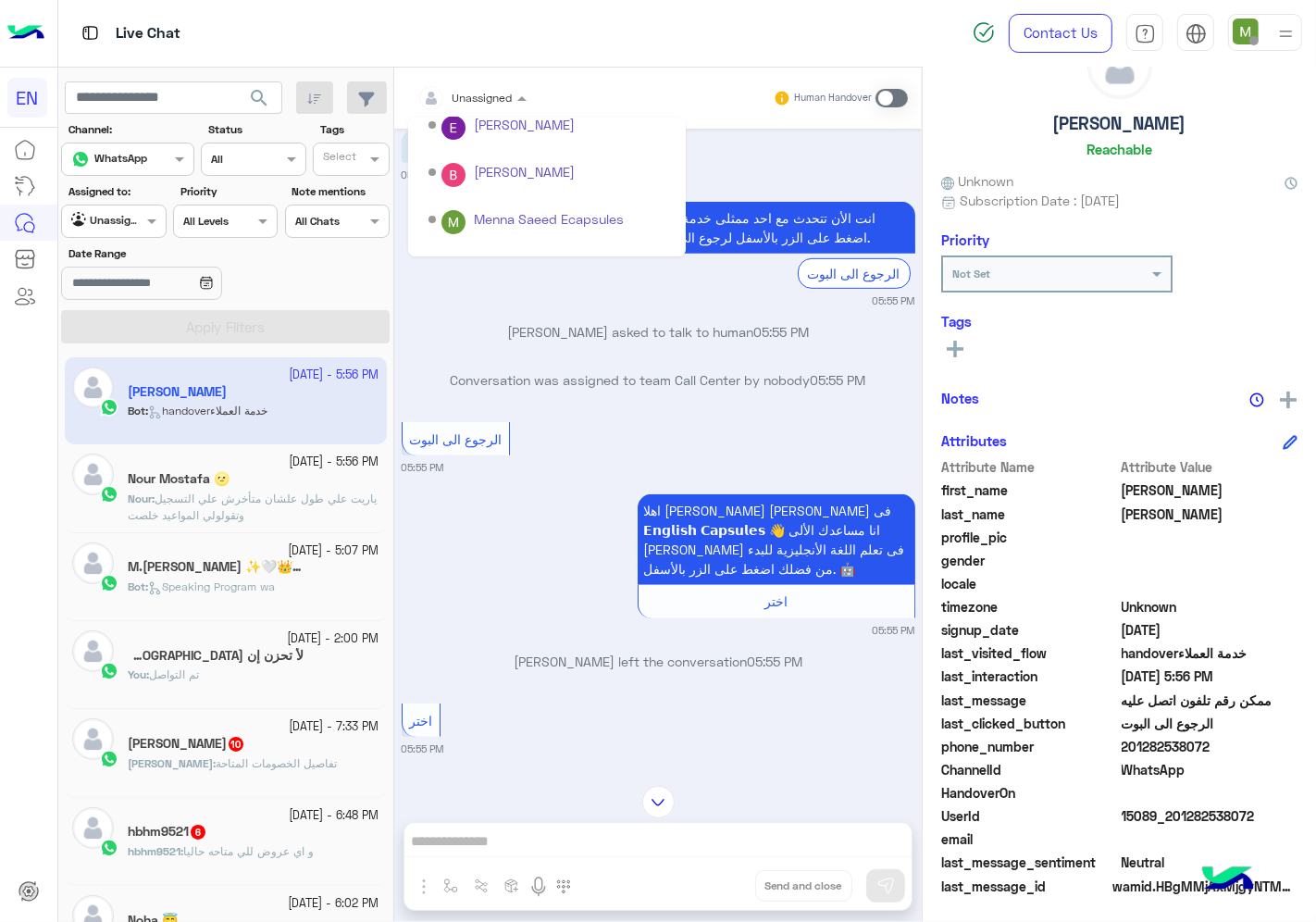
scroll to position [306, 0]
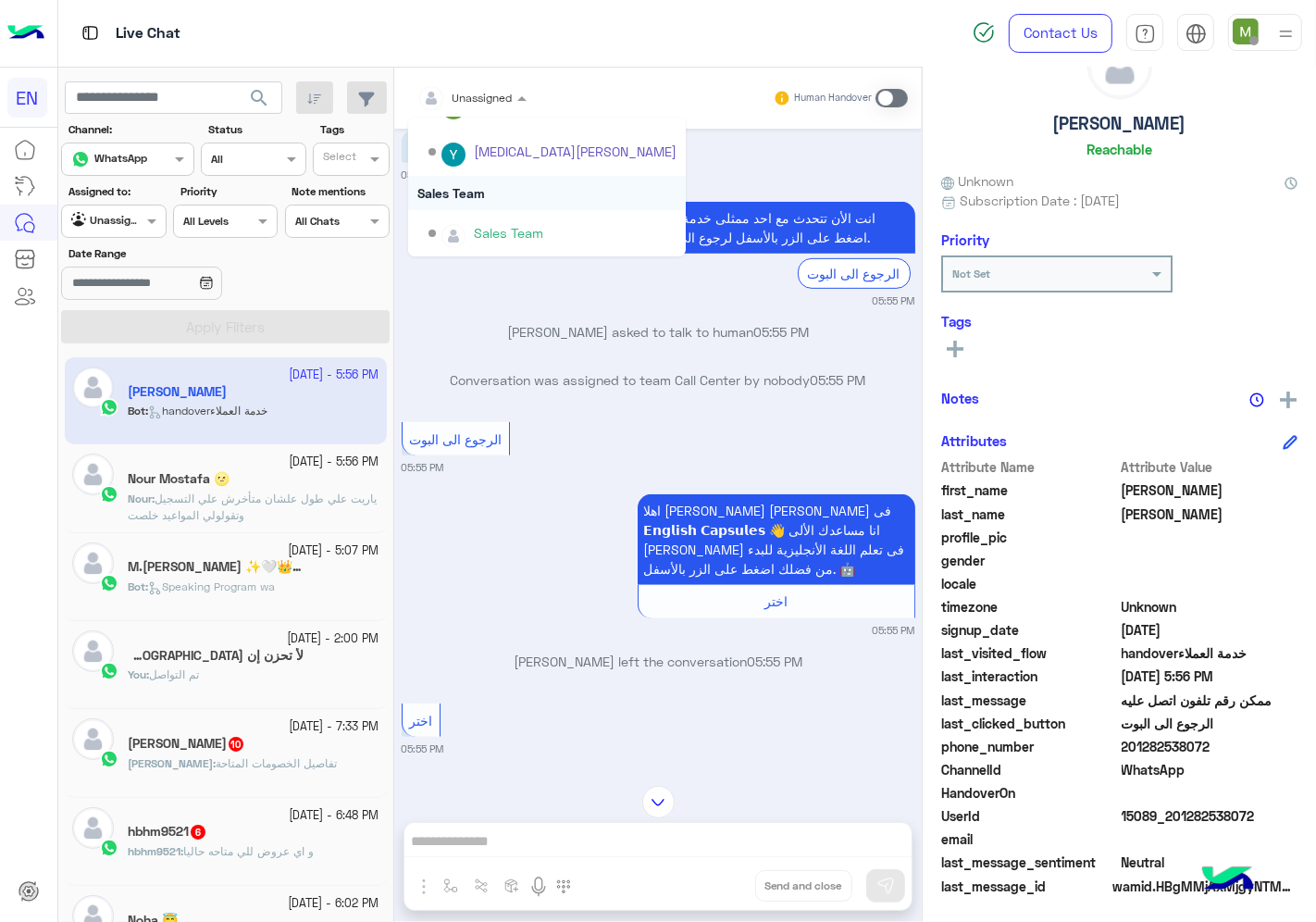
click at [474, 187] on div "Sales Team" at bounding box center [546, 193] width 278 height 34
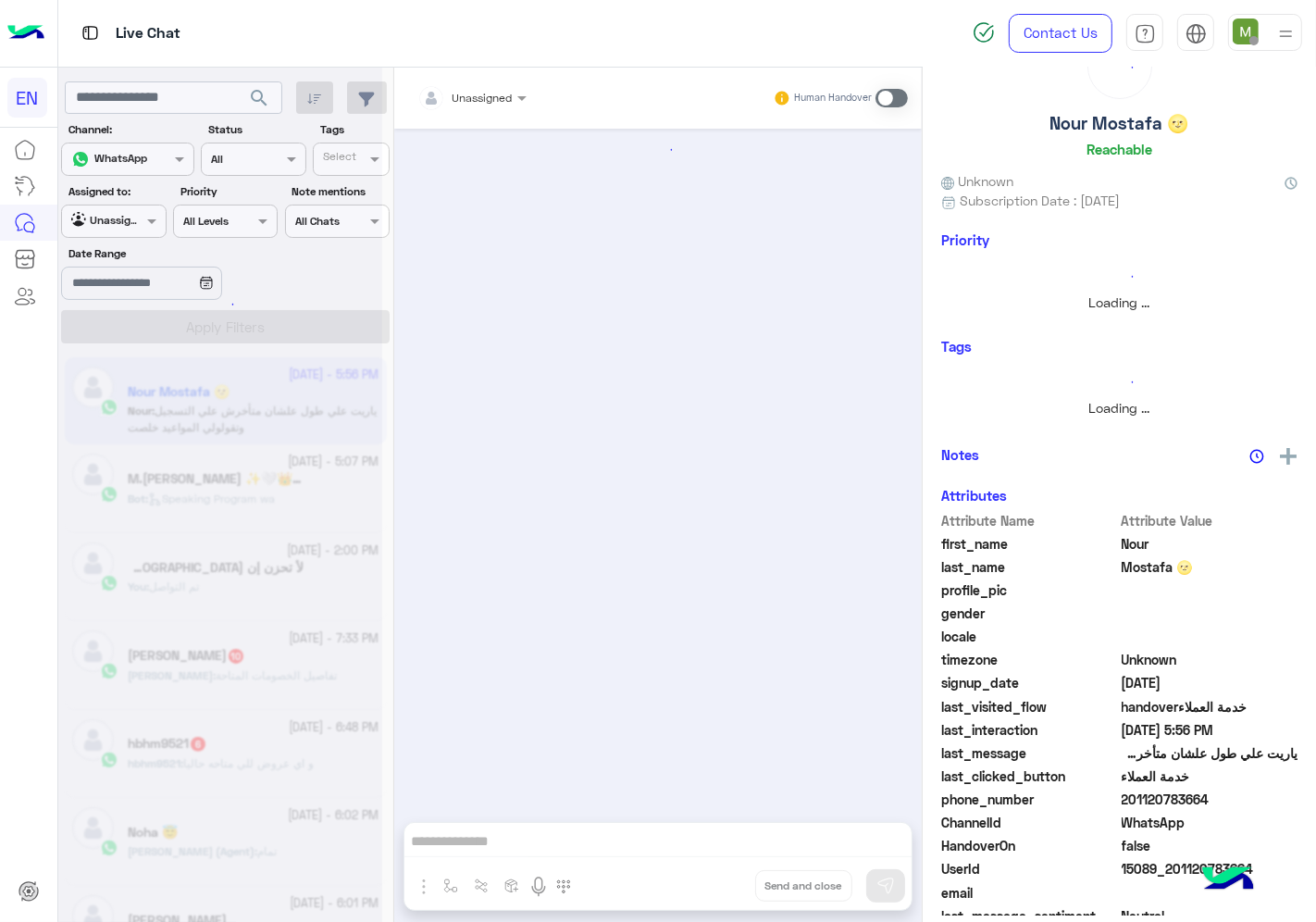
scroll to position [887, 0]
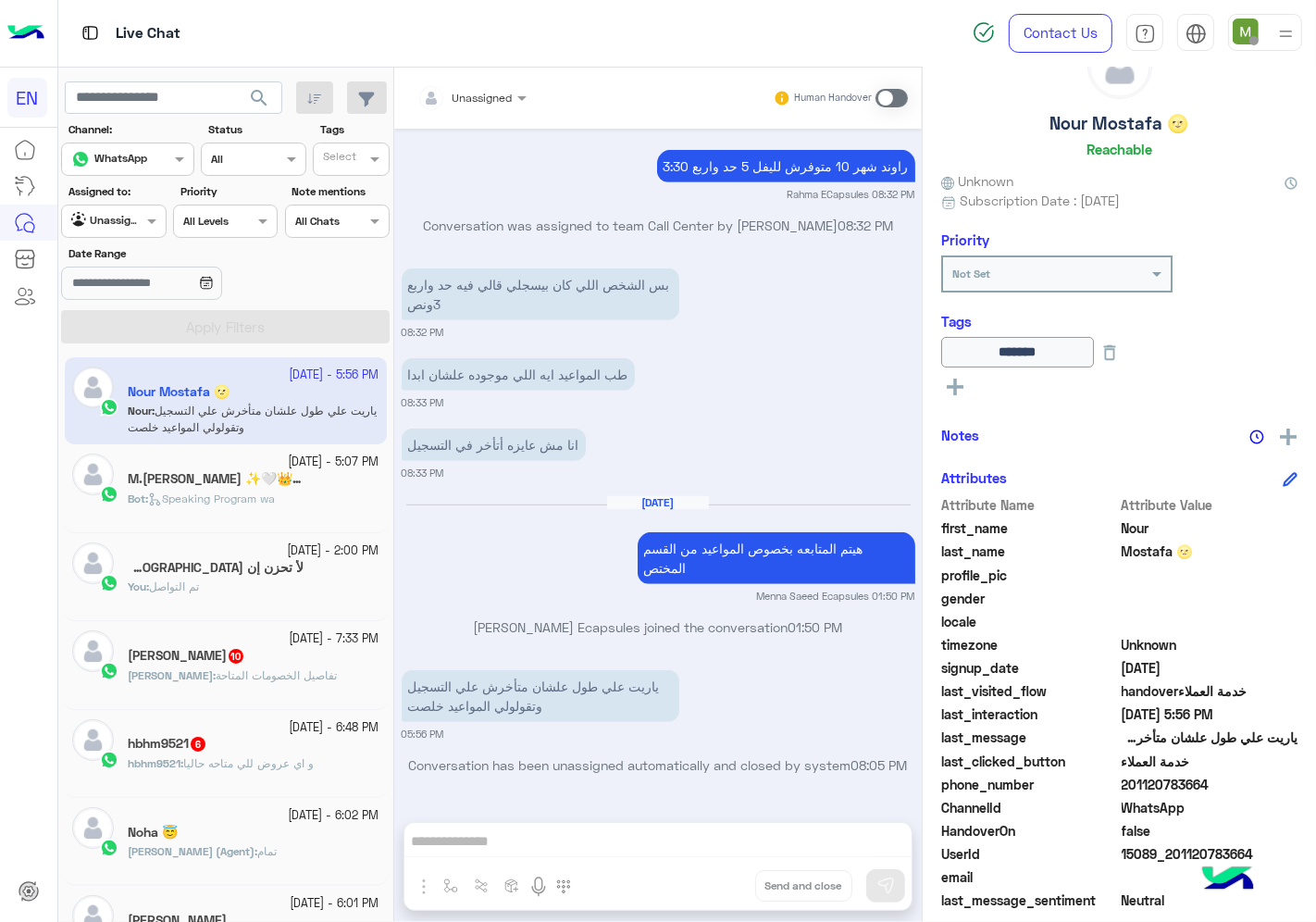
drag, startPoint x: 1219, startPoint y: 789, endPoint x: 1125, endPoint y: 782, distance: 94.3
click at [1125, 782] on span "201120783664" at bounding box center [1209, 784] width 176 height 19
copy span "01120783664"
click at [272, 482] on h5 "M.[PERSON_NAME] ✨🤍👑 10" at bounding box center [216, 479] width 175 height 15
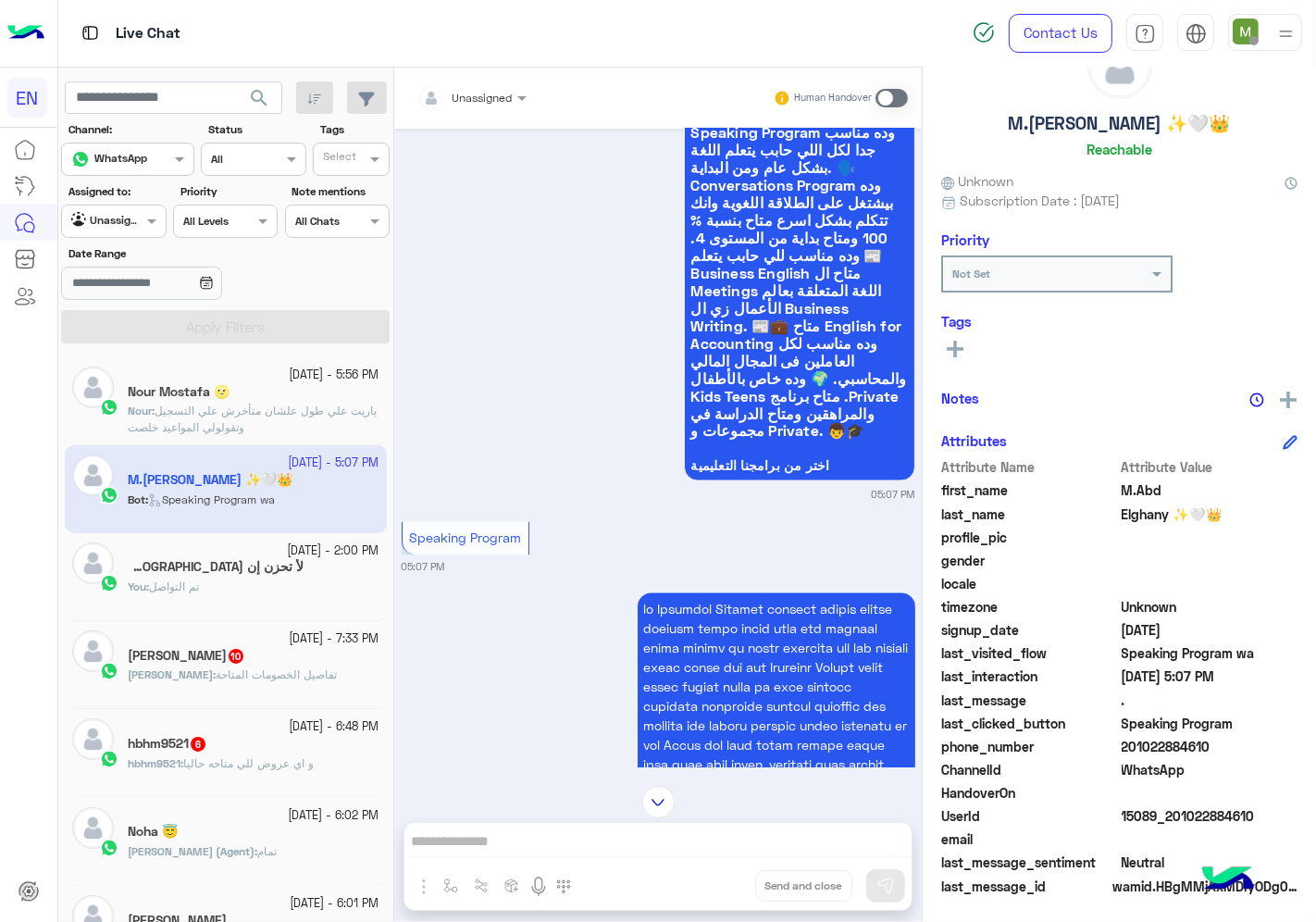
click at [491, 97] on div at bounding box center [472, 94] width 128 height 17
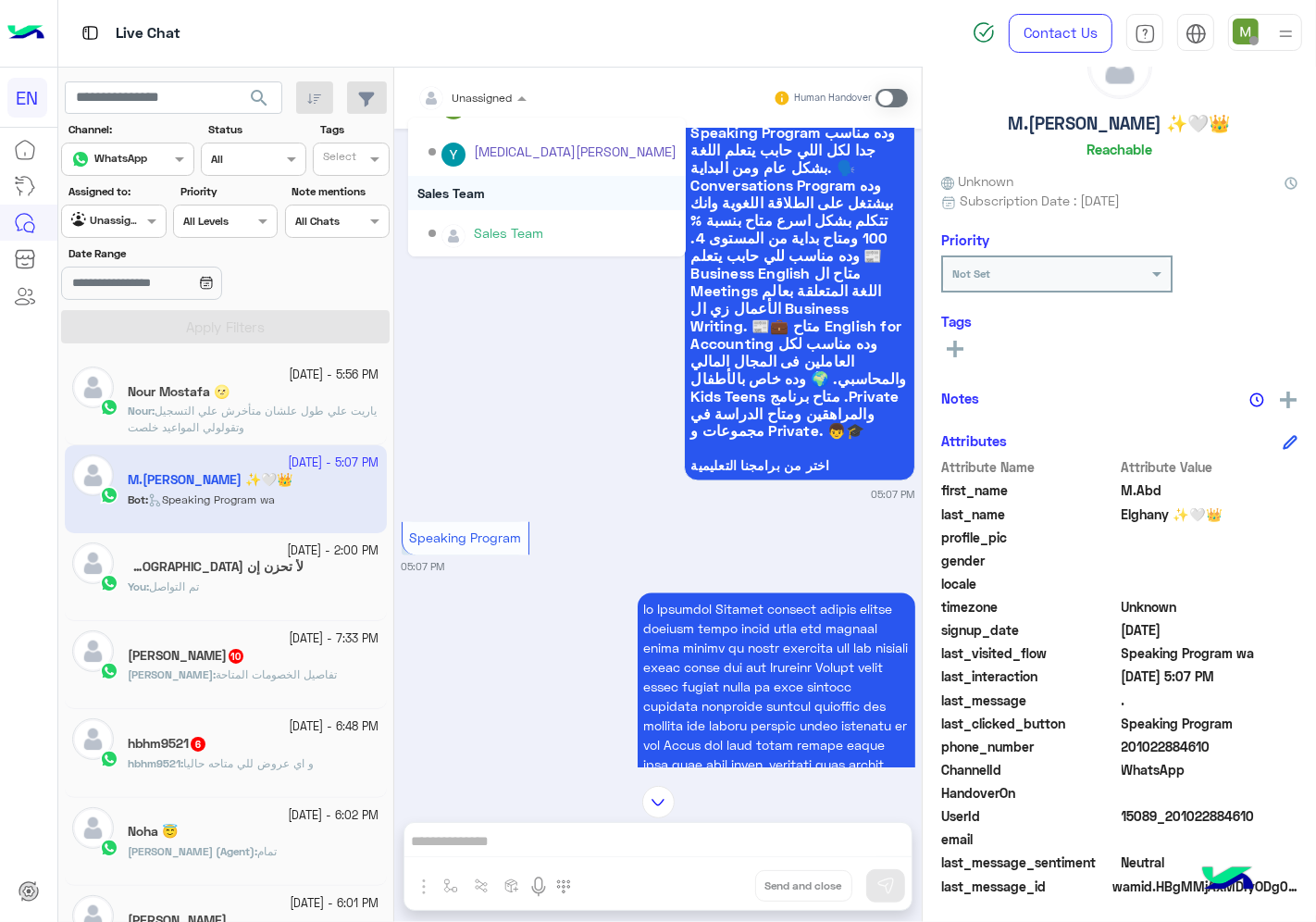
click at [472, 191] on div "Sales Team" at bounding box center [546, 193] width 278 height 34
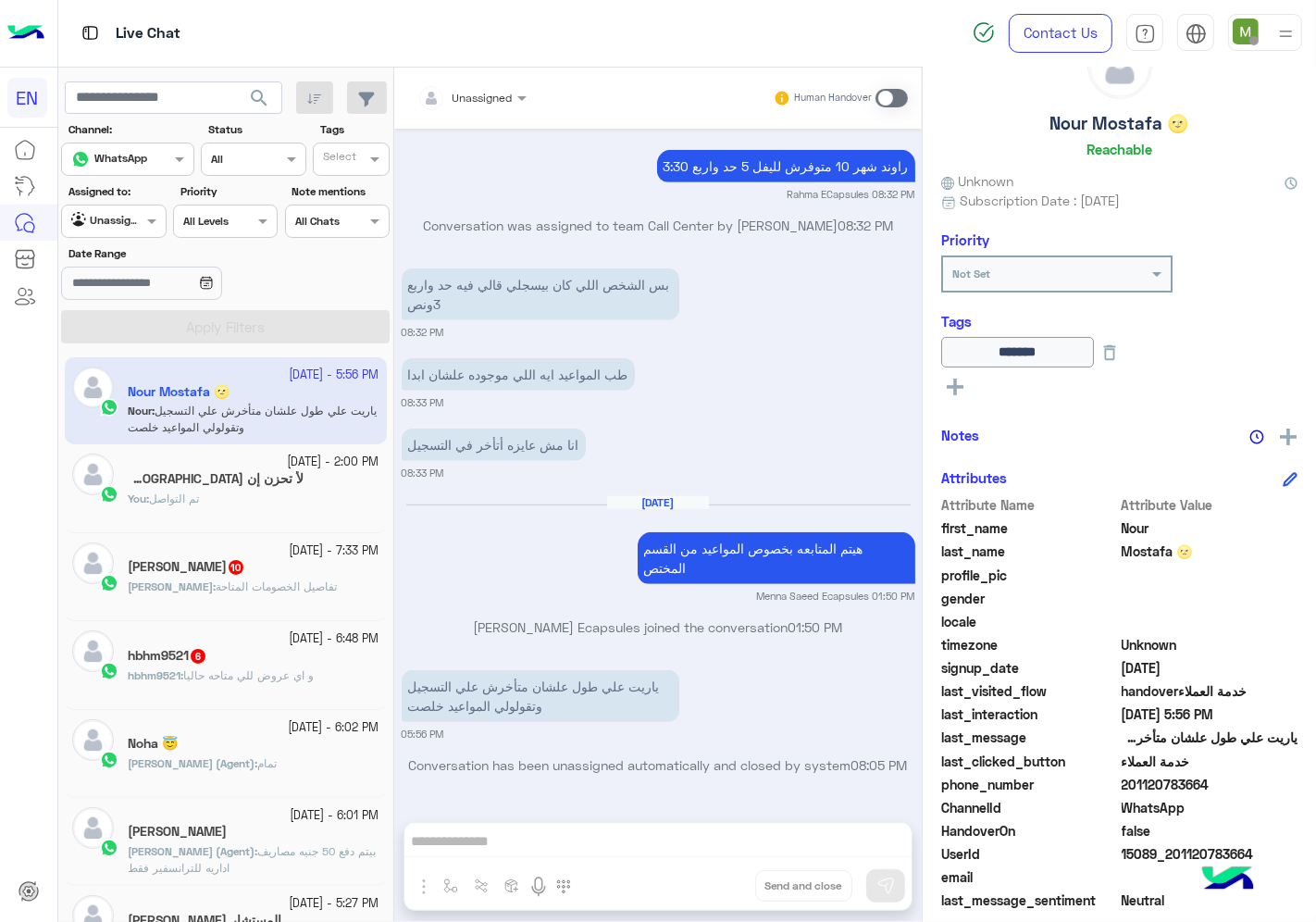
click at [223, 585] on span "تفاصيل الخصومات المتاحة" at bounding box center [276, 586] width 121 height 14
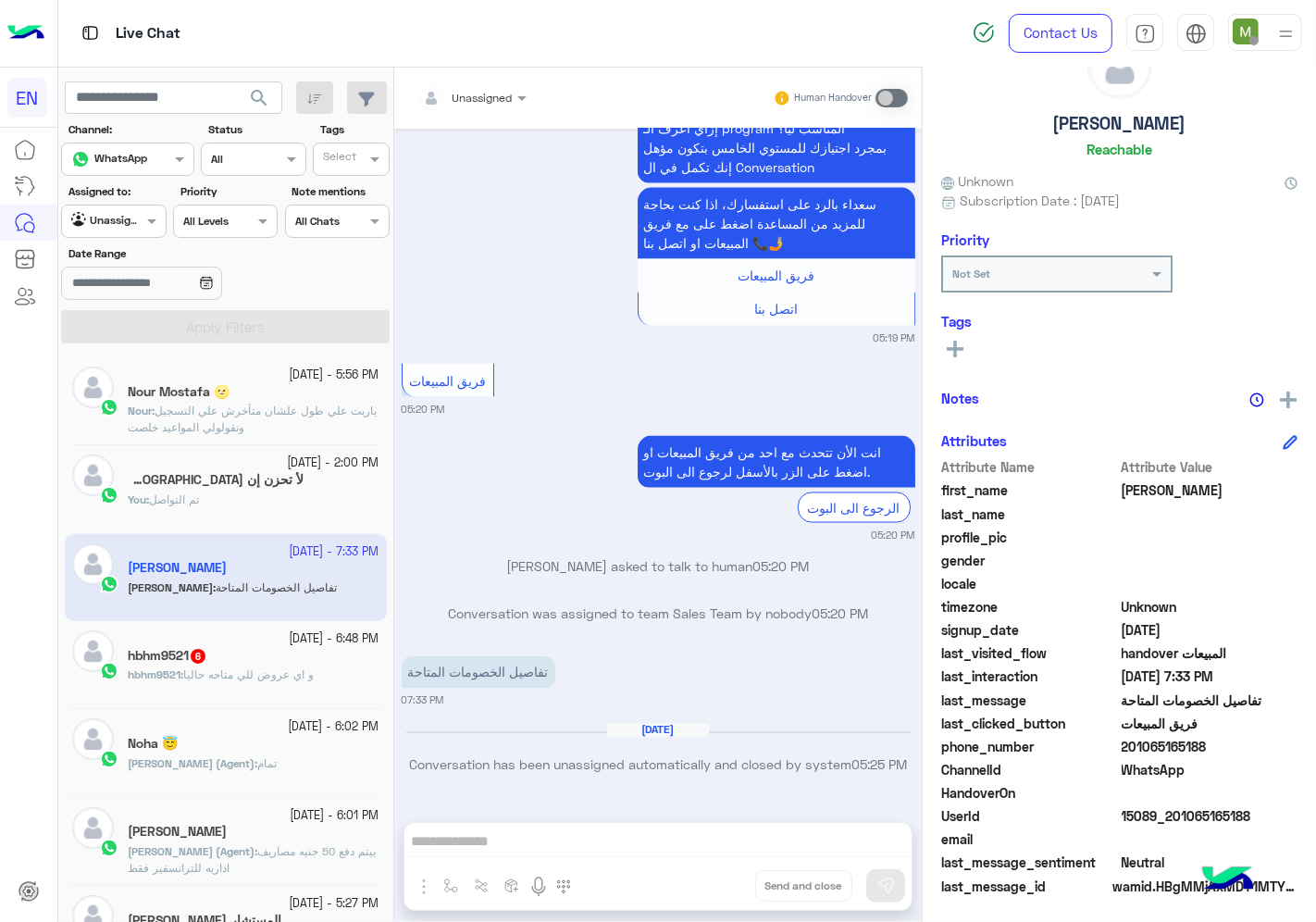
click at [484, 91] on div at bounding box center [472, 94] width 128 height 17
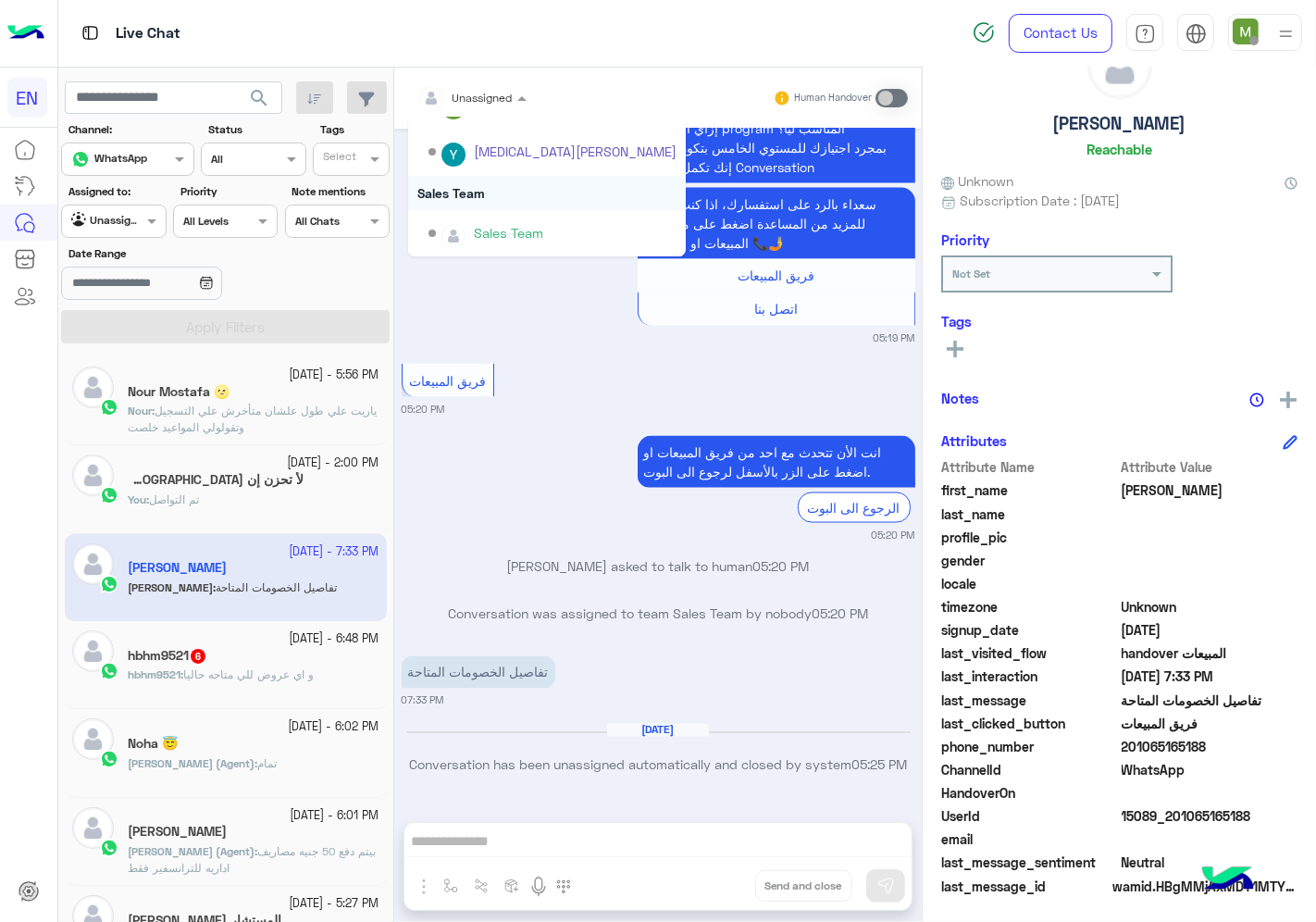
click at [476, 188] on div "Sales Team" at bounding box center [546, 193] width 278 height 34
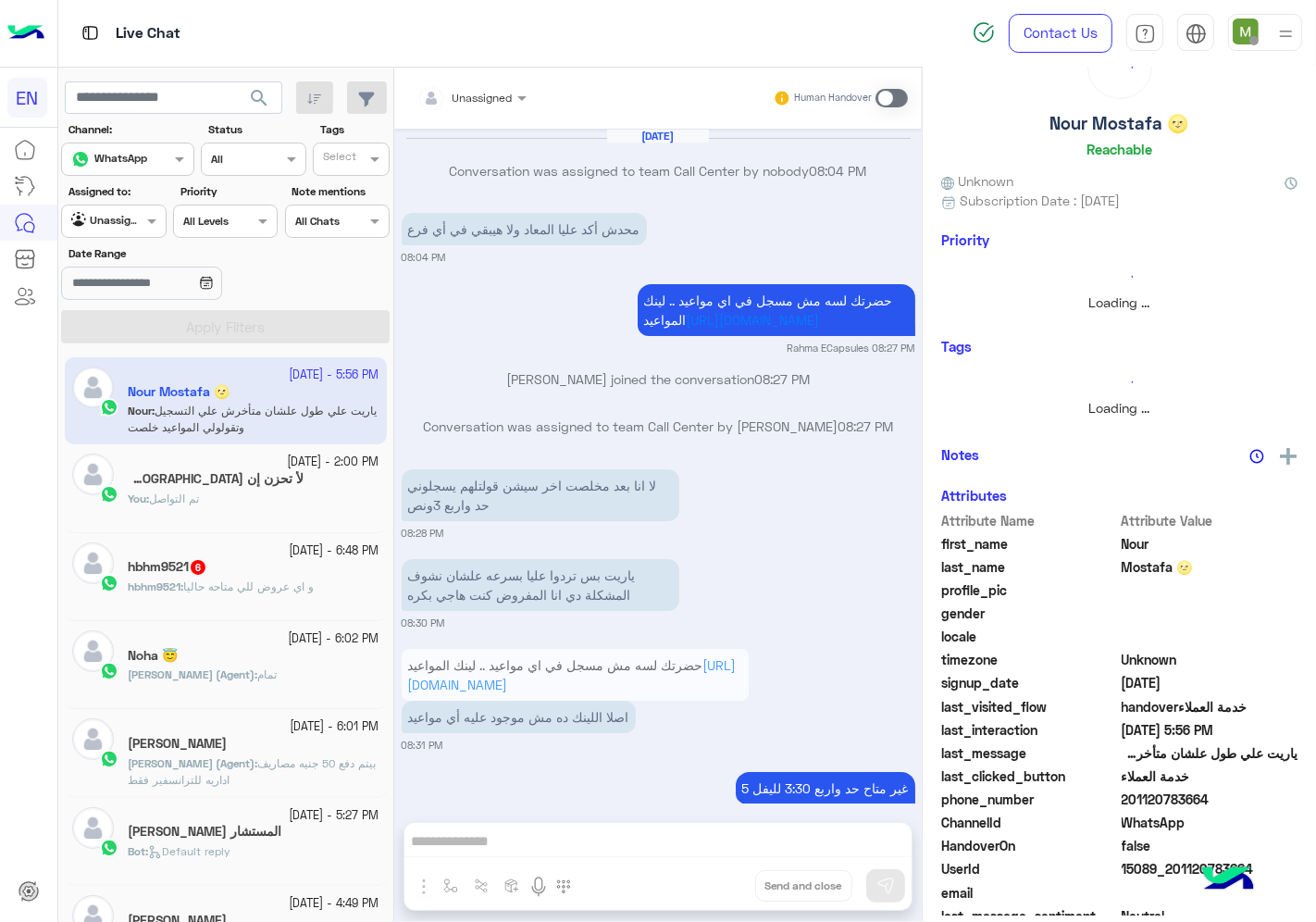
scroll to position [887, 0]
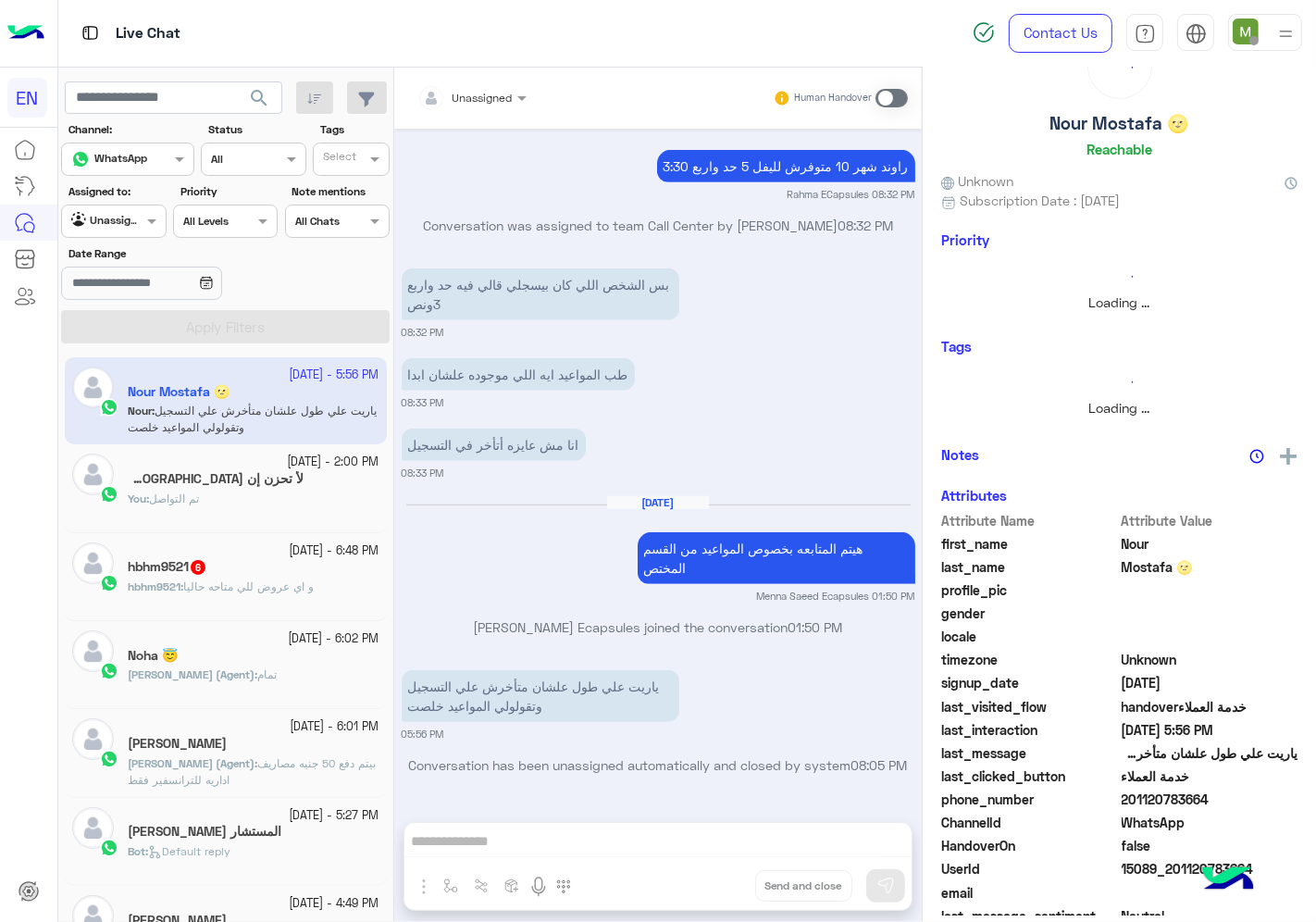
click at [270, 593] on span "و اي عروض للي متاحه حاليا" at bounding box center [248, 586] width 131 height 14
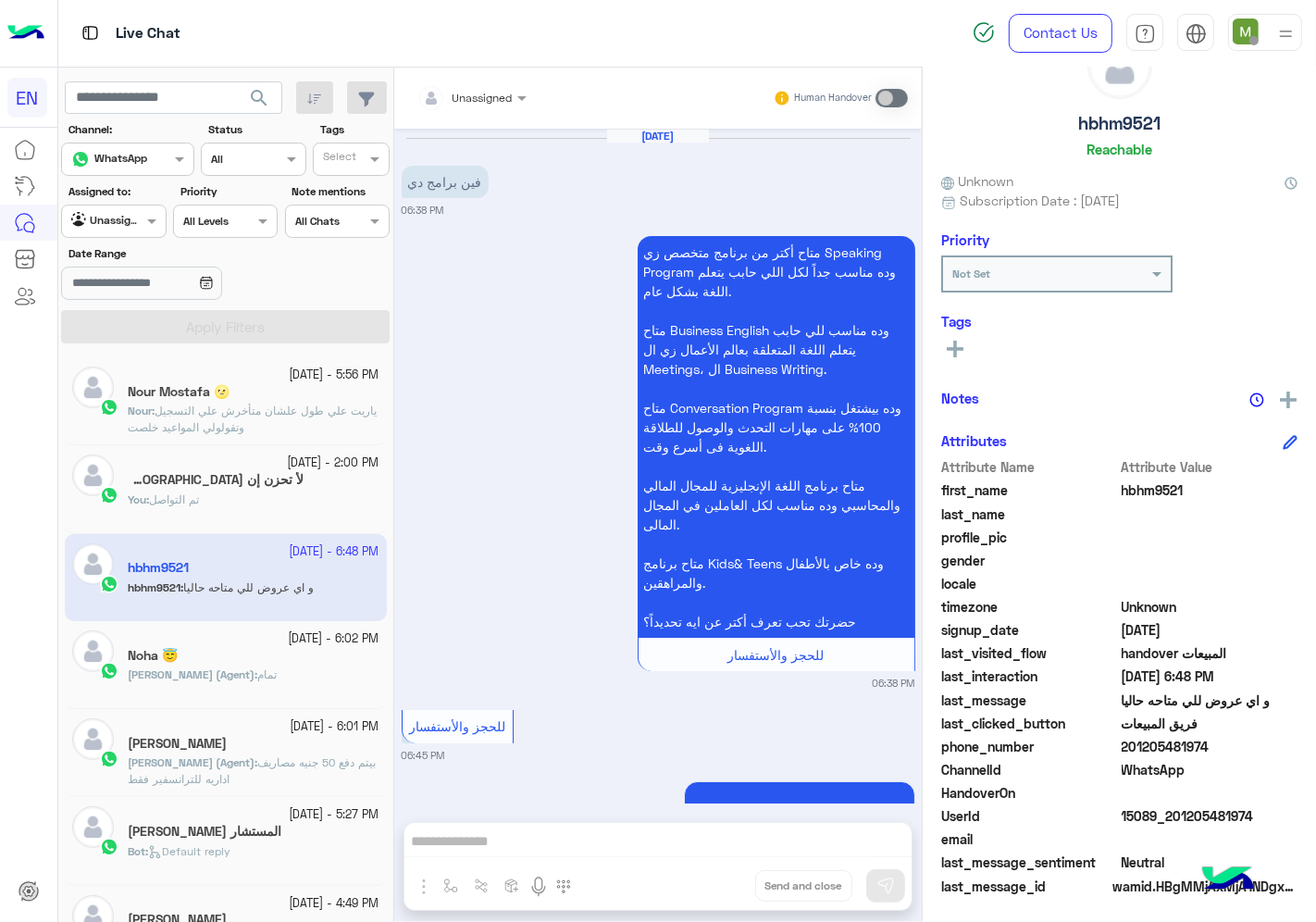
scroll to position [1560, 0]
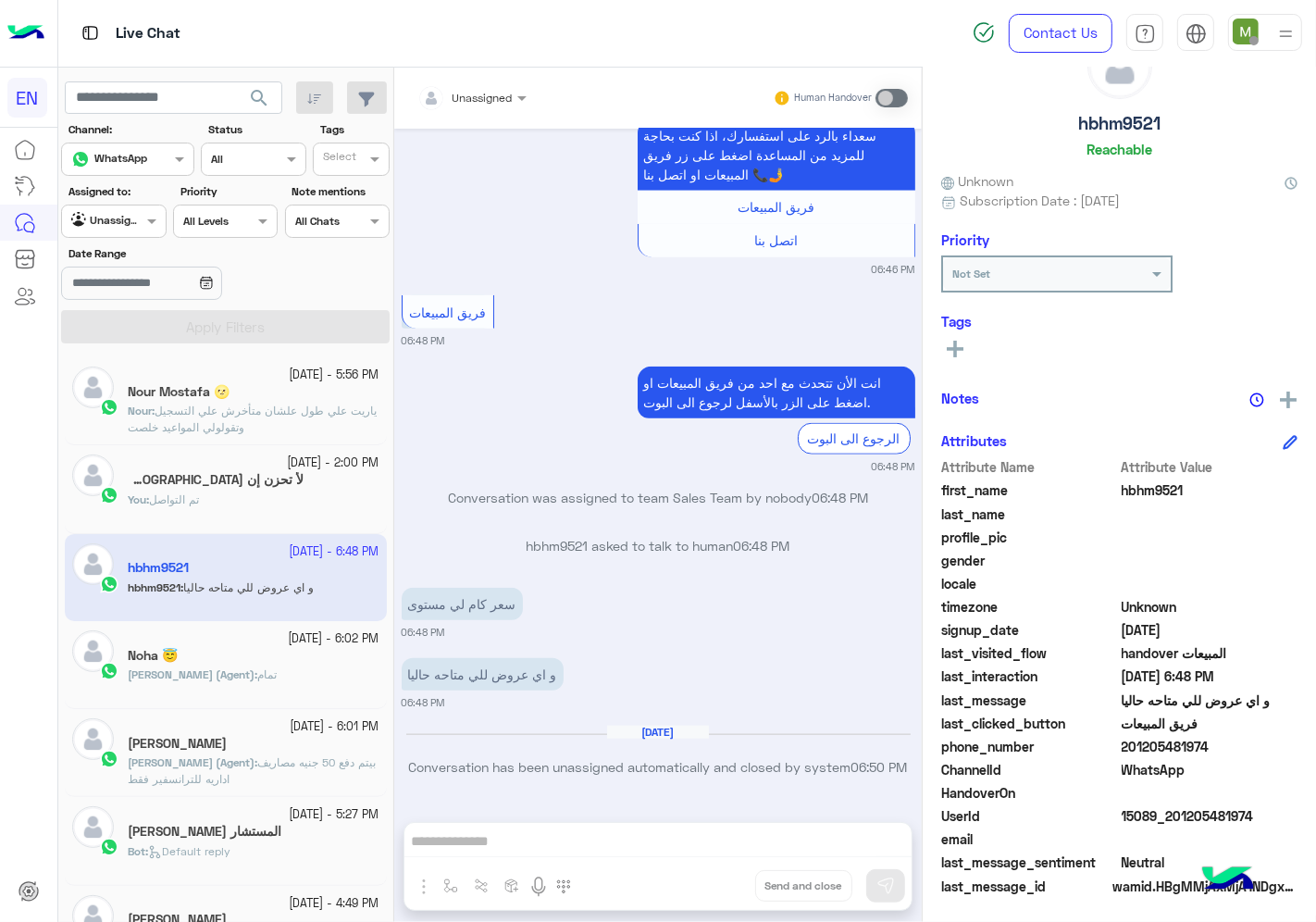
drag, startPoint x: 509, startPoint y: 78, endPoint x: 503, endPoint y: 96, distance: 19.0
click at [507, 79] on div "Unassigned Human Handover" at bounding box center [657, 98] width 527 height 61
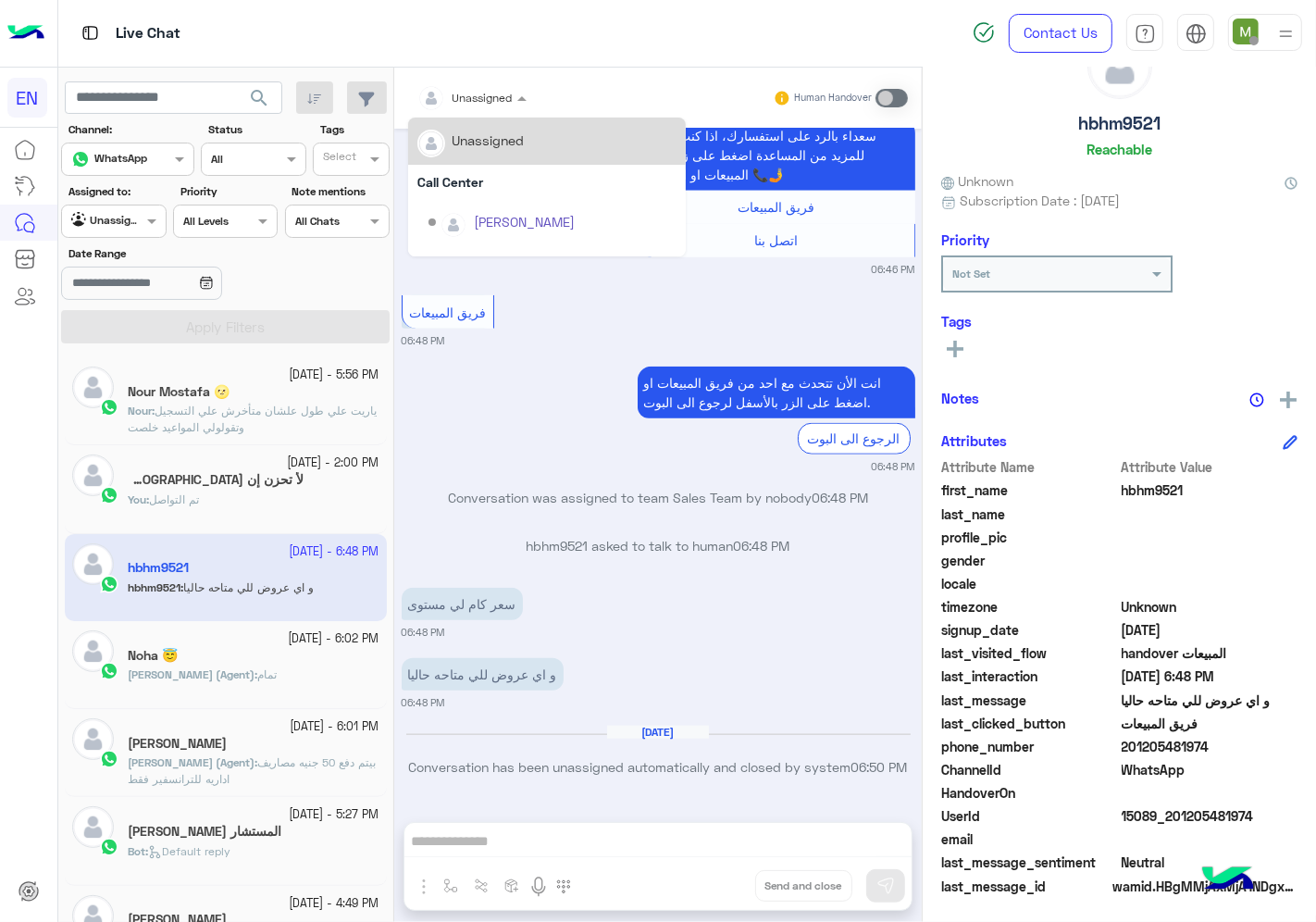
click at [503, 96] on div at bounding box center [472, 94] width 128 height 17
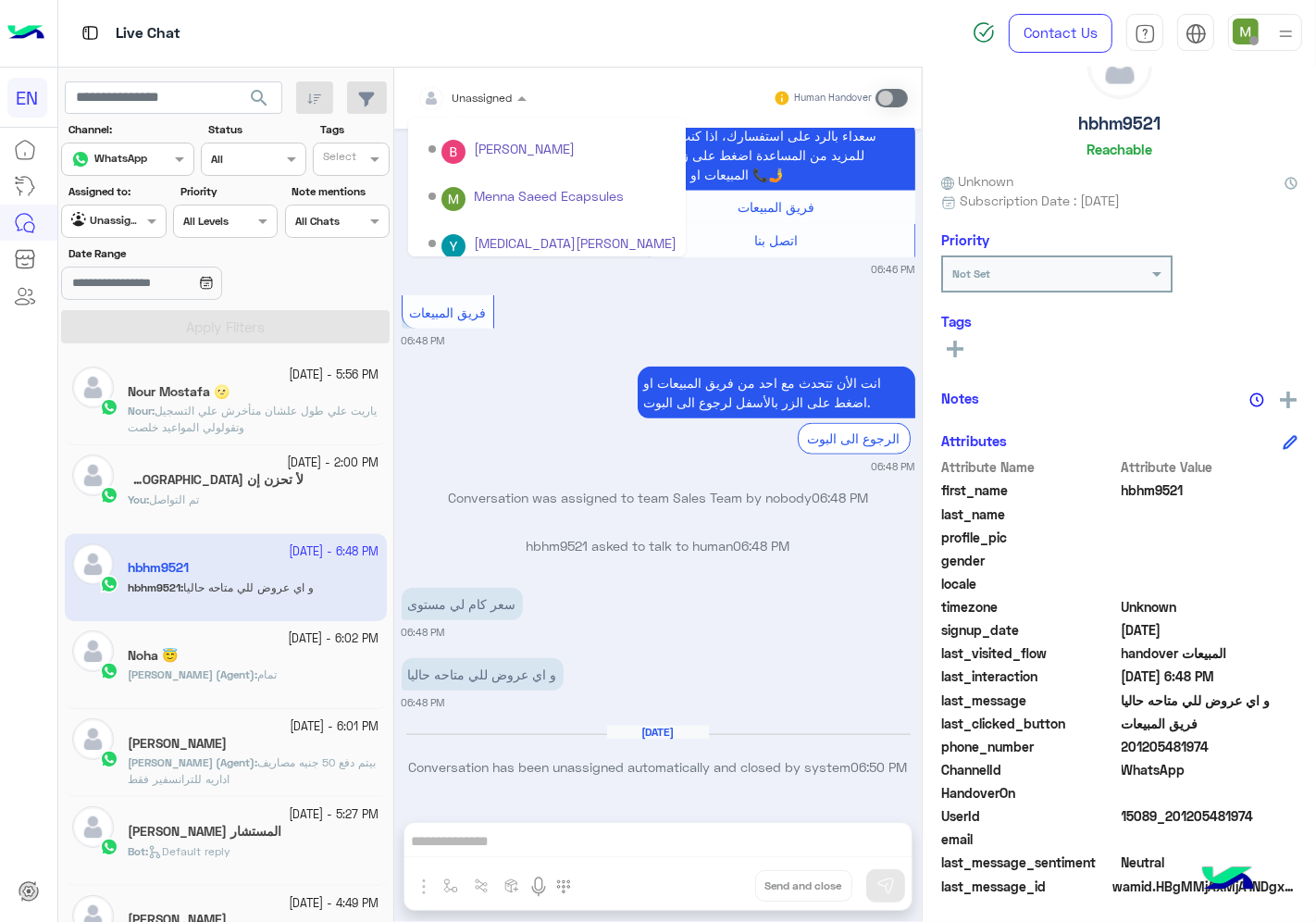
scroll to position [306, 0]
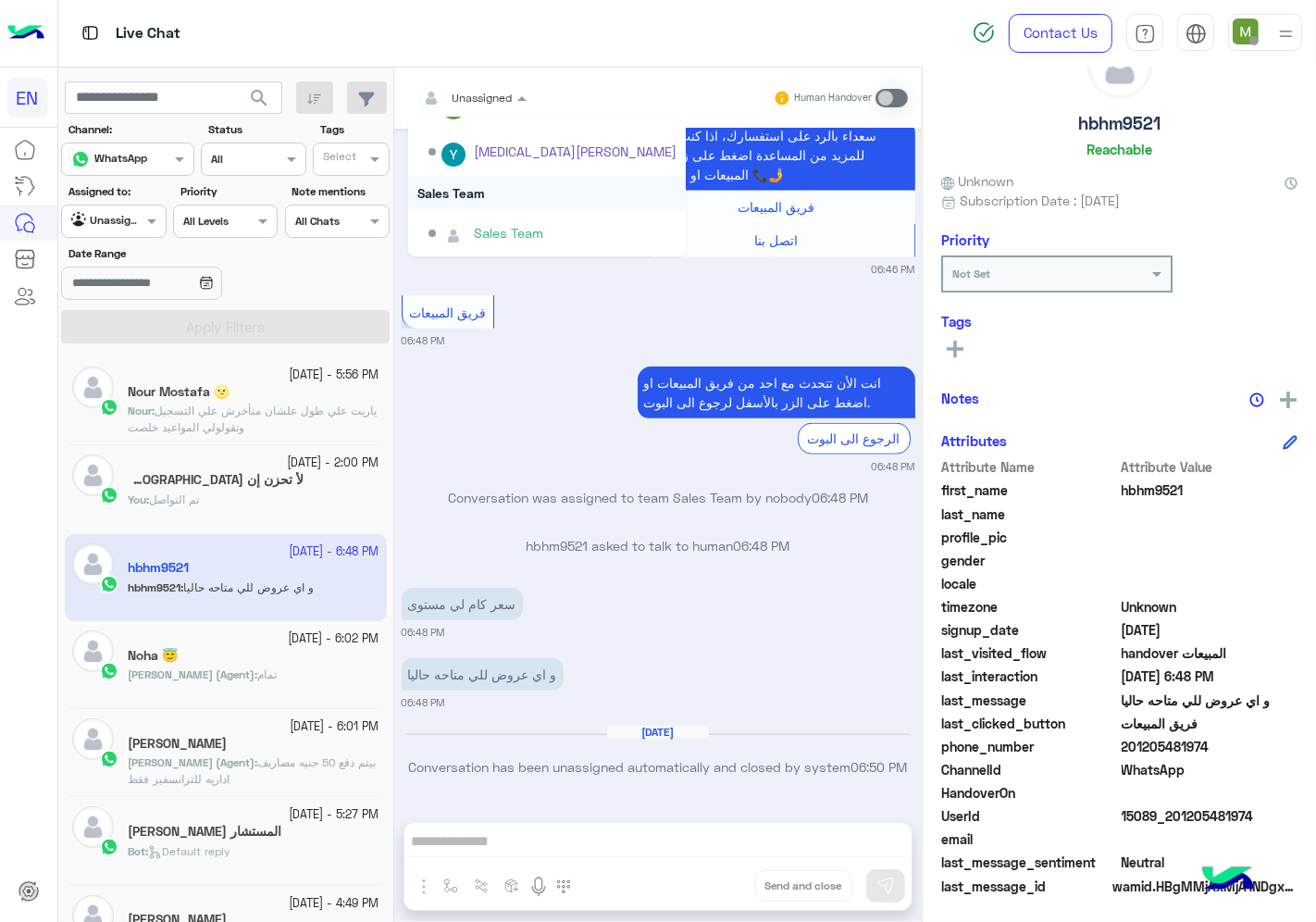
click at [480, 192] on div "Sales Team" at bounding box center [546, 193] width 278 height 34
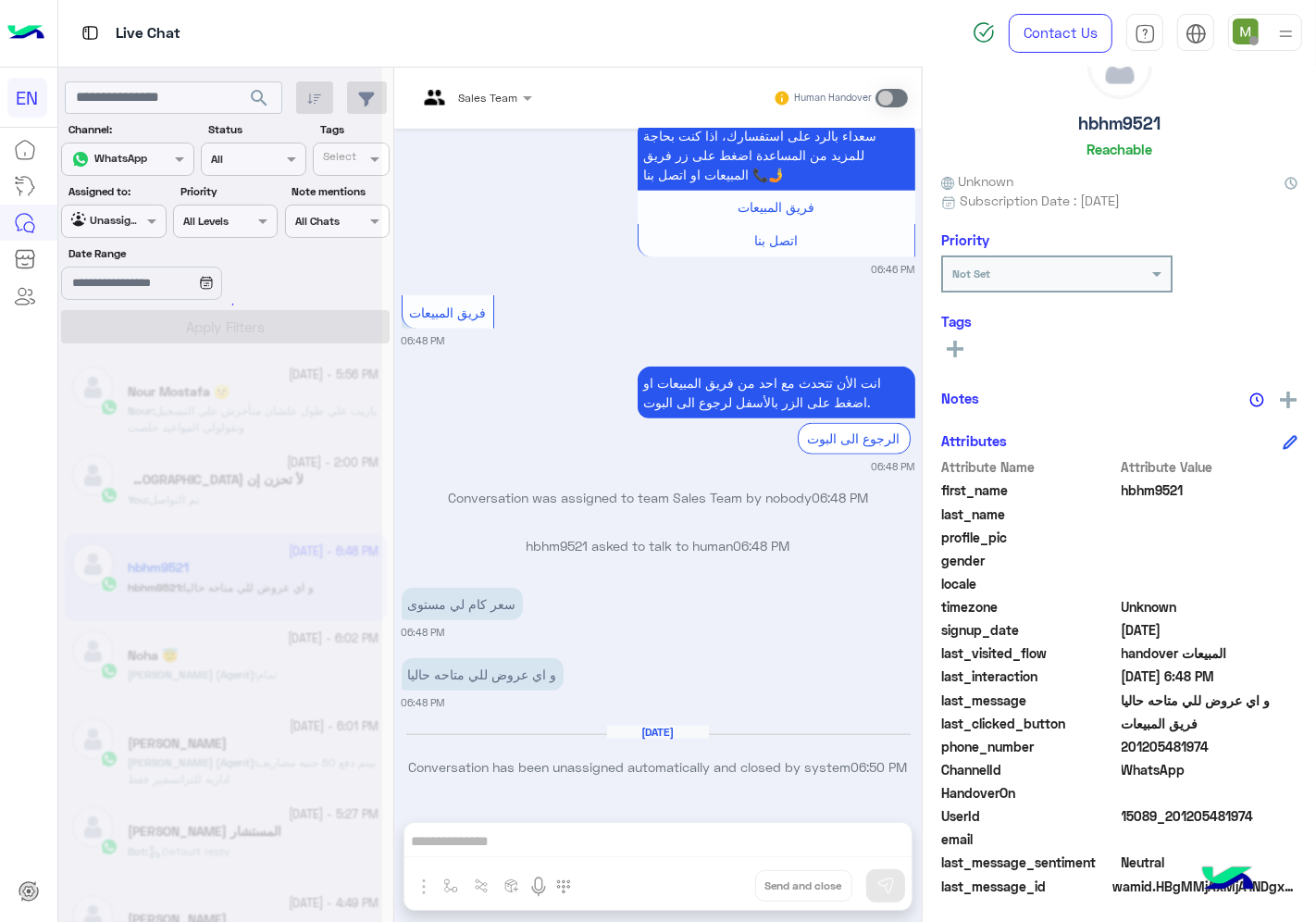
scroll to position [1627, 0]
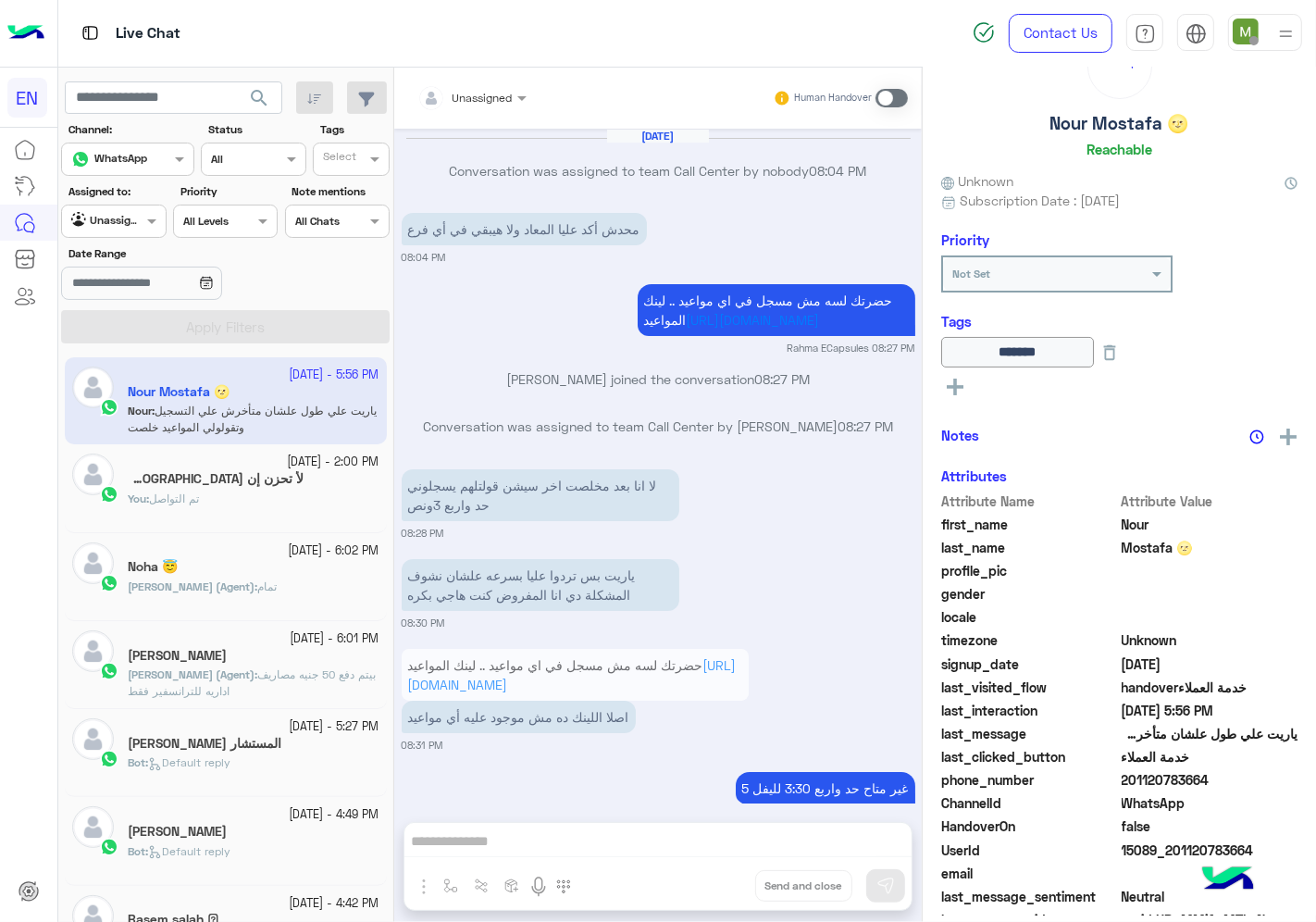
scroll to position [887, 0]
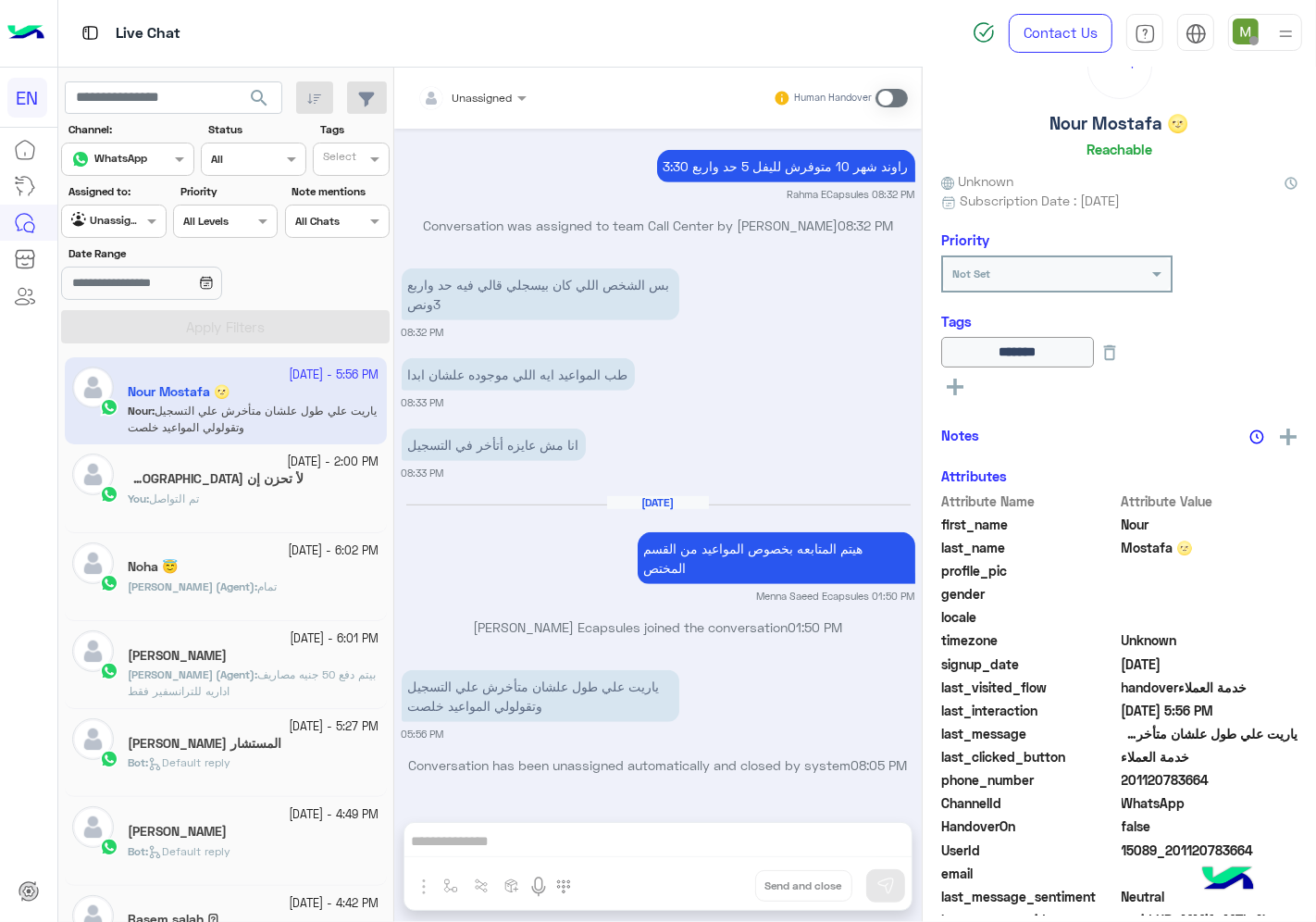
click at [220, 469] on div "[DATE] - 2:00 PM" at bounding box center [254, 462] width 252 height 17
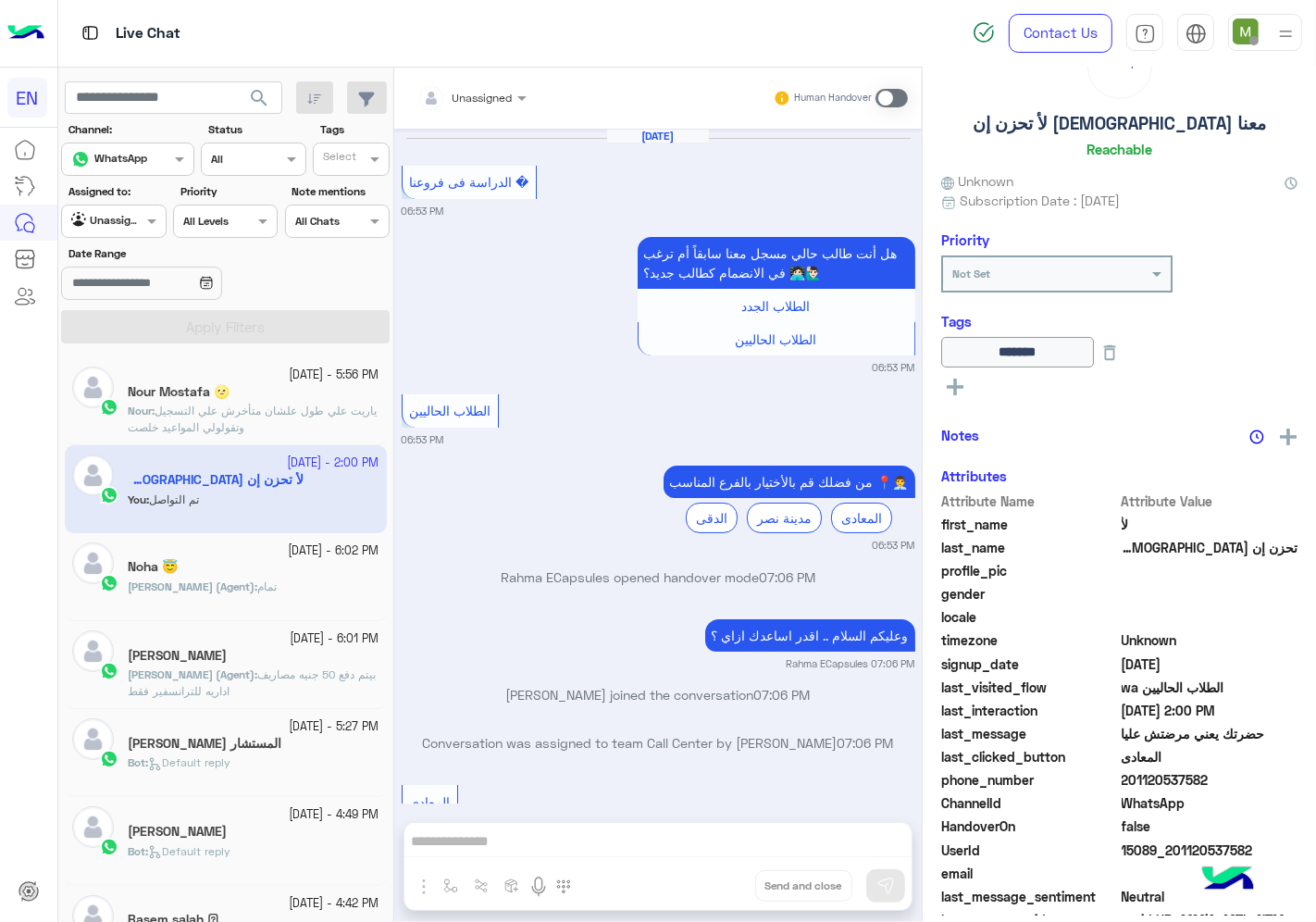
scroll to position [1037, 0]
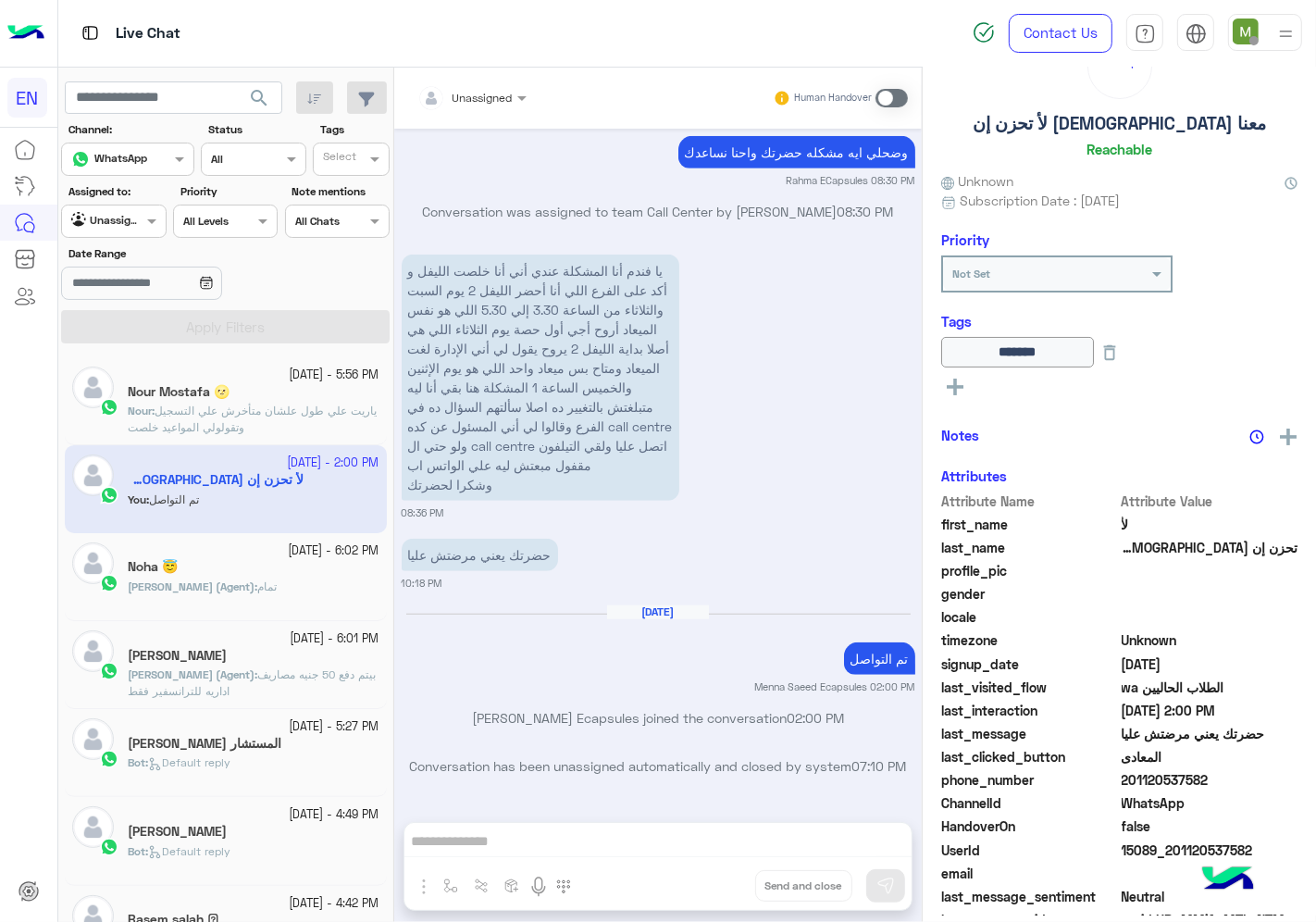
click at [134, 226] on div at bounding box center [113, 218] width 103 height 17
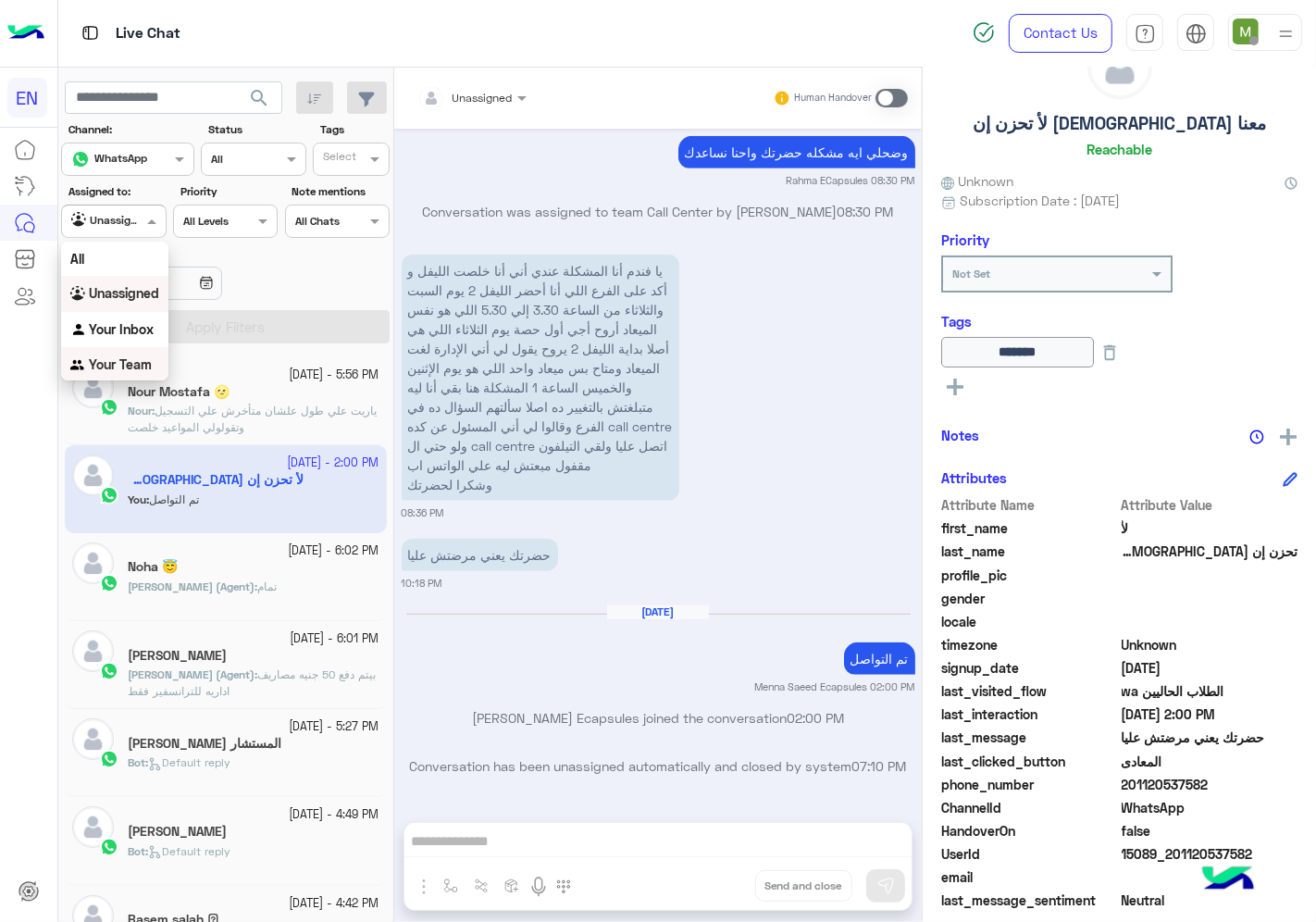
click at [130, 359] on b "Your Team" at bounding box center [120, 364] width 63 height 15
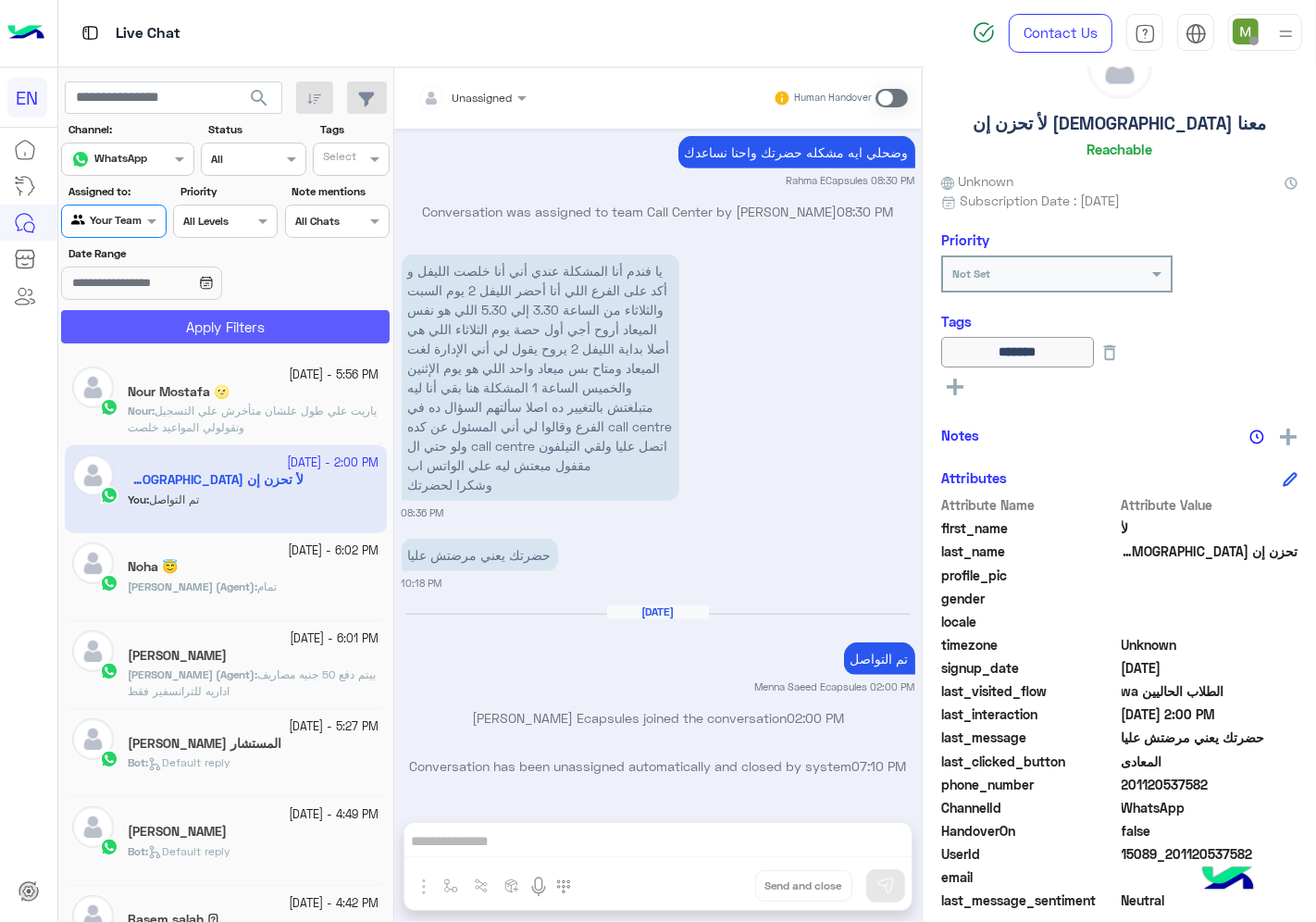
click at [155, 327] on button "Apply Filters" at bounding box center [225, 326] width 329 height 33
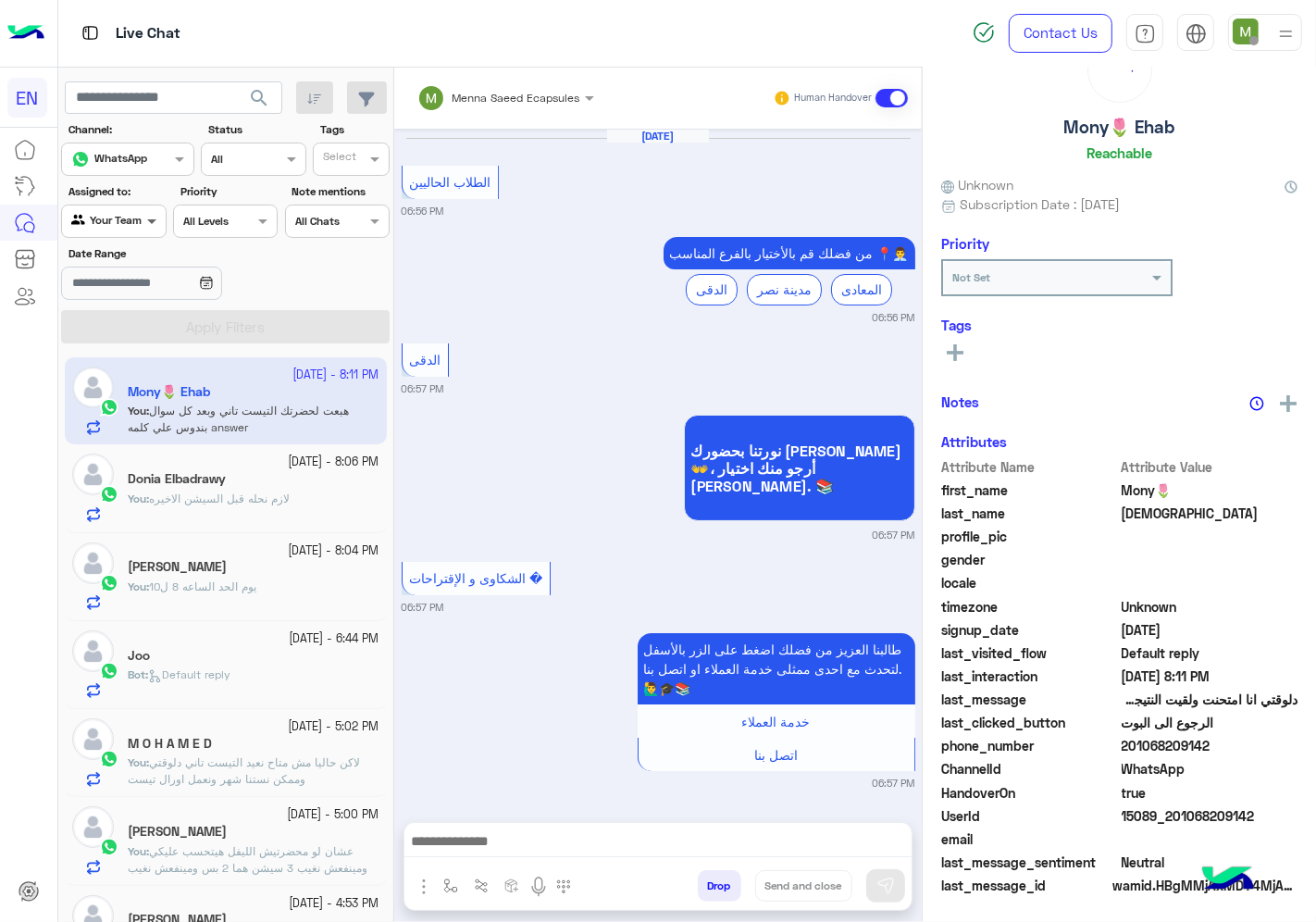
scroll to position [1292, 0]
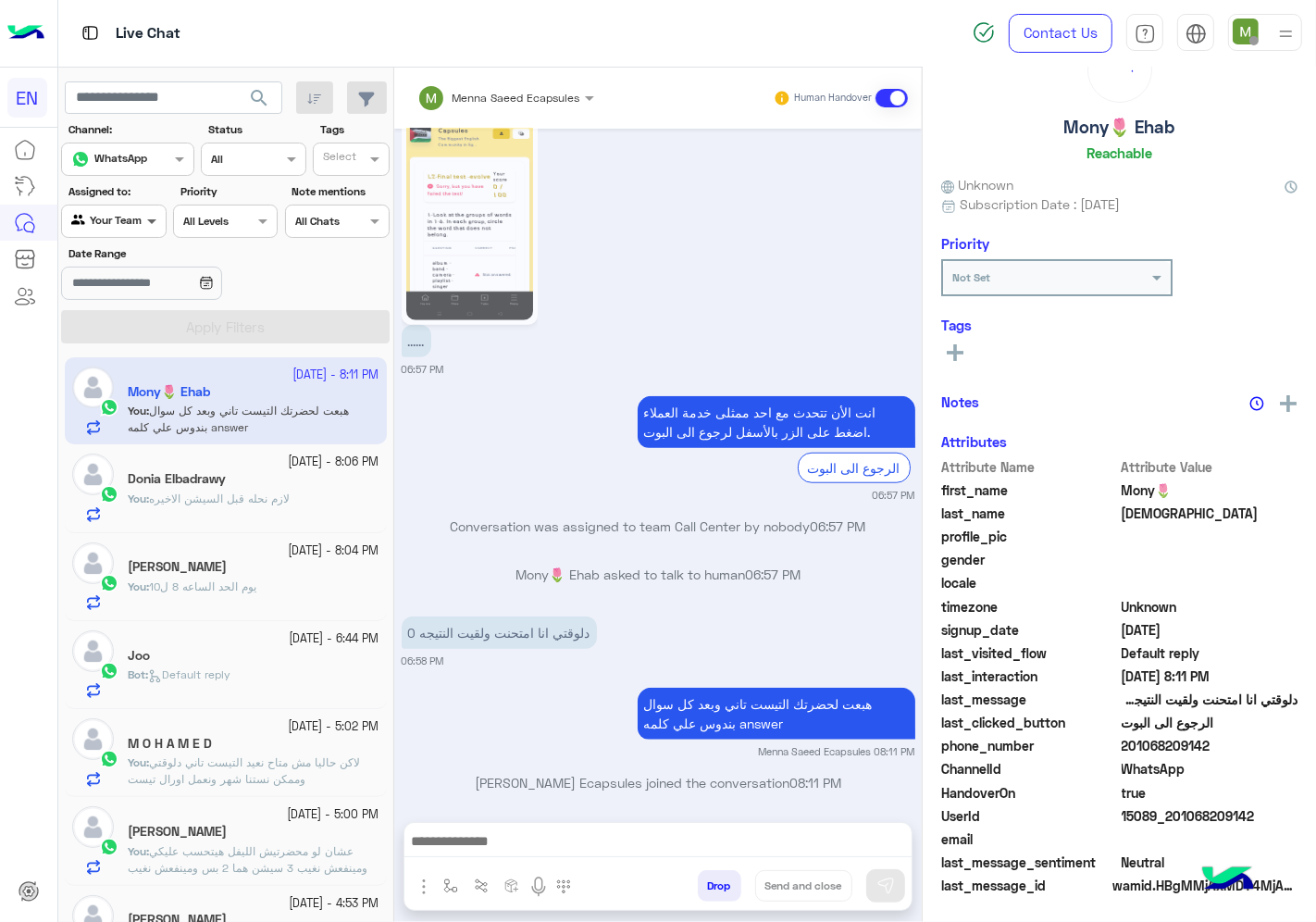
click at [143, 228] on span at bounding box center [154, 220] width 23 height 19
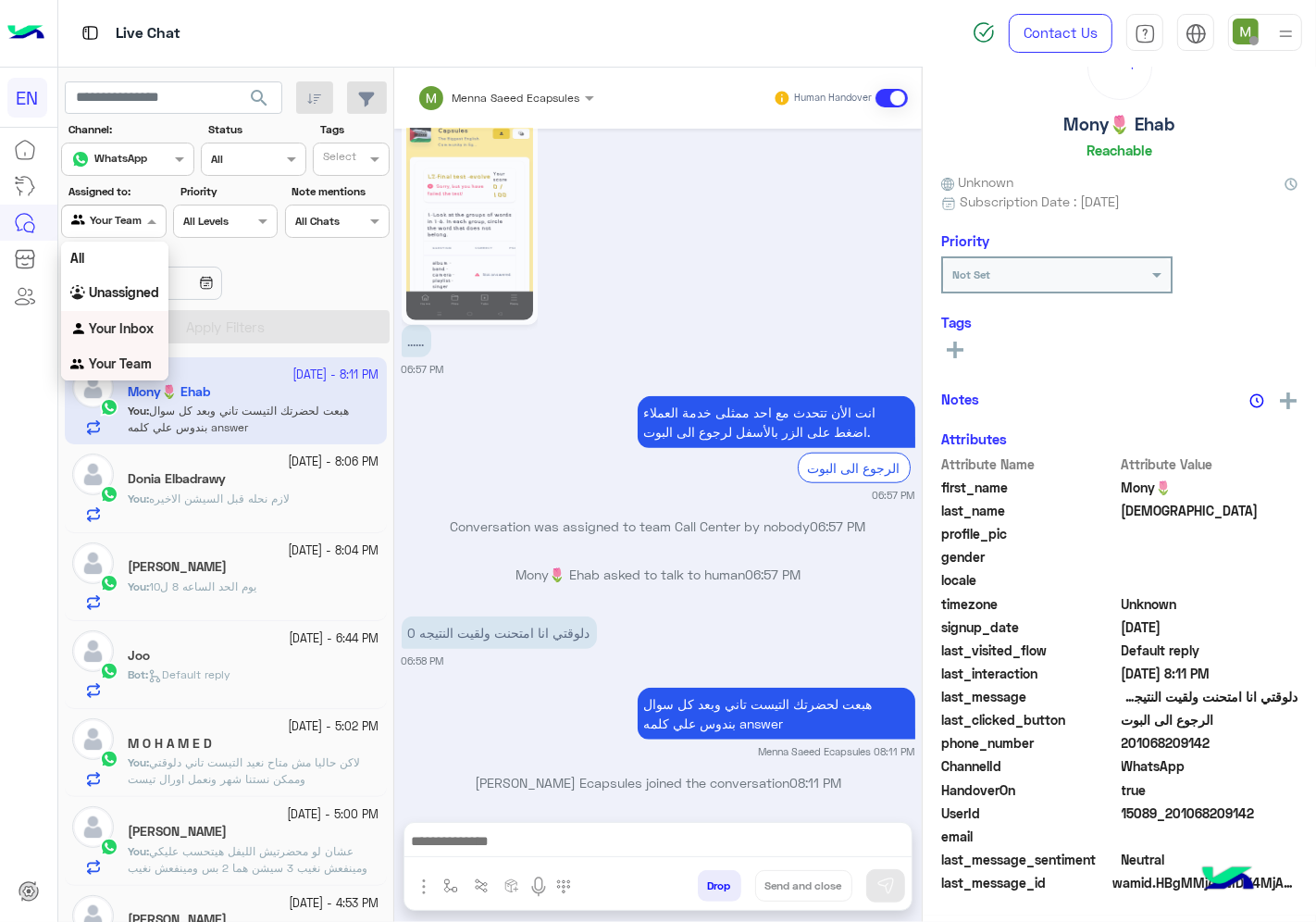
click at [140, 328] on b "Your Inbox" at bounding box center [121, 328] width 65 height 15
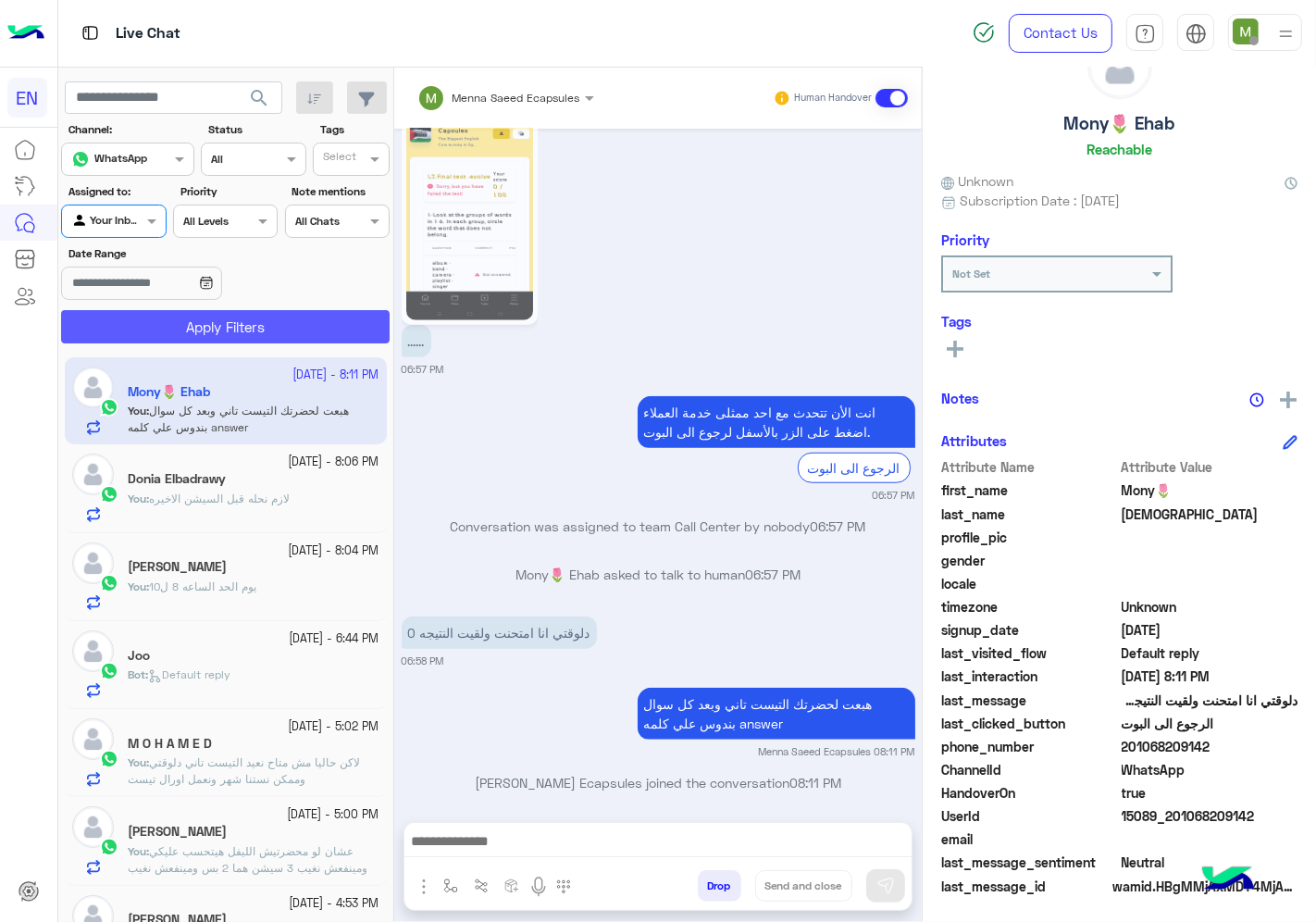
click at [168, 327] on button "Apply Filters" at bounding box center [225, 326] width 329 height 33
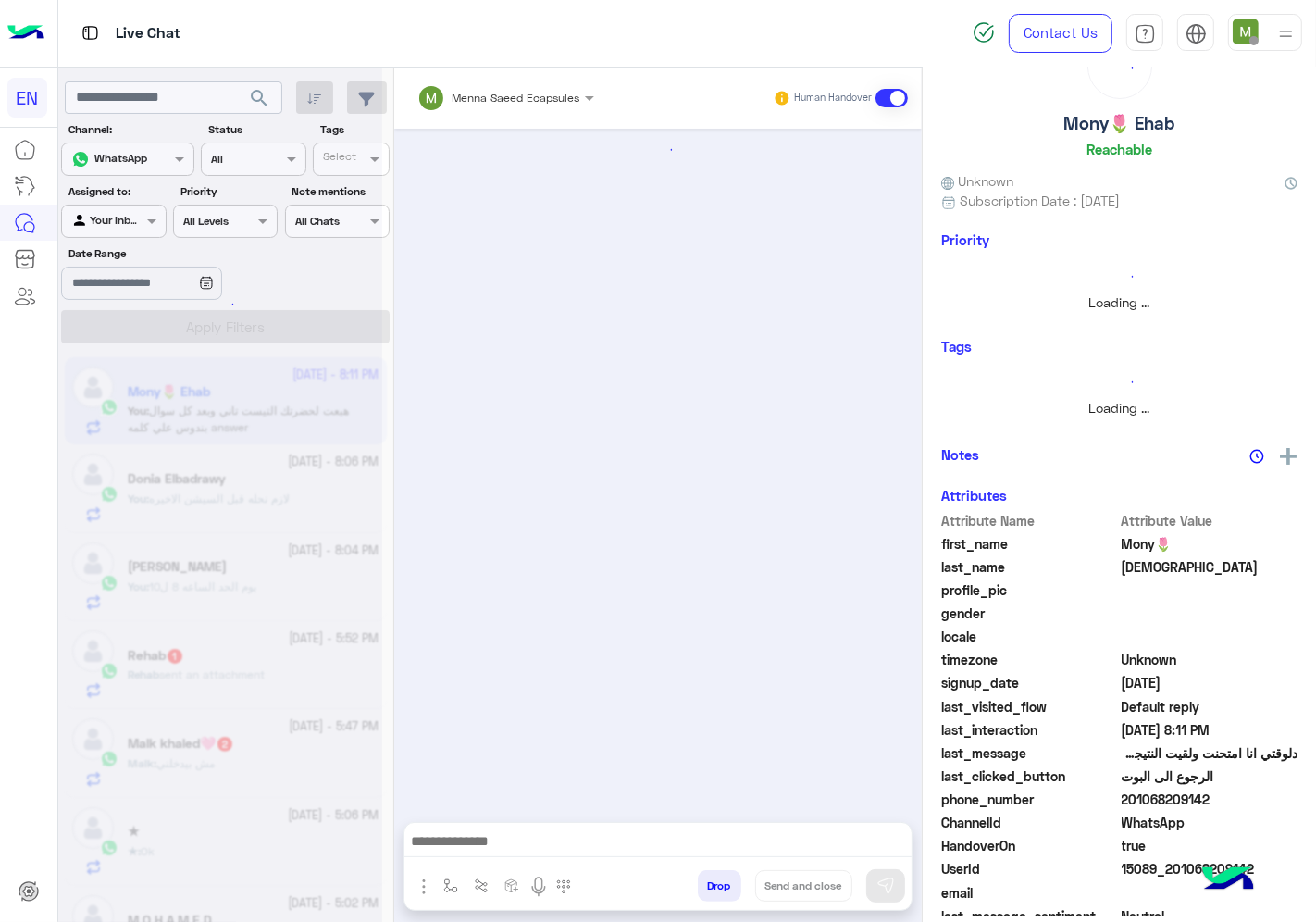
scroll to position [0, 0]
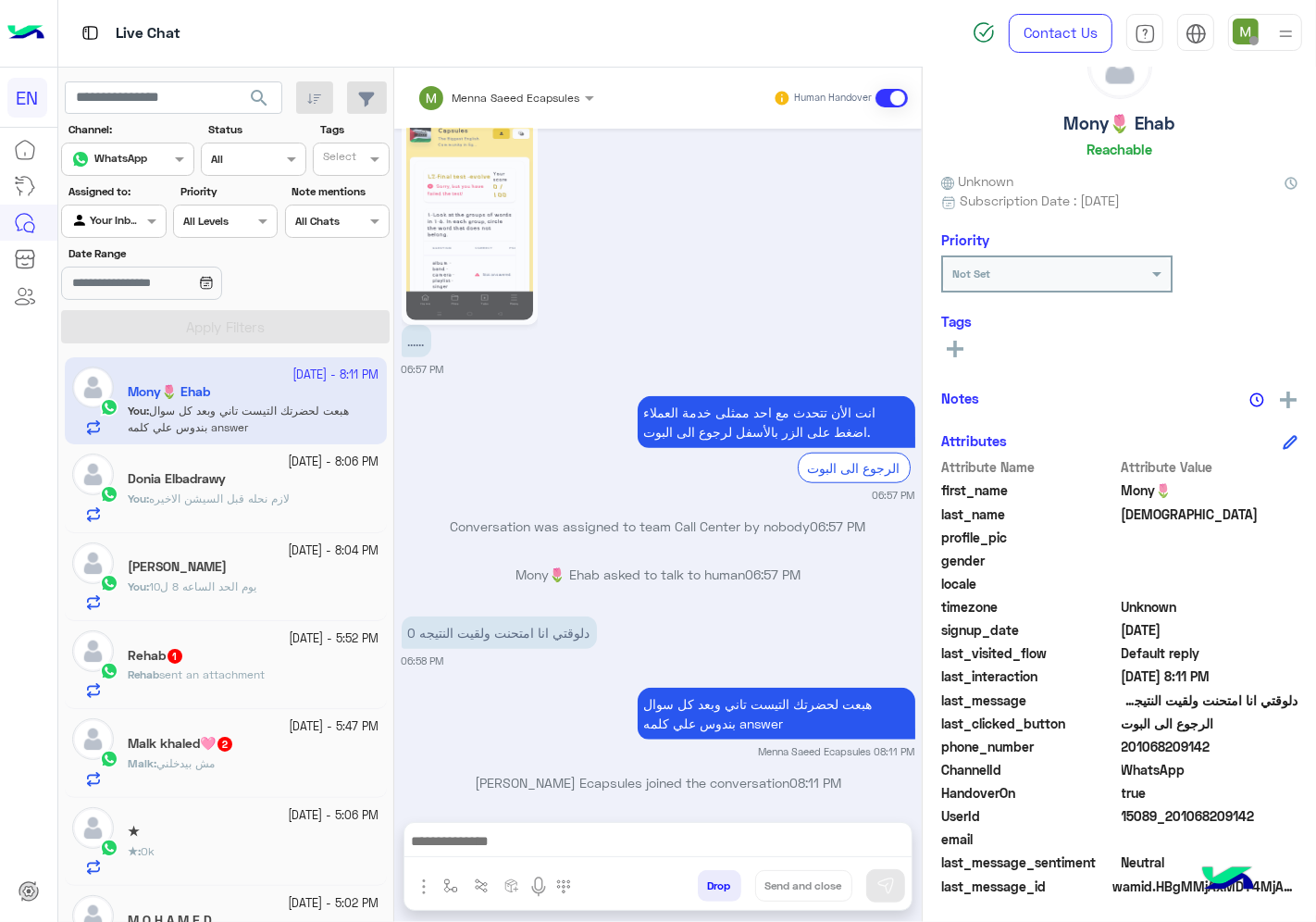
click at [232, 767] on div "Malk : مش بيدخلني" at bounding box center [254, 771] width 252 height 32
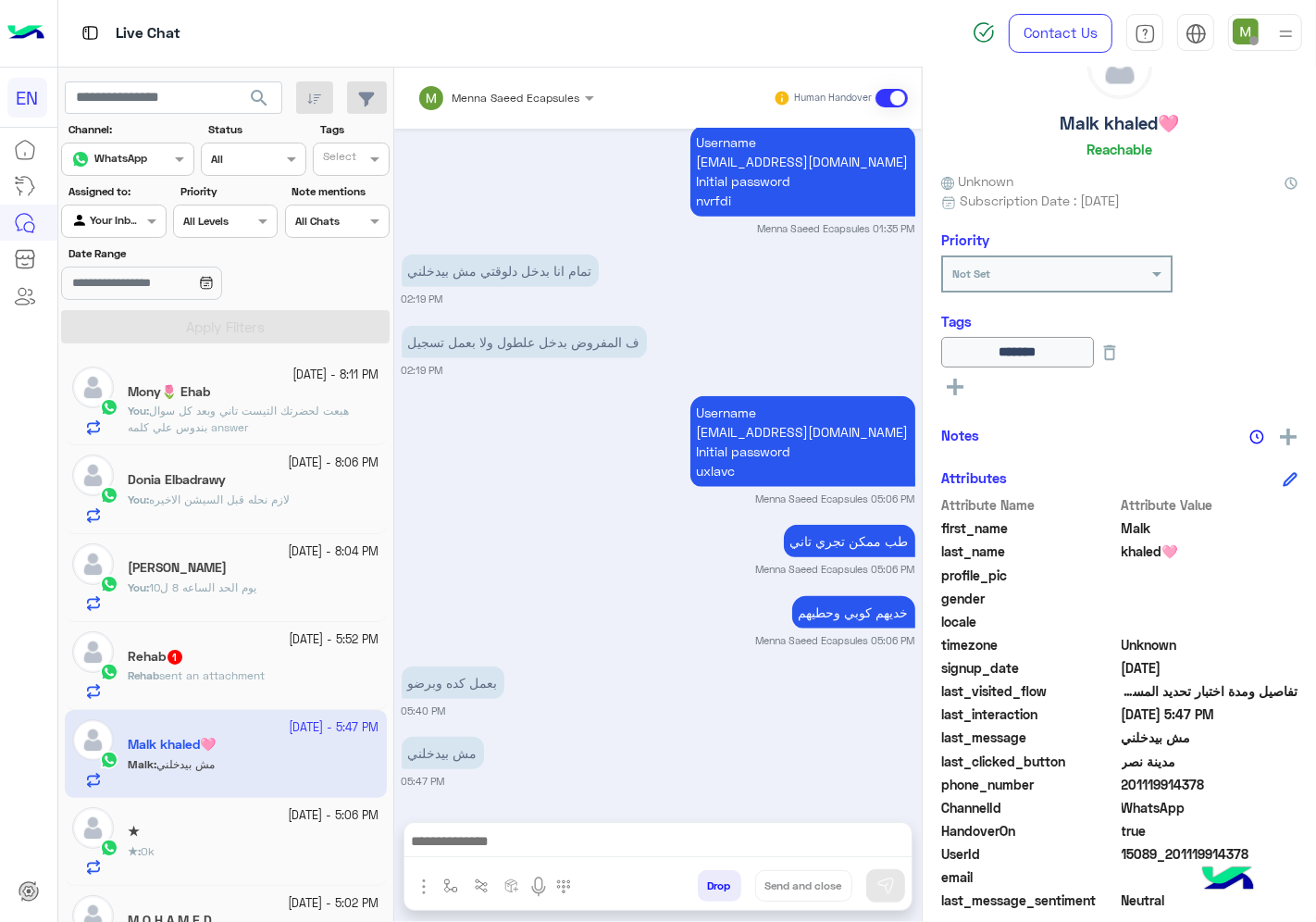
drag, startPoint x: 1212, startPoint y: 780, endPoint x: 1127, endPoint y: 780, distance: 85.0
click at [1127, 780] on span "201119914378" at bounding box center [1209, 784] width 176 height 19
copy span "01119914378"
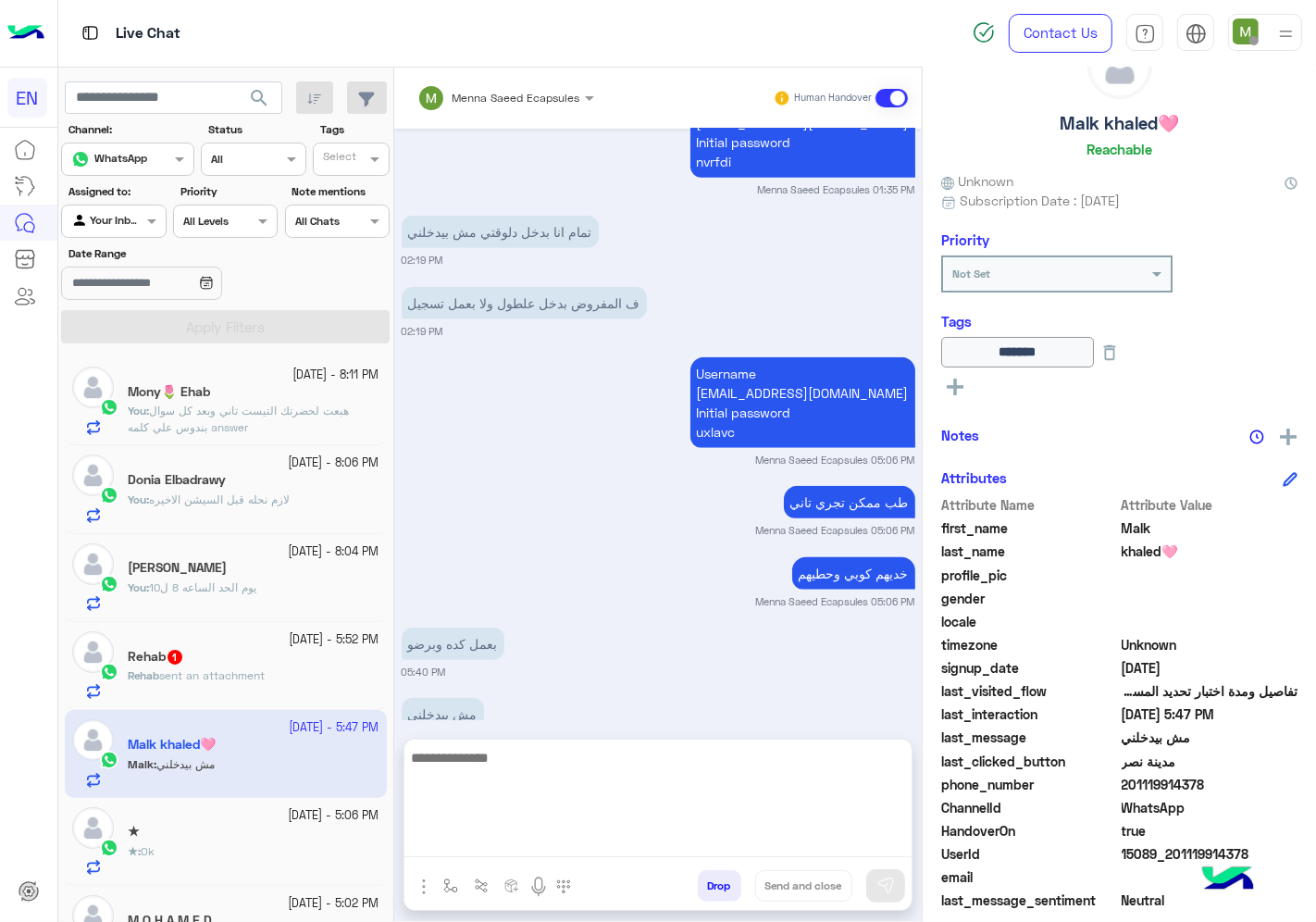
click at [715, 830] on textarea at bounding box center [658, 801] width 507 height 111
type textarea "**********"
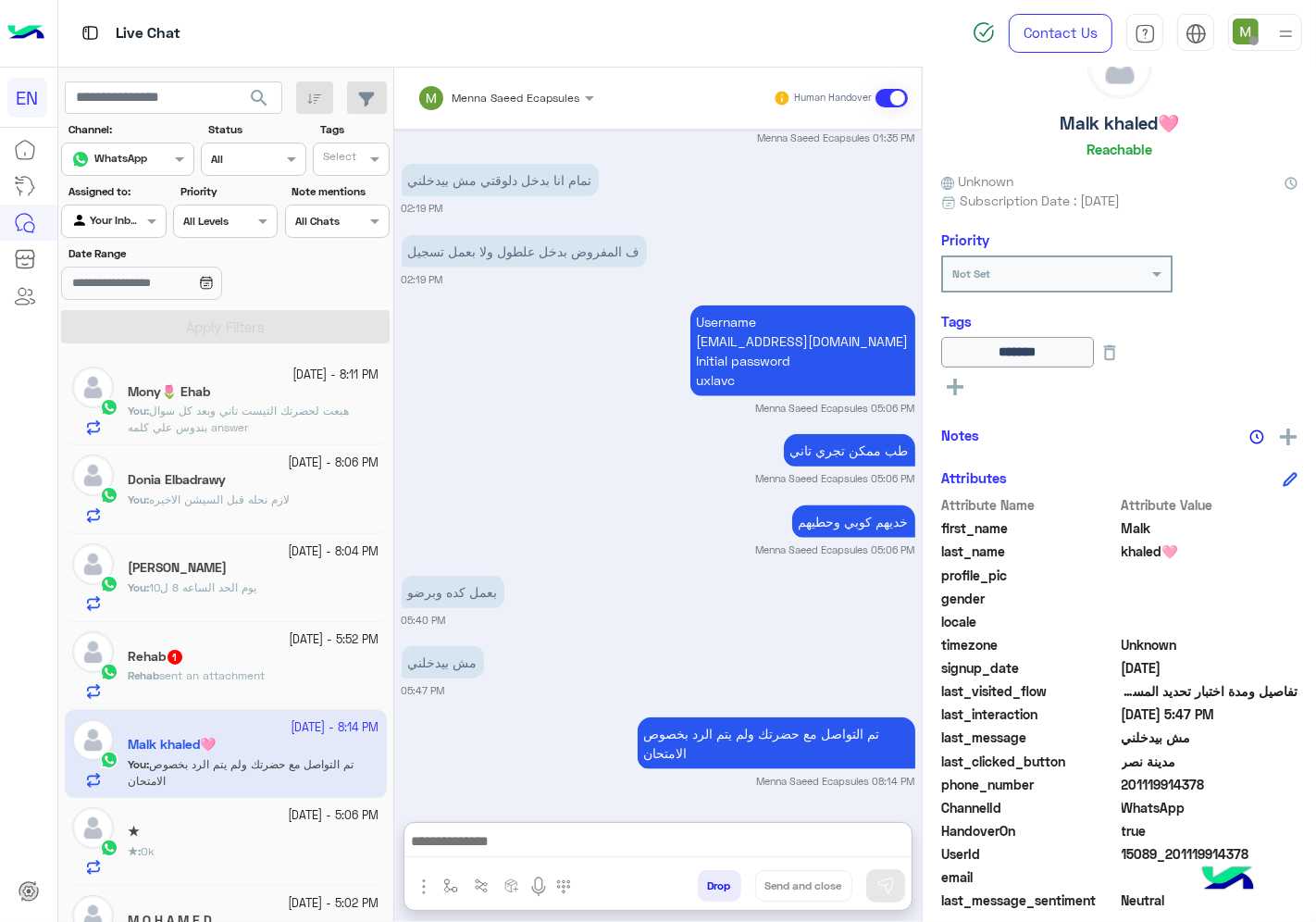
click at [198, 679] on span "sent an attachment" at bounding box center [212, 675] width 106 height 14
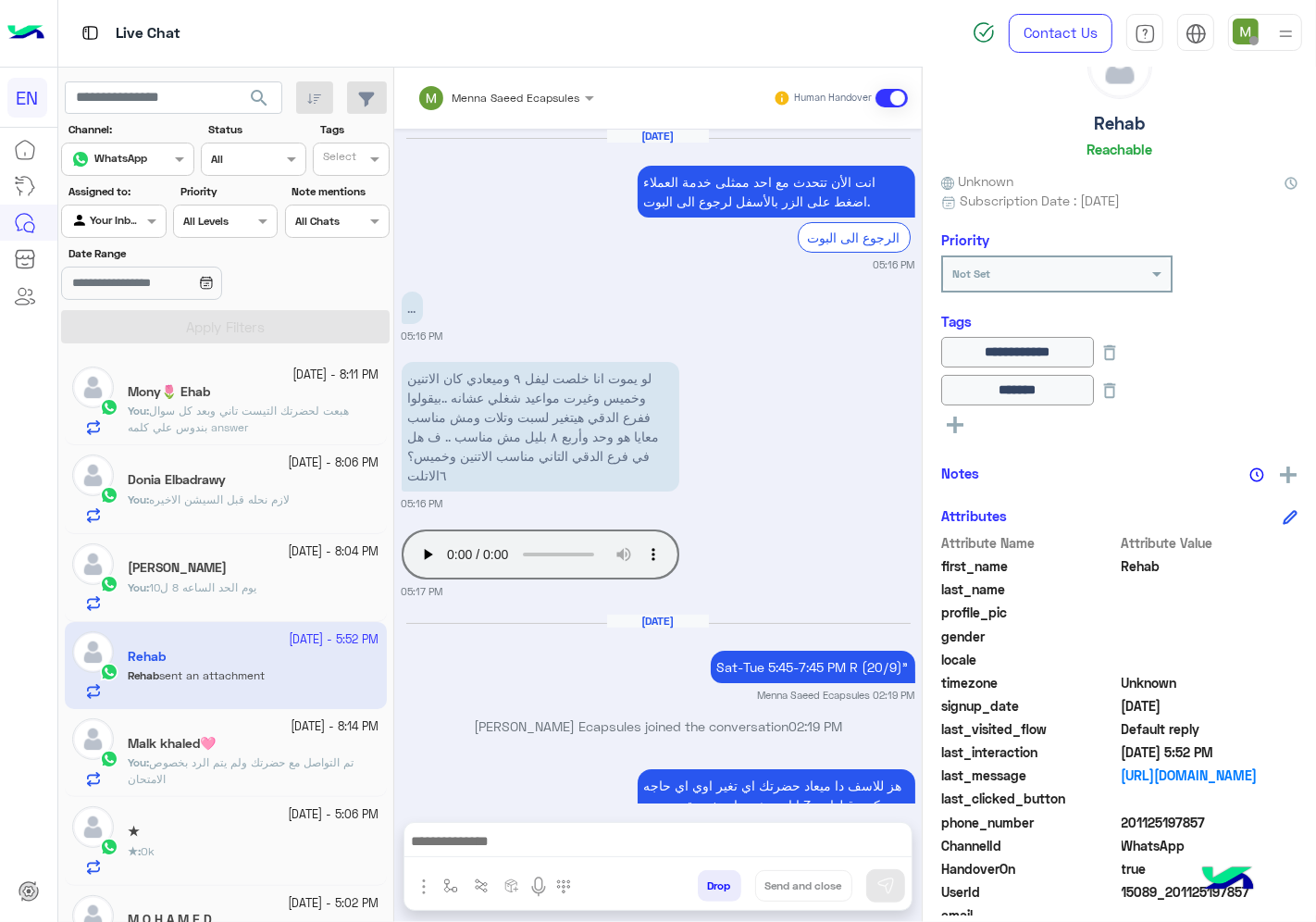
scroll to position [1264, 0]
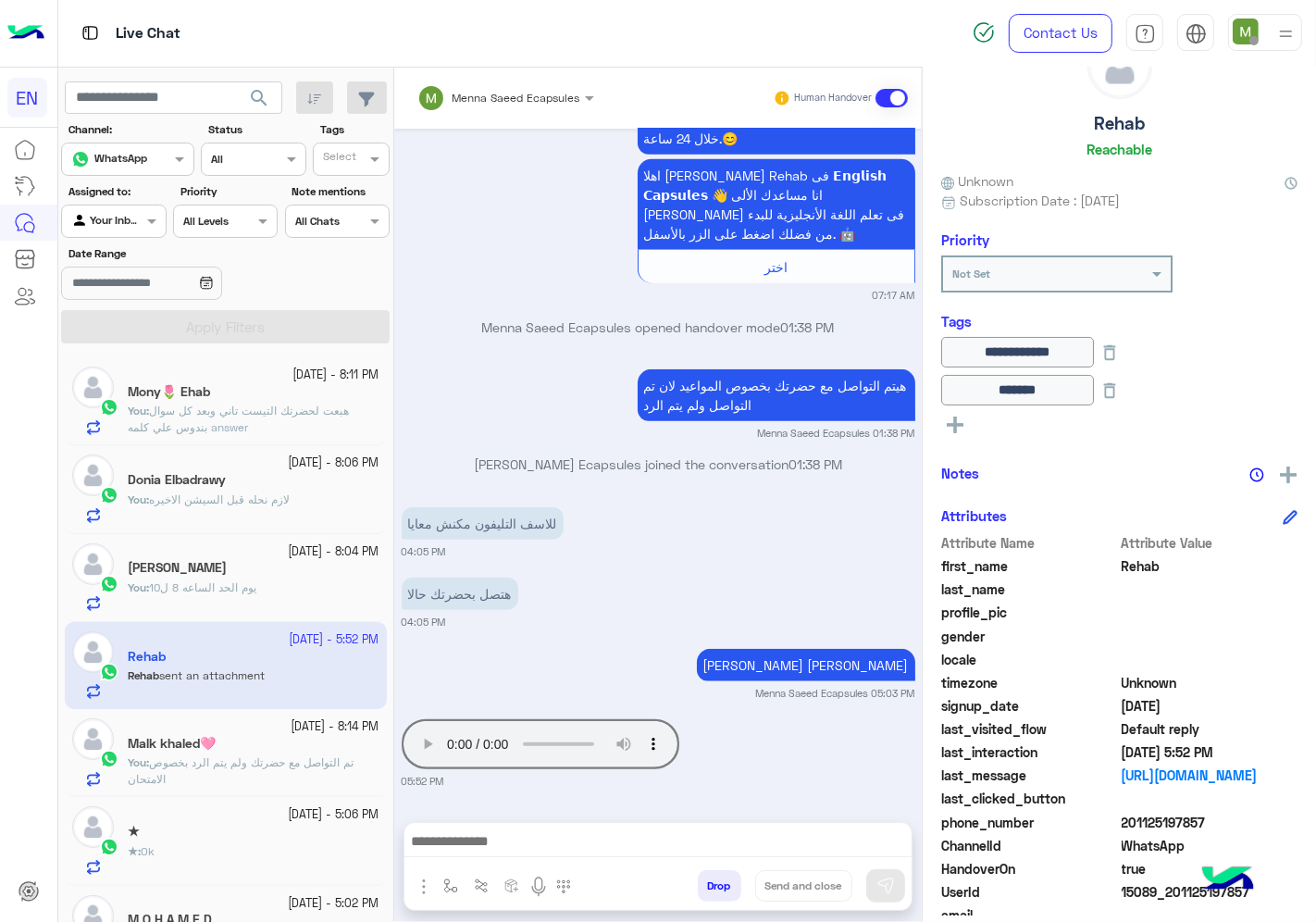
drag, startPoint x: 1208, startPoint y: 815, endPoint x: 1125, endPoint y: 826, distance: 83.7
click at [1125, 826] on span "201125197857" at bounding box center [1209, 822] width 176 height 19
click at [114, 220] on div at bounding box center [113, 218] width 103 height 17
click at [137, 303] on div "Unassigned" at bounding box center [114, 294] width 108 height 36
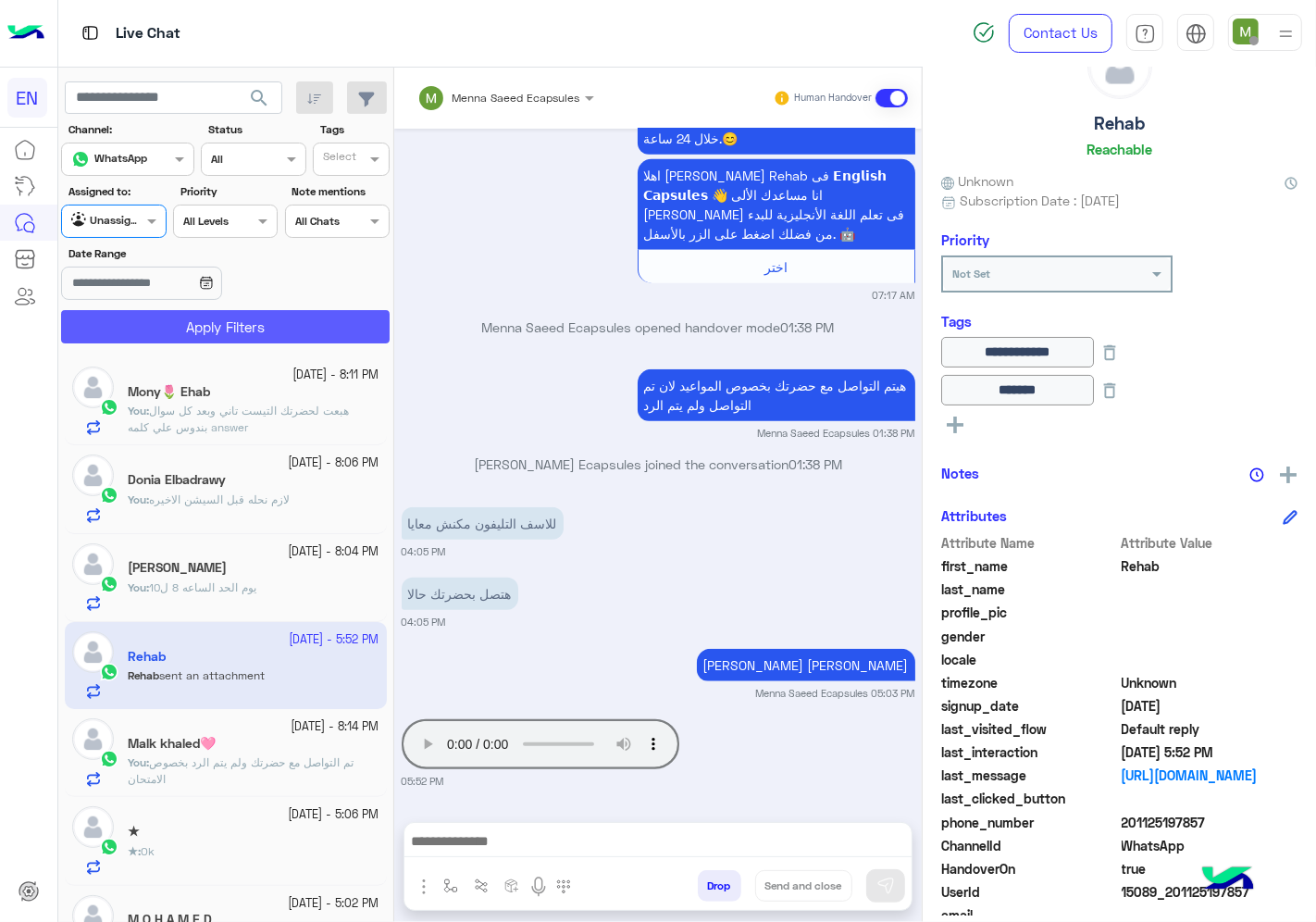
click at [173, 330] on button "Apply Filters" at bounding box center [225, 326] width 329 height 33
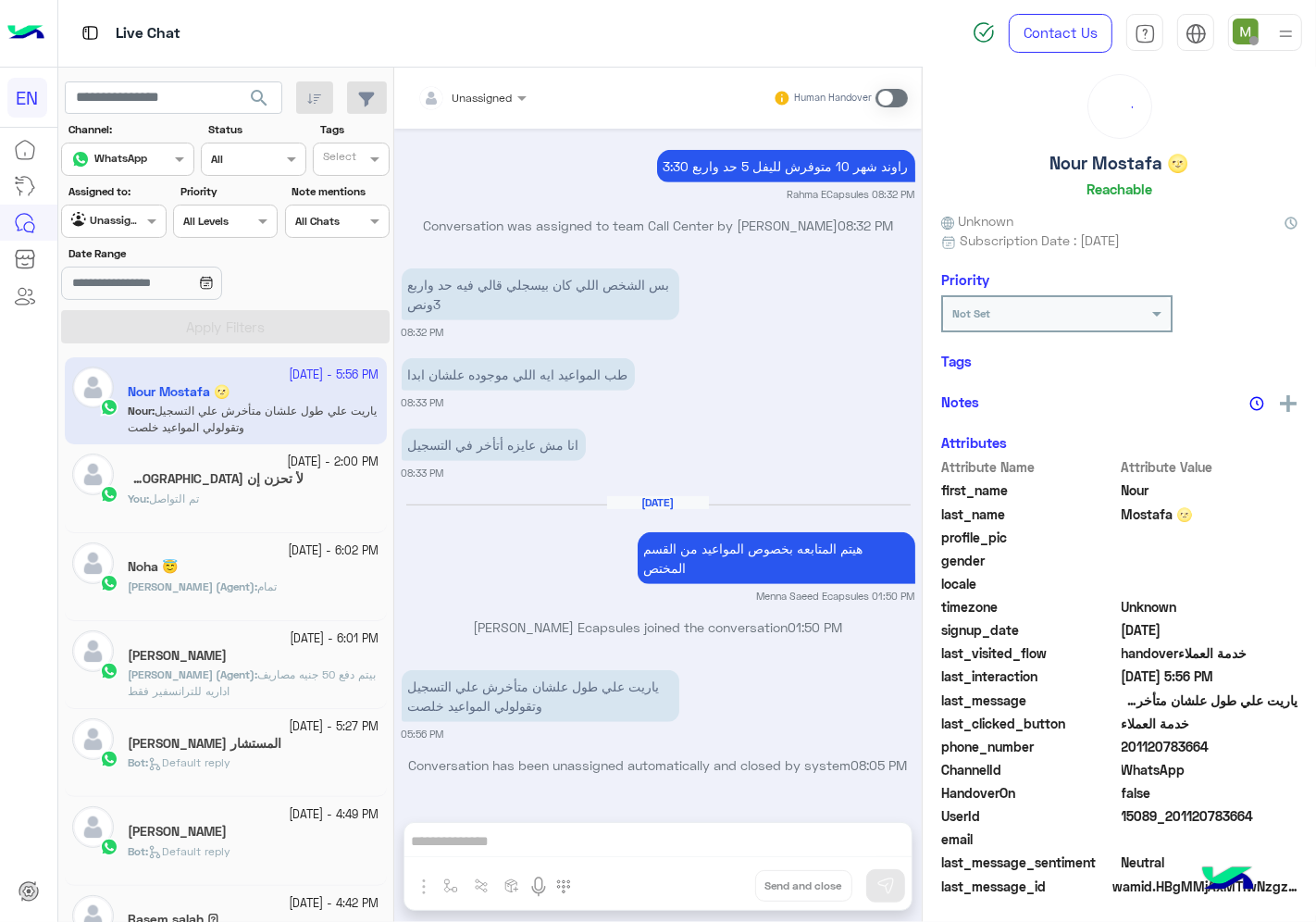
scroll to position [72, 0]
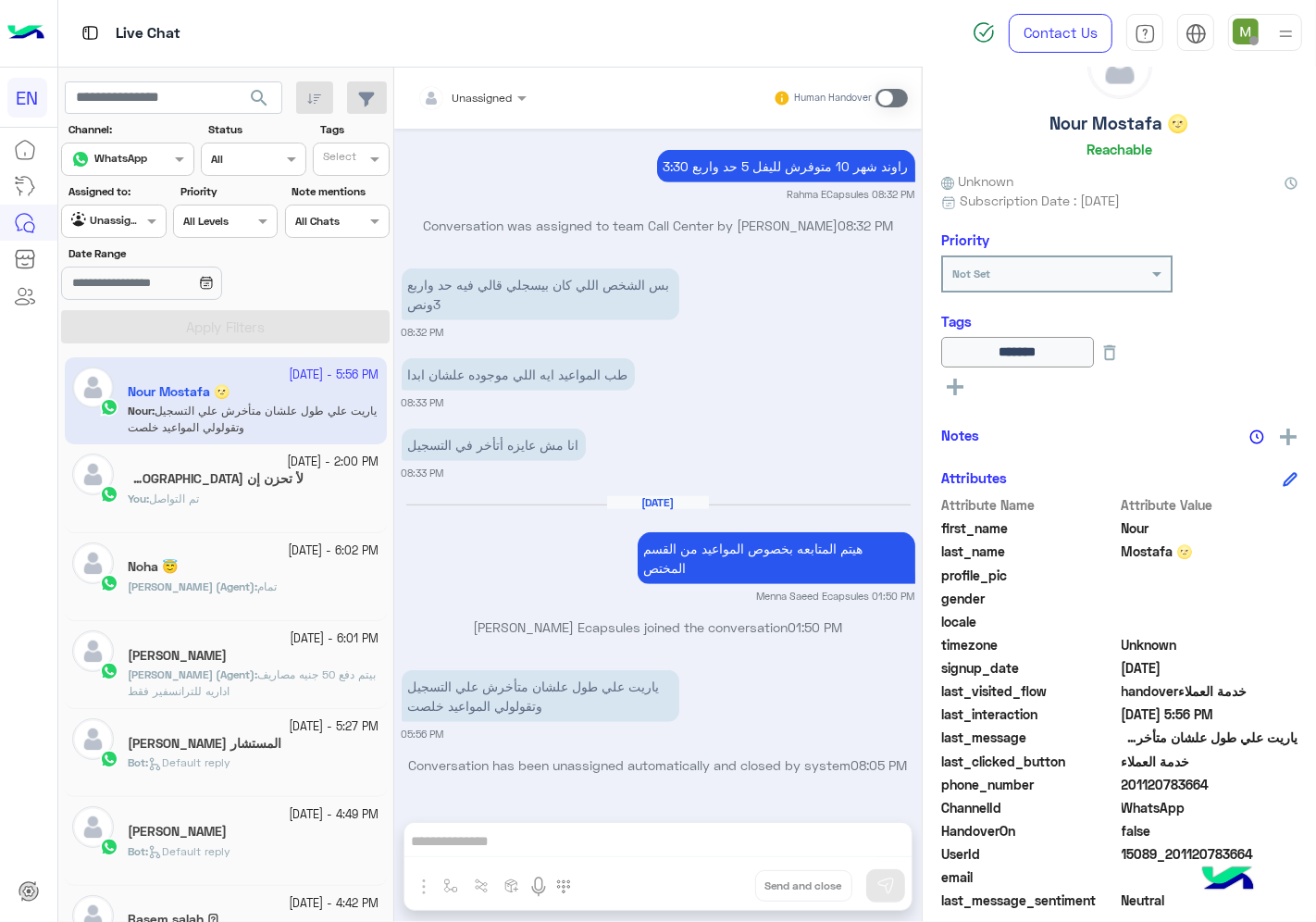
click at [134, 224] on div at bounding box center [113, 218] width 103 height 17
click at [145, 367] on b "Your Team" at bounding box center [120, 364] width 63 height 15
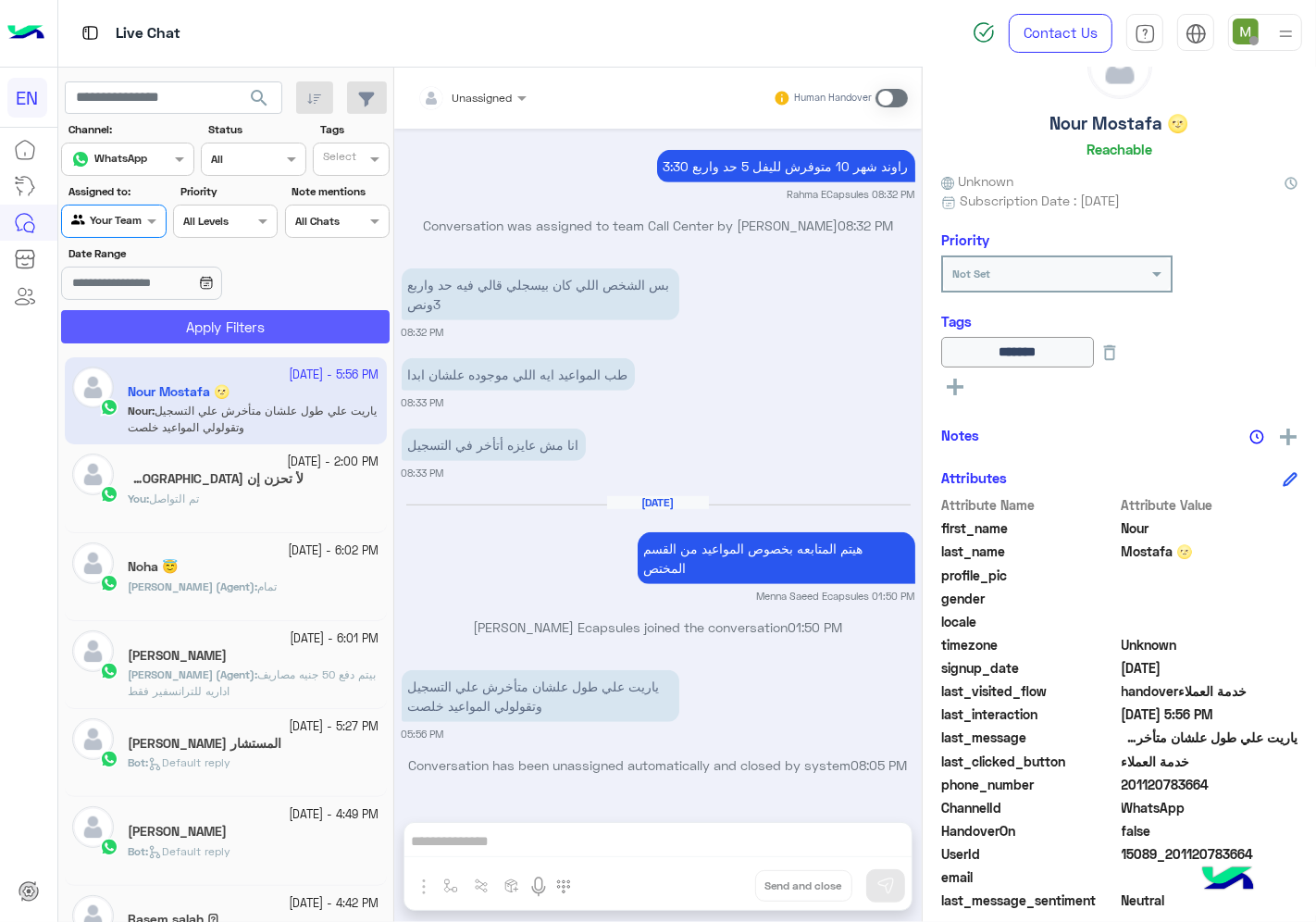
click at [179, 334] on button "Apply Filters" at bounding box center [225, 326] width 329 height 33
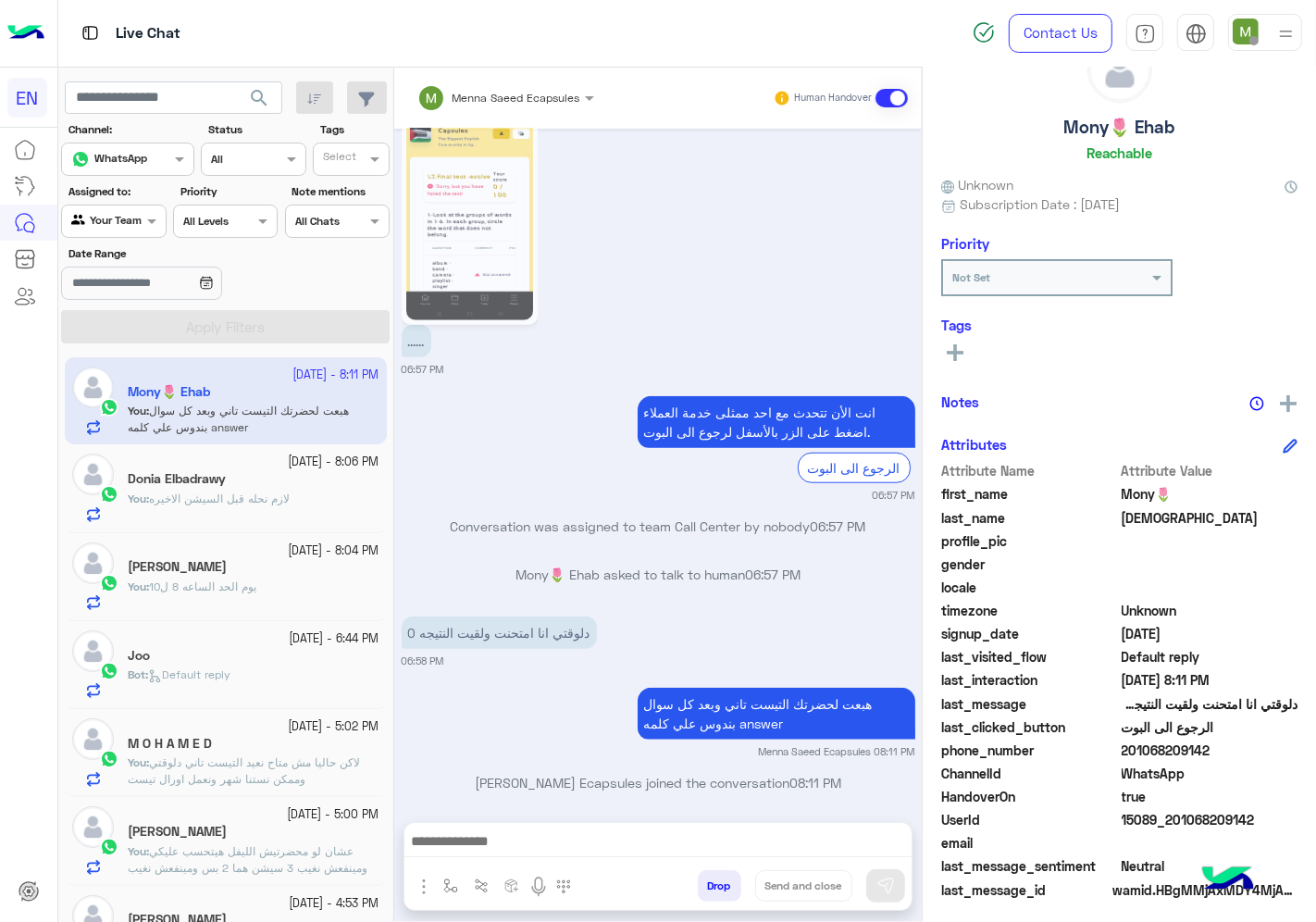
scroll to position [72, 0]
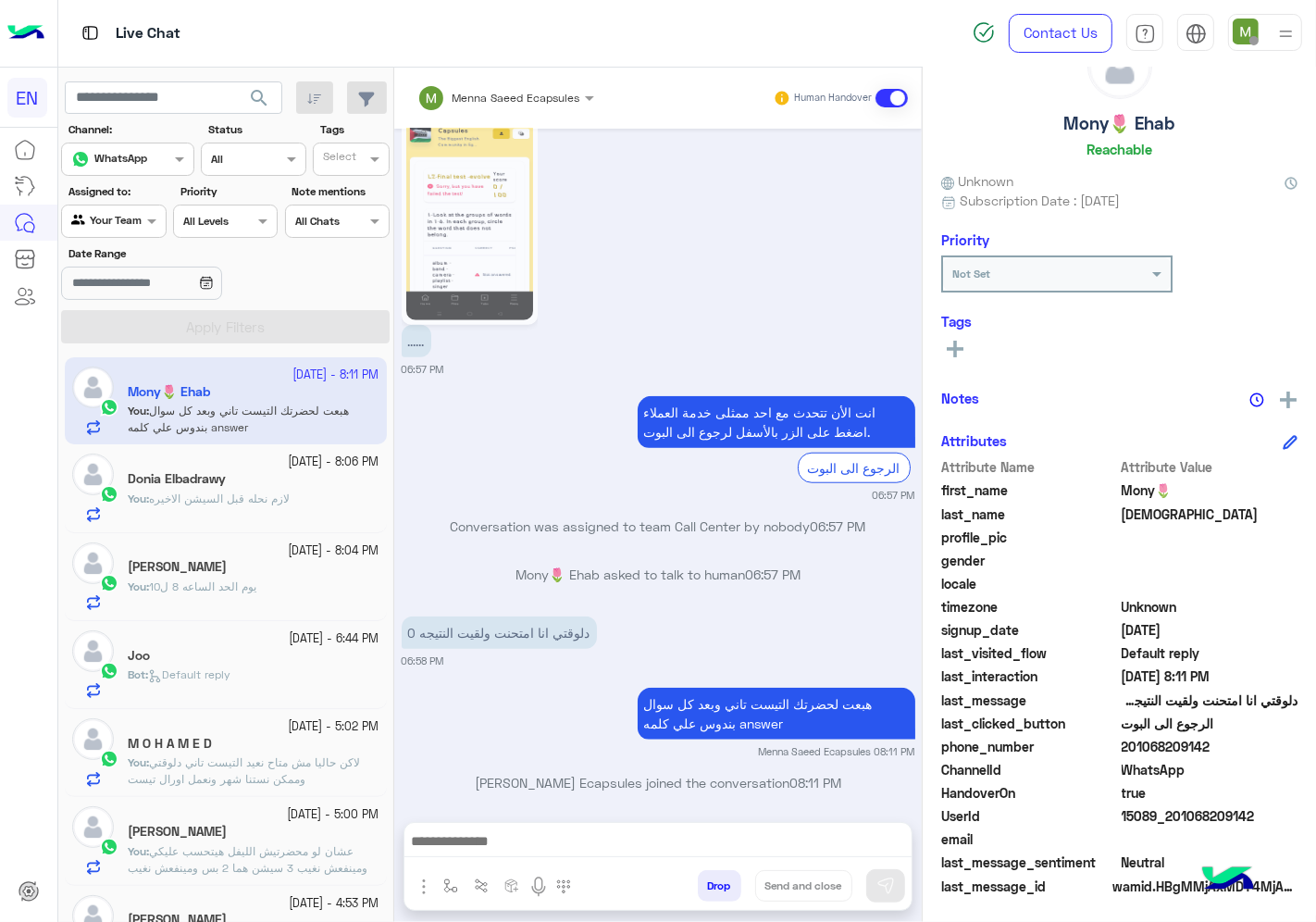
click at [235, 665] on div "Joo" at bounding box center [254, 657] width 252 height 19
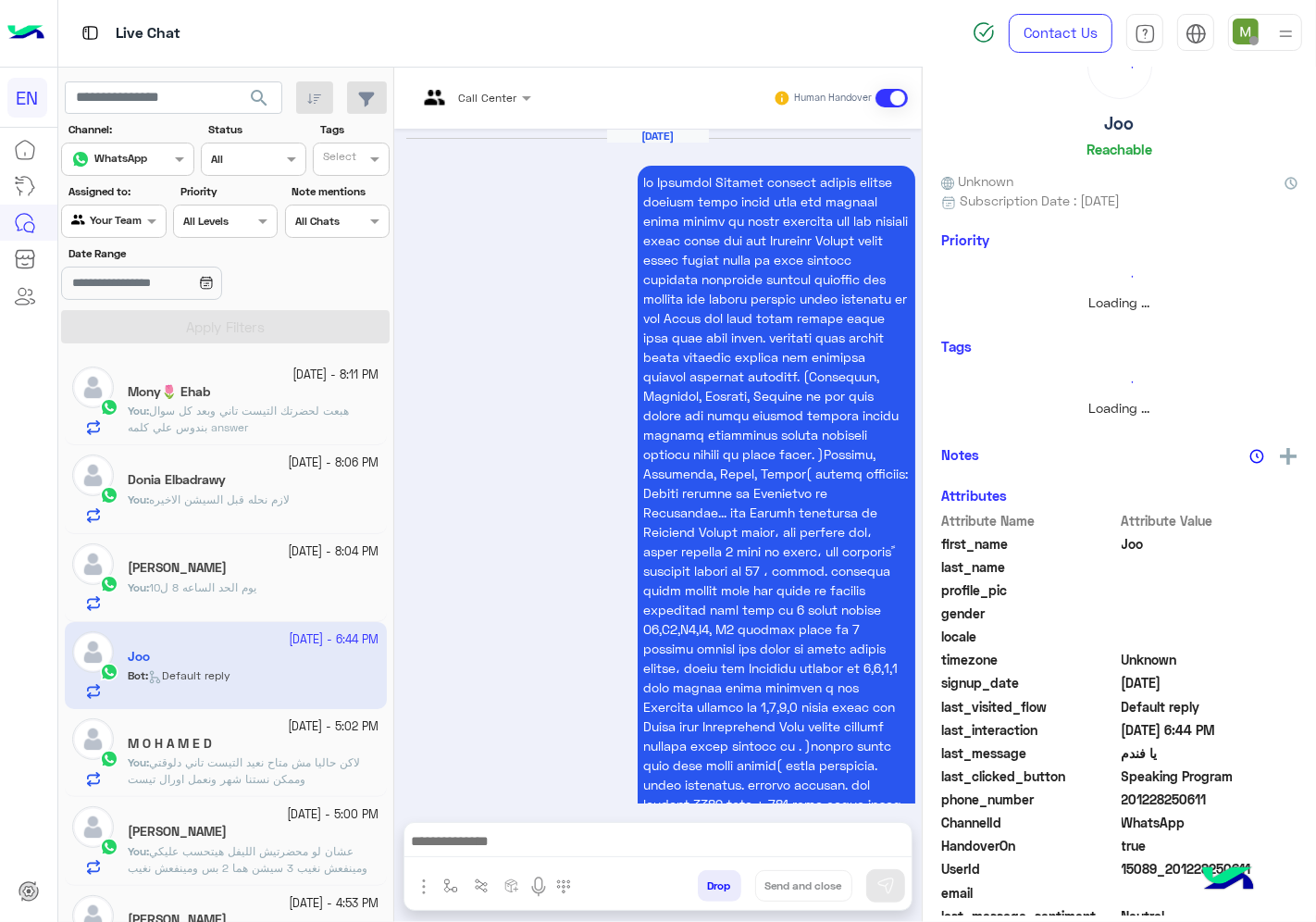
scroll to position [4456, 0]
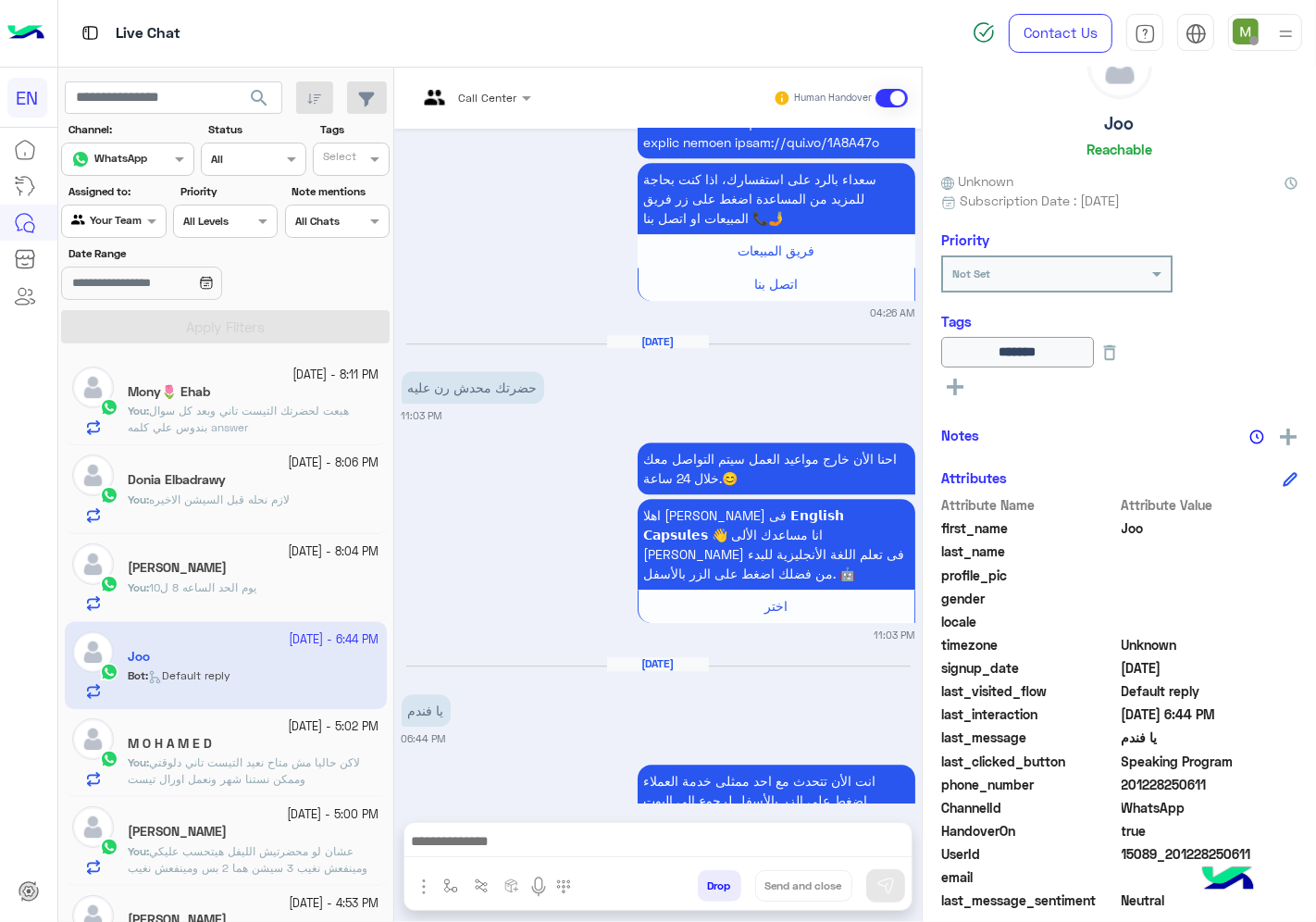
drag, startPoint x: 1210, startPoint y: 780, endPoint x: 1122, endPoint y: 789, distance: 88.5
click at [1122, 789] on span "201228250611" at bounding box center [1209, 784] width 176 height 19
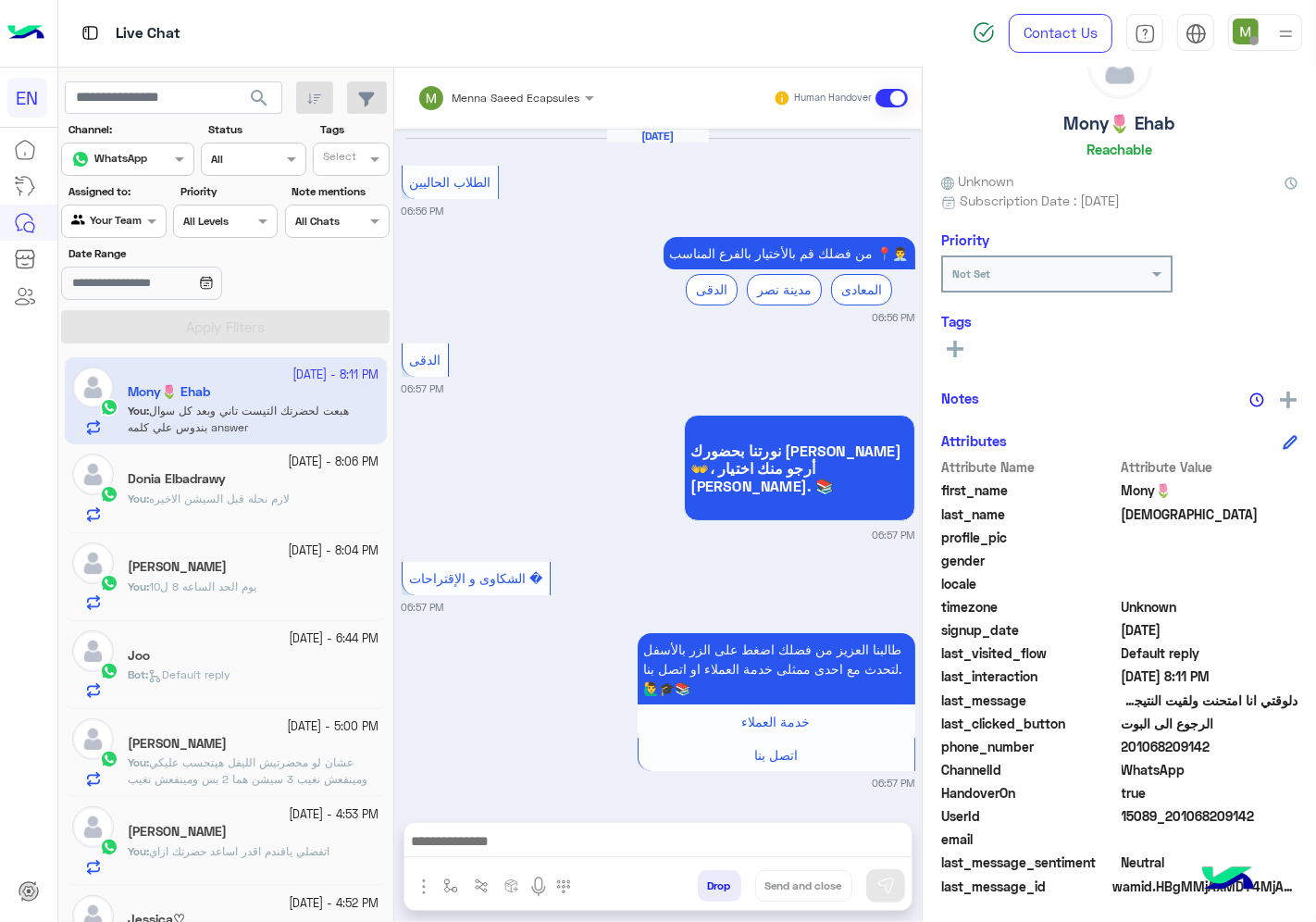
scroll to position [1292, 0]
